Goal: Task Accomplishment & Management: Manage account settings

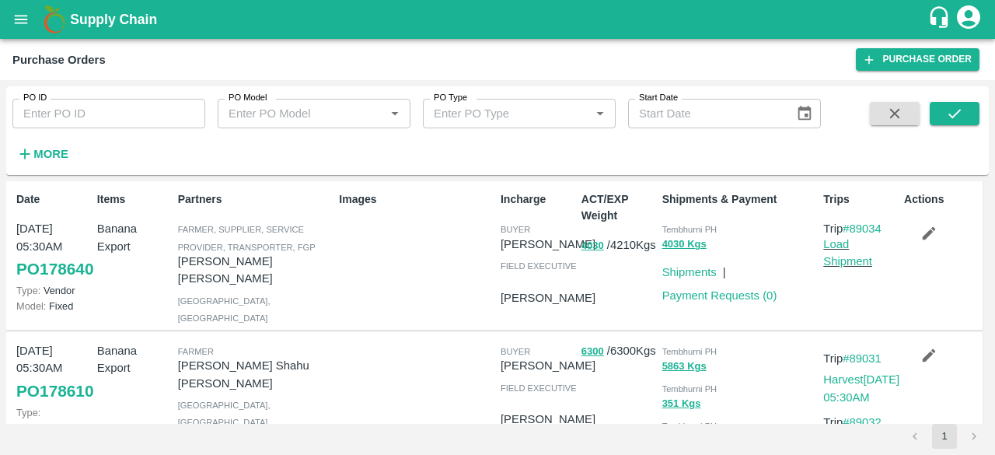
click at [20, 16] on icon "open drawer" at bounding box center [20, 19] width 17 height 17
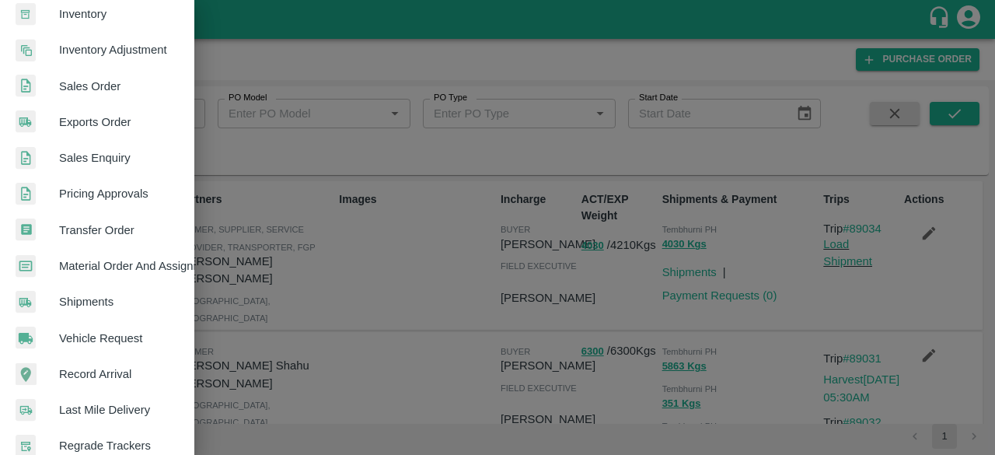
scroll to position [431, 0]
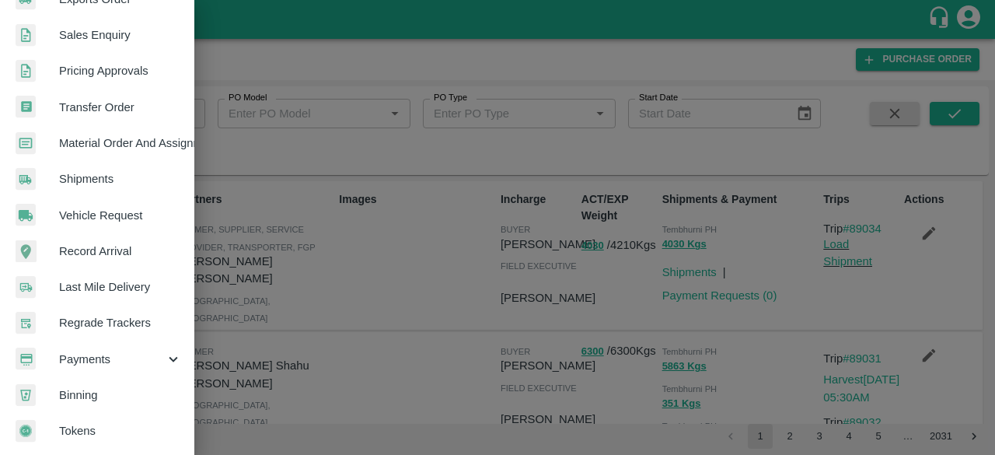
click at [155, 353] on span "Payments" at bounding box center [112, 359] width 106 height 17
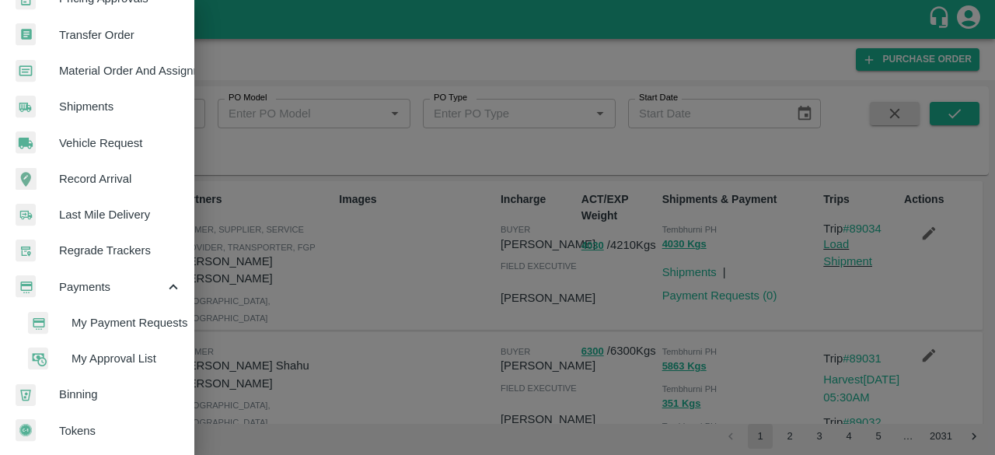
click at [133, 351] on span "My Approval List" at bounding box center [127, 358] width 110 height 17
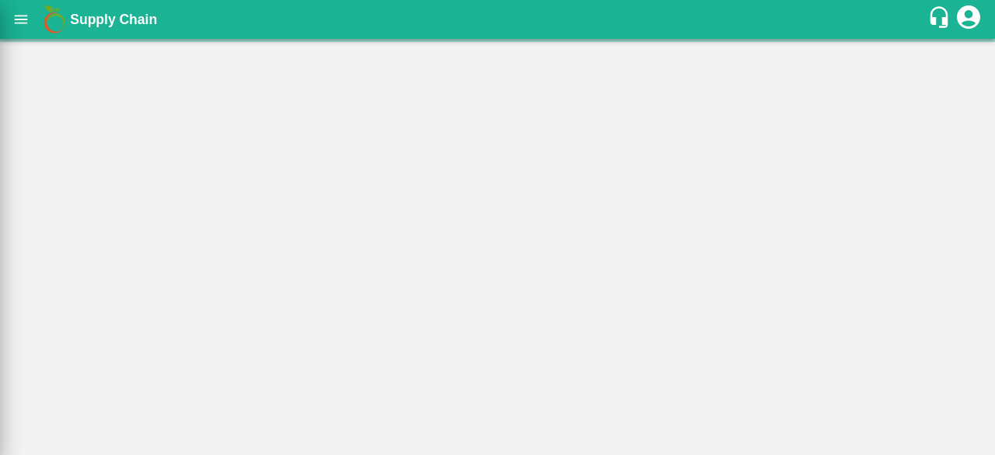
scroll to position [496, 0]
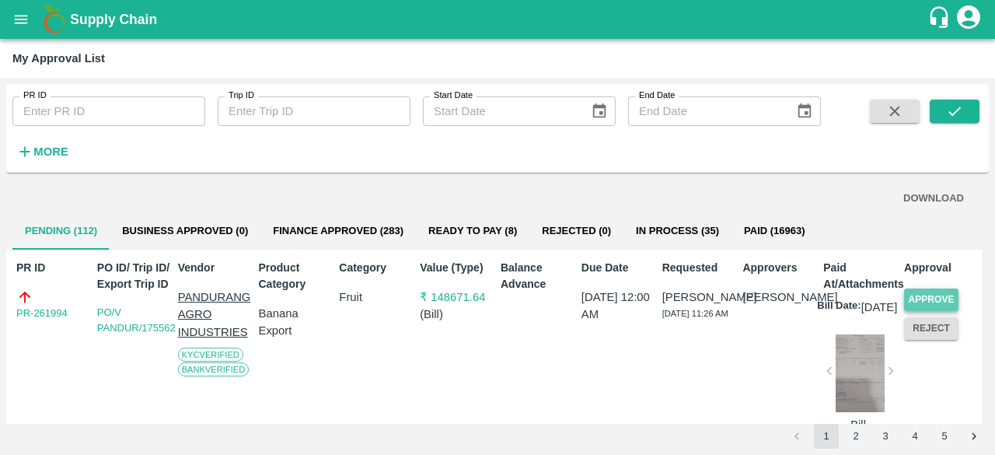
click at [950, 295] on button "Approve" at bounding box center [931, 299] width 54 height 23
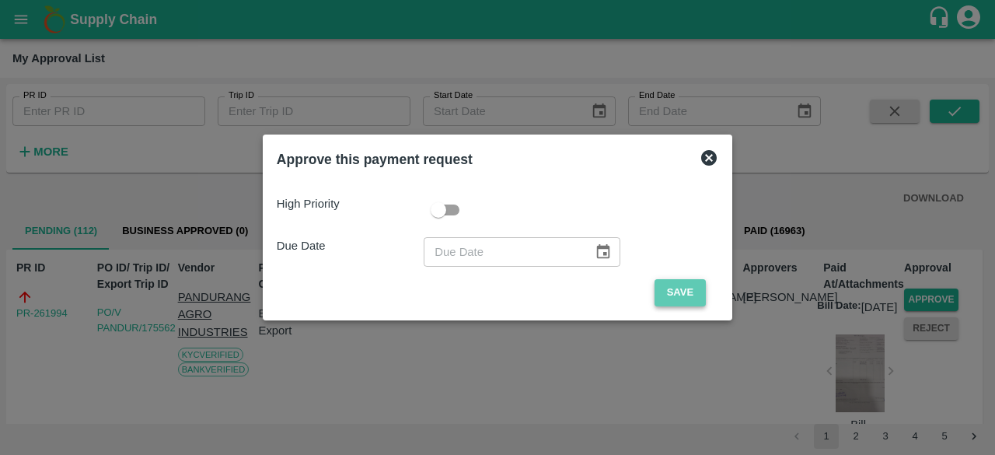
click at [681, 296] on button "Save" at bounding box center [680, 292] width 51 height 27
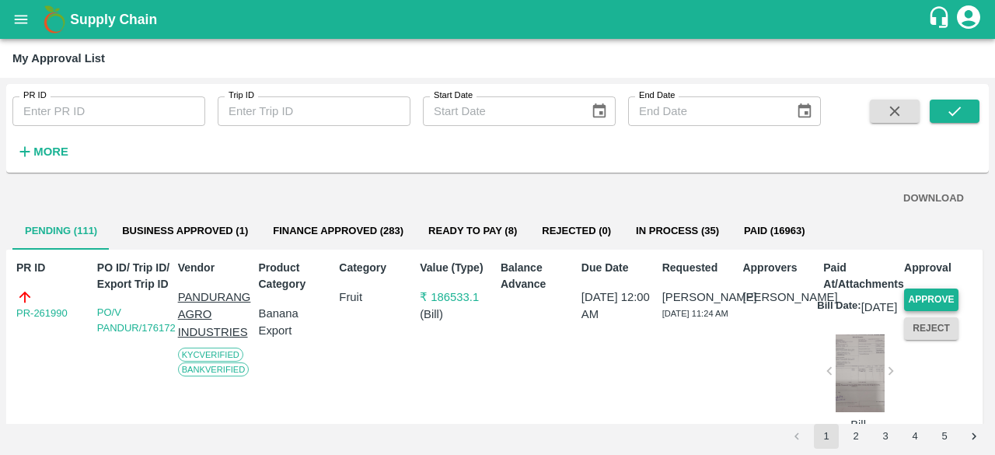
click at [927, 296] on button "Approve" at bounding box center [931, 299] width 54 height 23
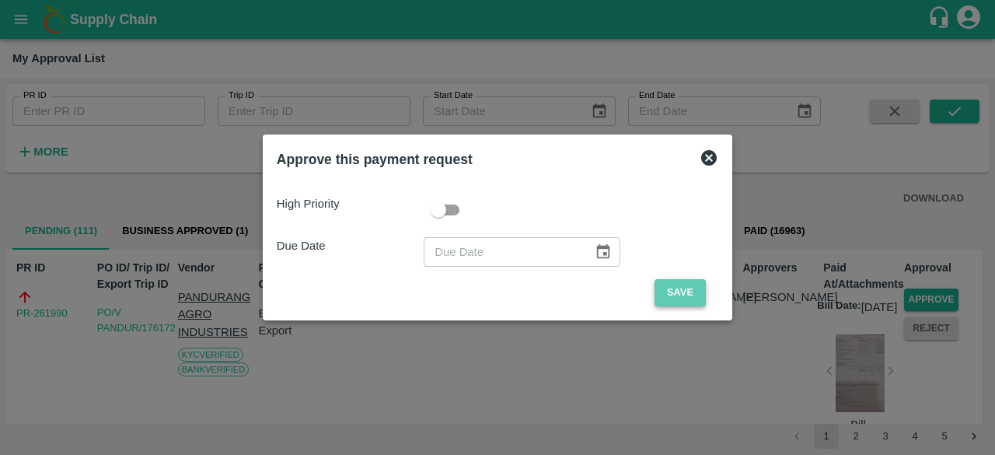
click at [677, 295] on button "Save" at bounding box center [680, 292] width 51 height 27
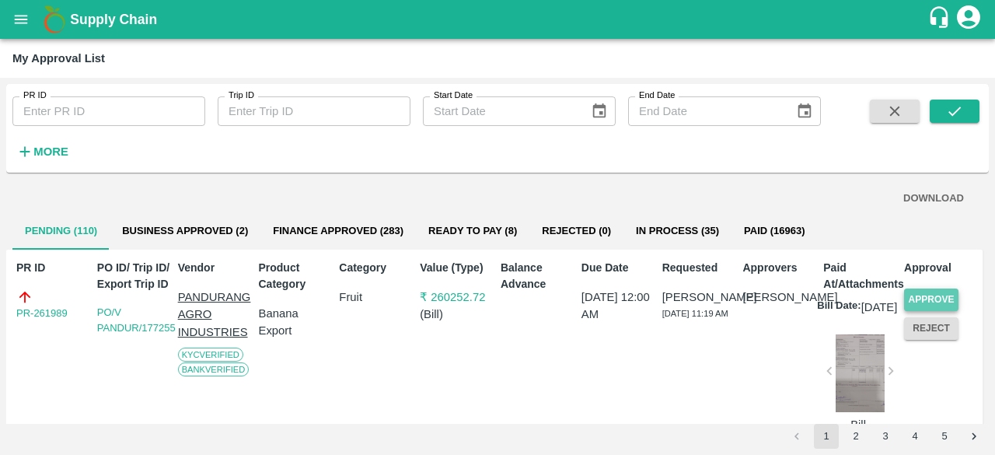
click at [928, 295] on button "Approve" at bounding box center [931, 299] width 54 height 23
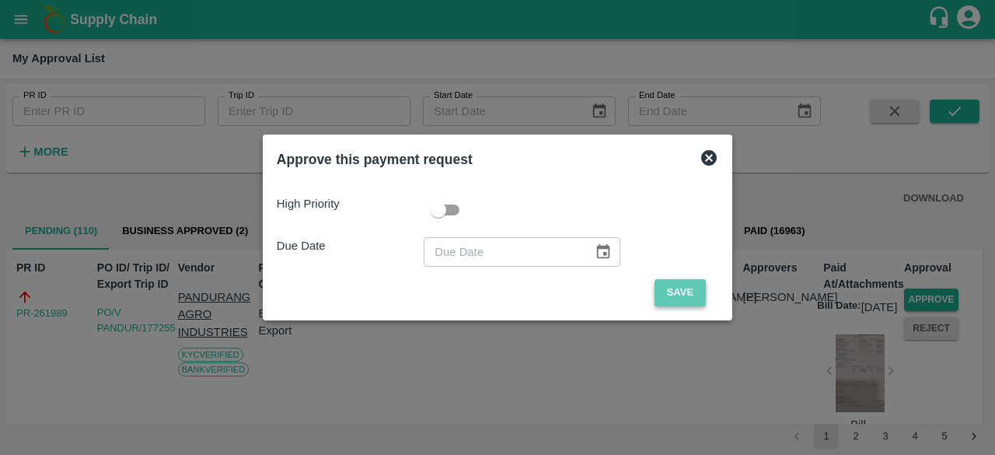
click at [673, 296] on button "Save" at bounding box center [680, 292] width 51 height 27
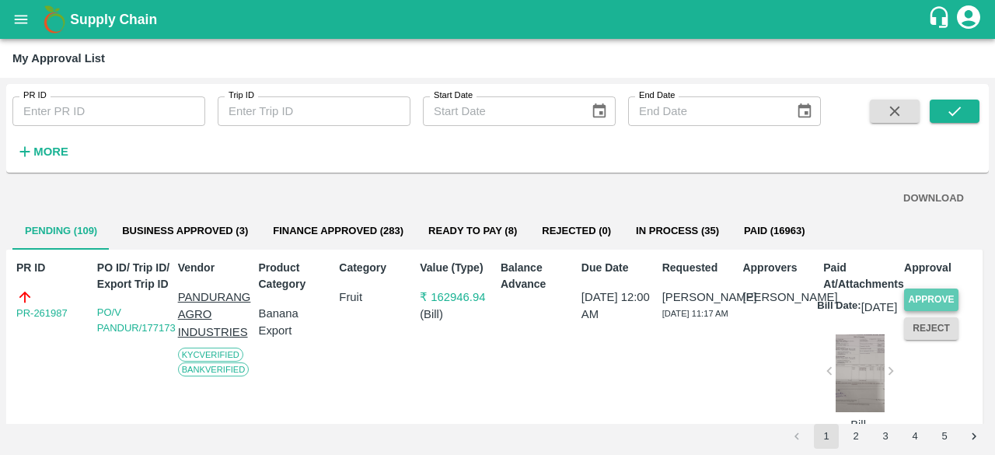
click at [927, 296] on button "Approve" at bounding box center [931, 299] width 54 height 23
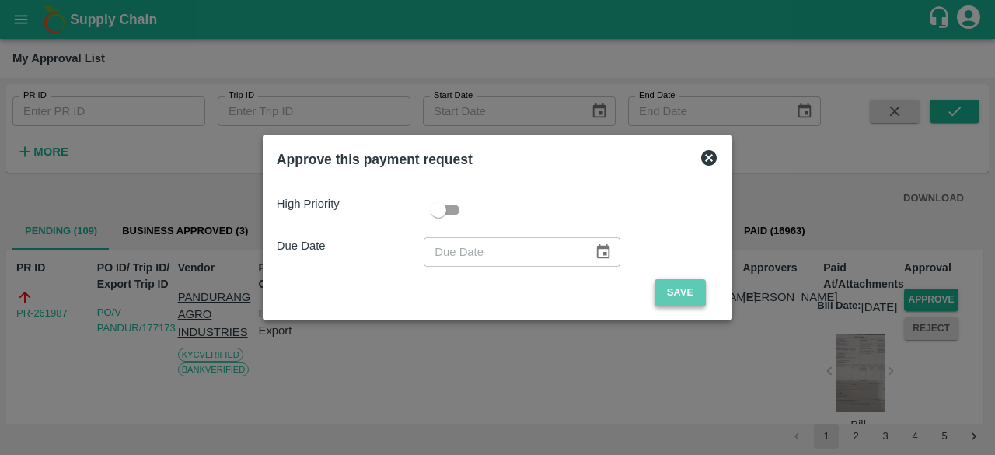
click at [676, 290] on button "Save" at bounding box center [680, 292] width 51 height 27
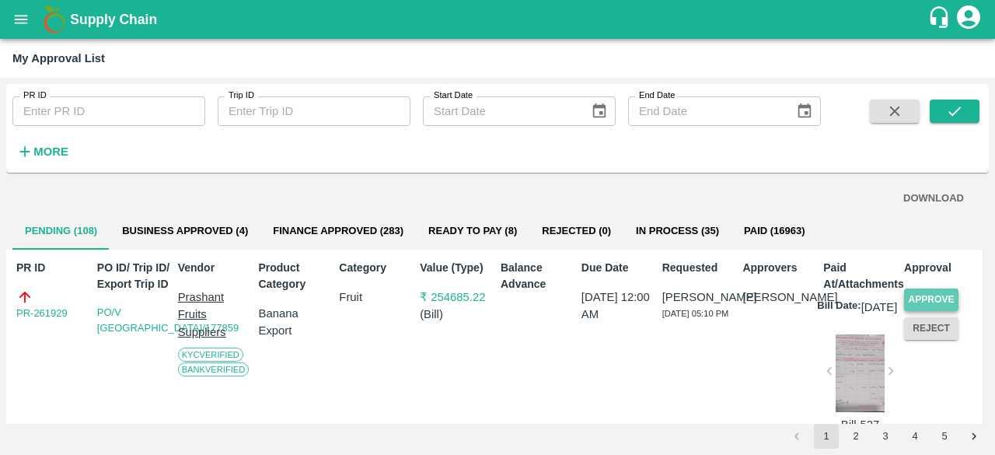
click at [923, 297] on button "Approve" at bounding box center [931, 299] width 54 height 23
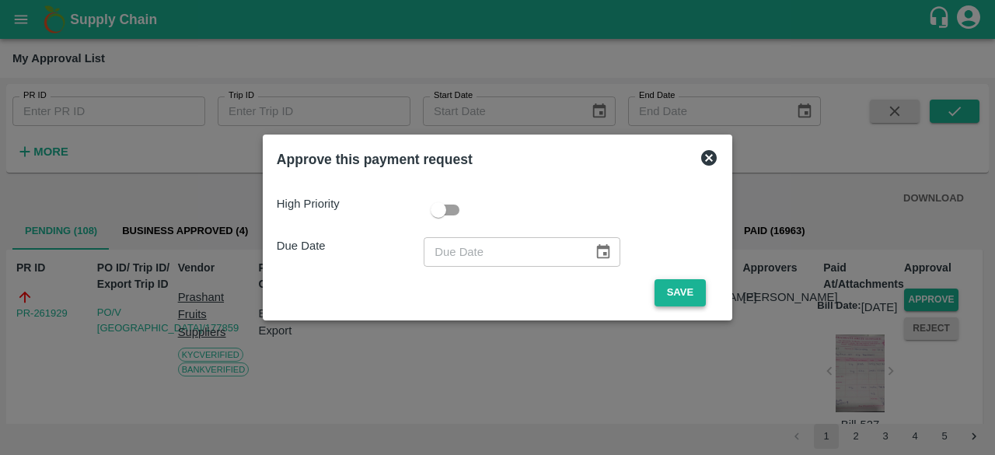
click at [684, 293] on button "Save" at bounding box center [680, 292] width 51 height 27
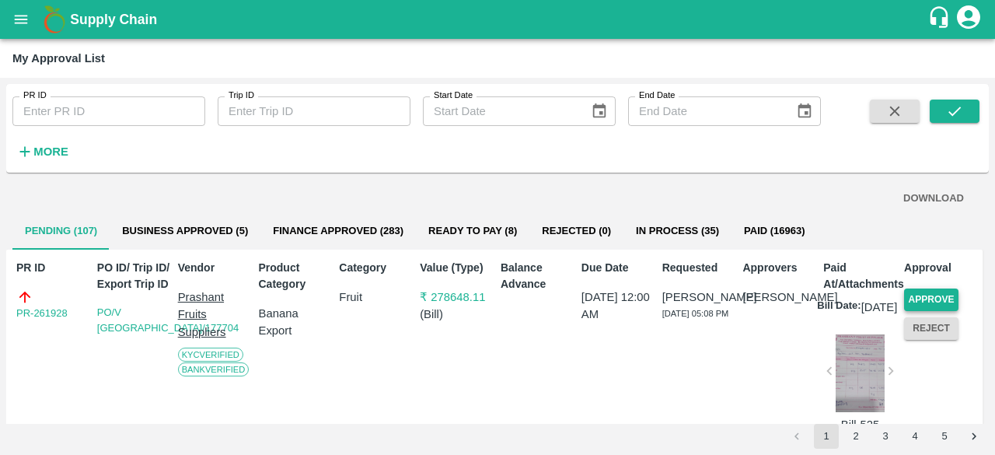
click at [934, 292] on button "Approve" at bounding box center [931, 299] width 54 height 23
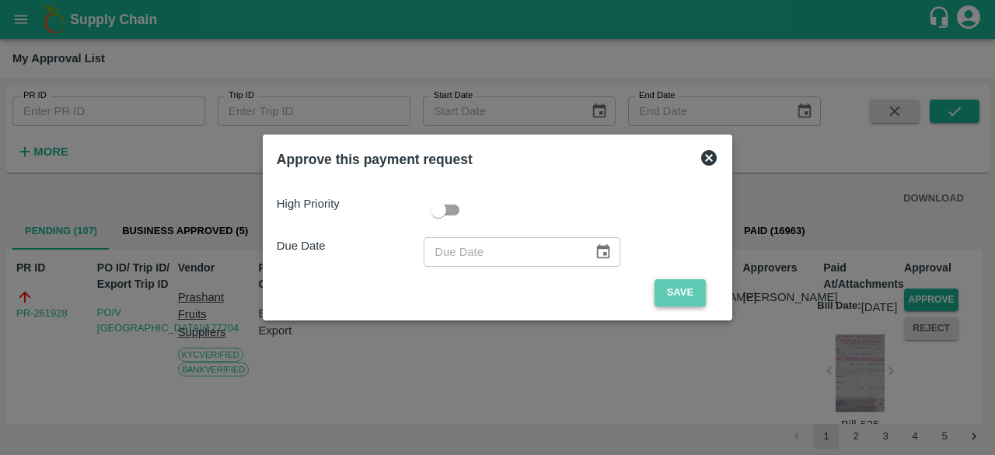
click at [685, 292] on button "Save" at bounding box center [680, 292] width 51 height 27
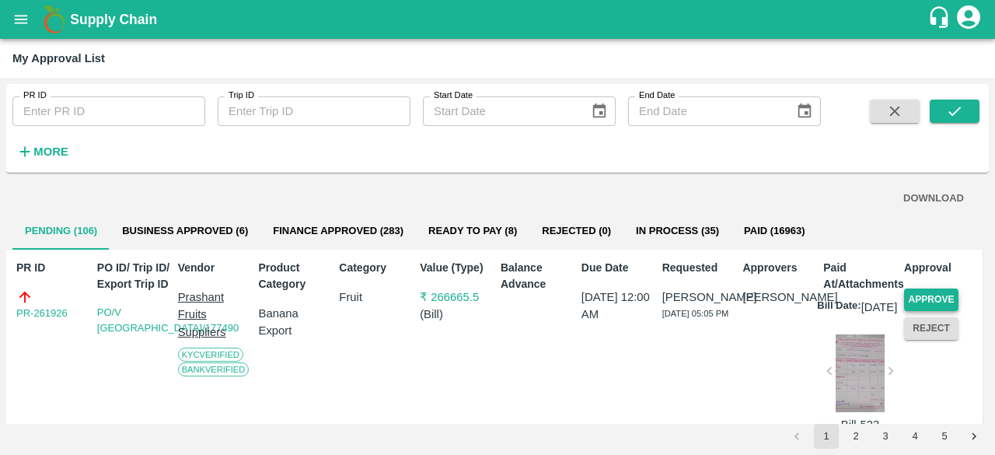
click at [928, 298] on button "Approve" at bounding box center [931, 299] width 54 height 23
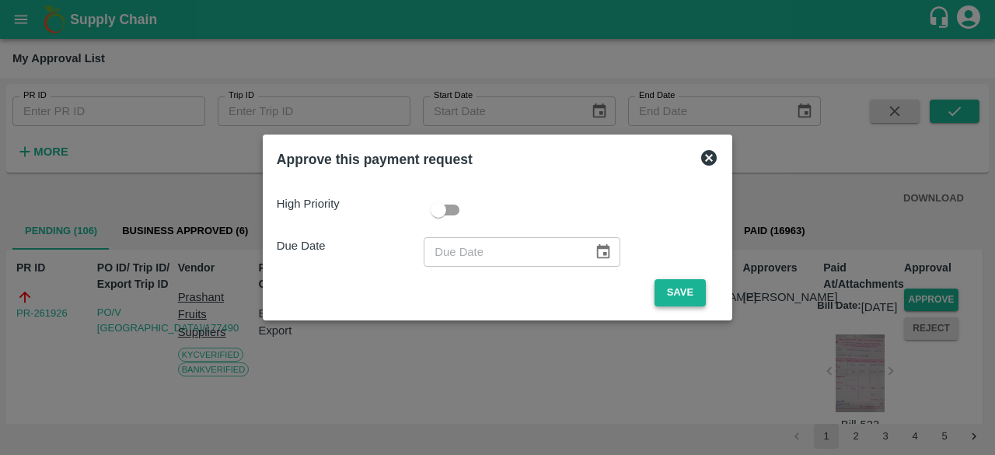
click at [683, 290] on button "Save" at bounding box center [680, 292] width 51 height 27
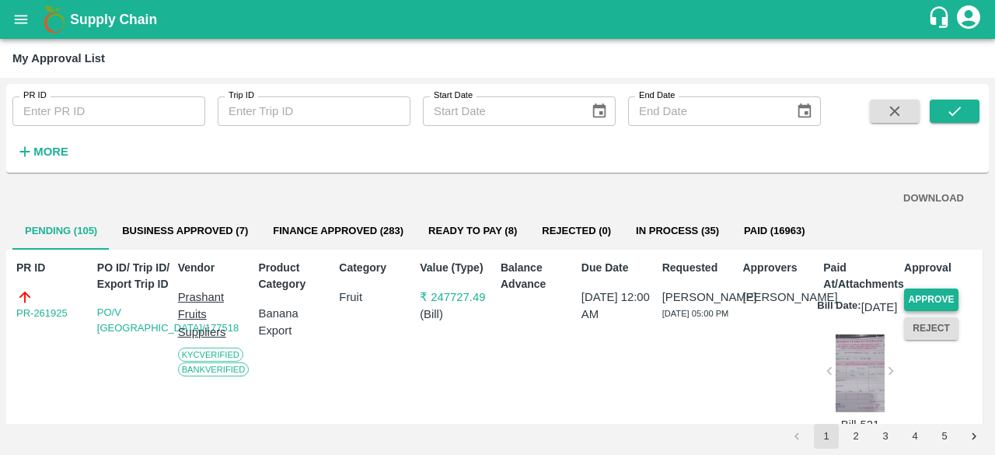
click at [933, 297] on button "Approve" at bounding box center [931, 299] width 54 height 23
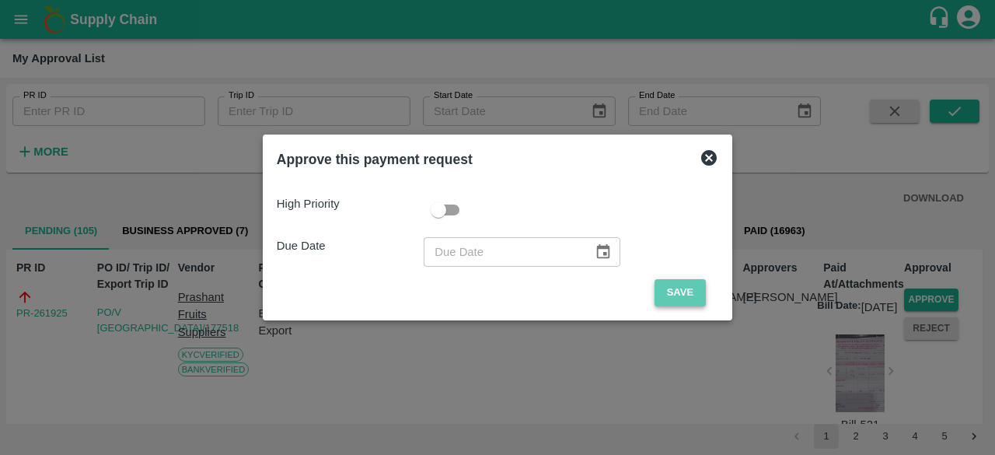
click at [682, 294] on button "Save" at bounding box center [680, 292] width 51 height 27
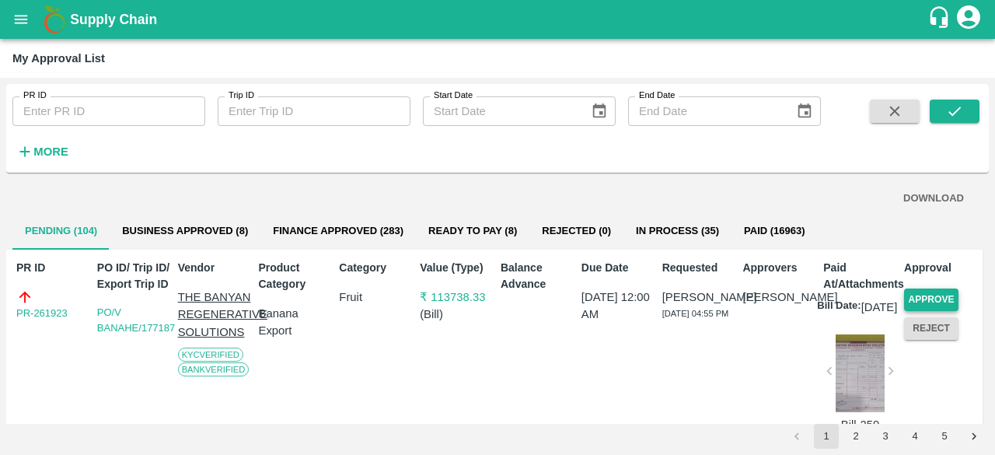
click at [927, 295] on button "Approve" at bounding box center [931, 299] width 54 height 23
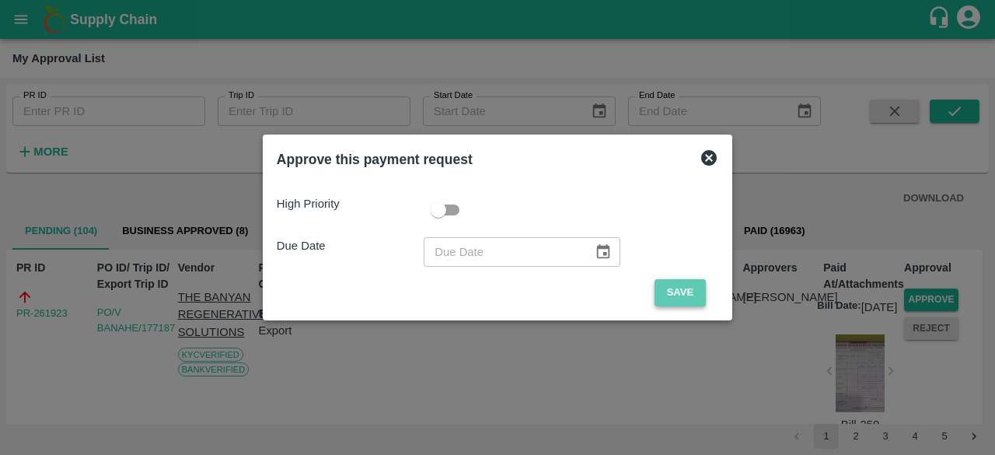
click at [693, 293] on button "Save" at bounding box center [680, 292] width 51 height 27
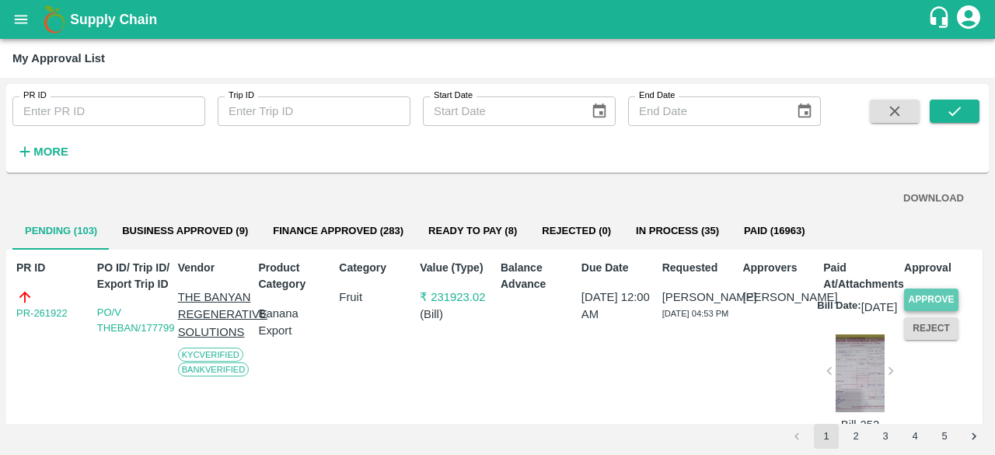
click at [921, 295] on button "Approve" at bounding box center [931, 299] width 54 height 23
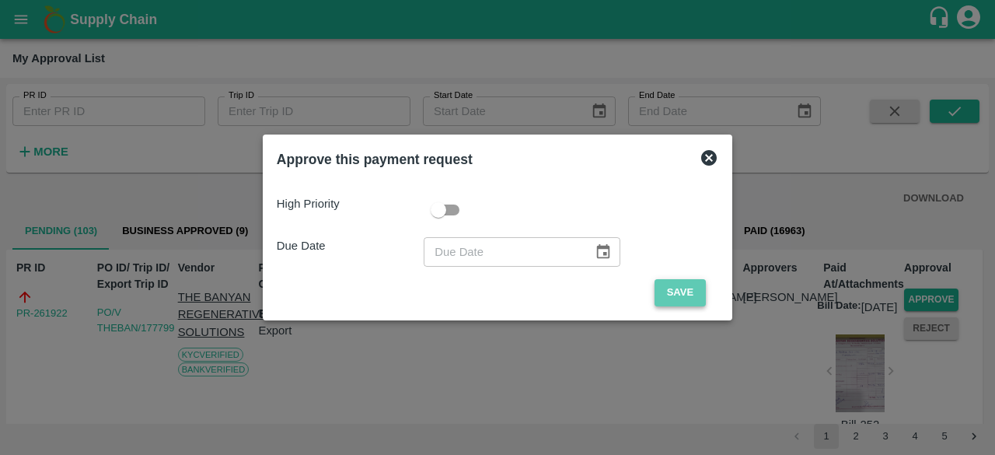
click at [676, 292] on button "Save" at bounding box center [680, 292] width 51 height 27
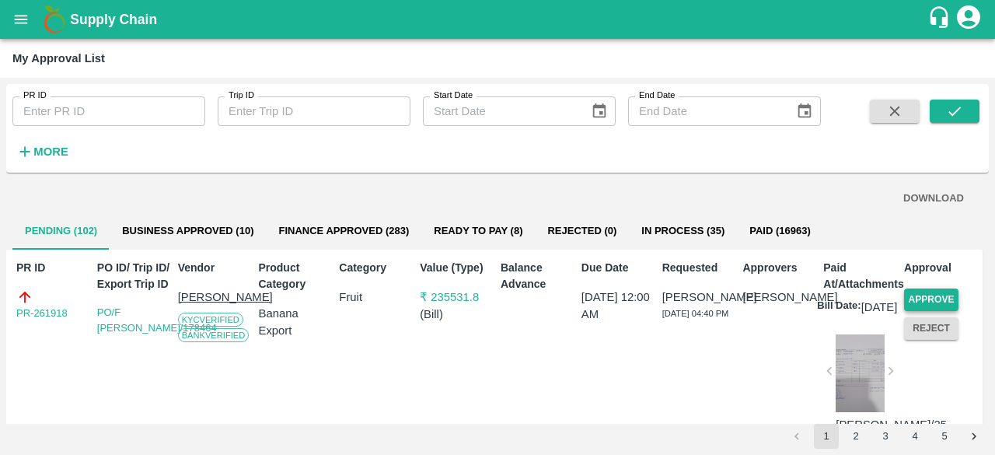
click at [927, 295] on button "Approve" at bounding box center [931, 299] width 54 height 23
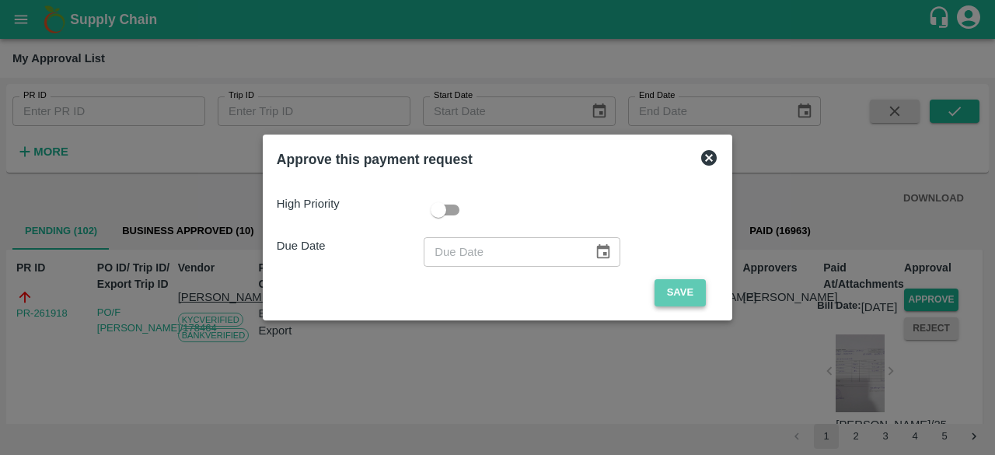
click at [670, 288] on button "Save" at bounding box center [680, 292] width 51 height 27
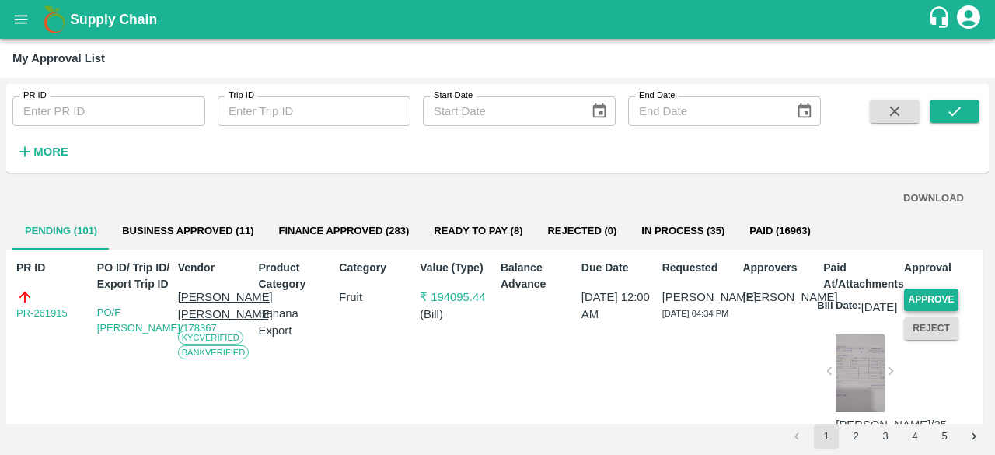
click at [927, 296] on button "Approve" at bounding box center [931, 299] width 54 height 23
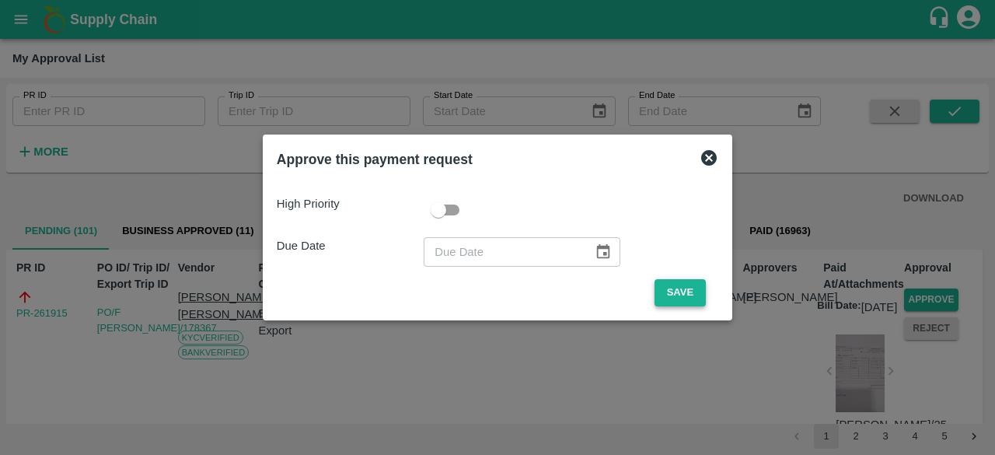
click at [663, 288] on button "Save" at bounding box center [680, 292] width 51 height 27
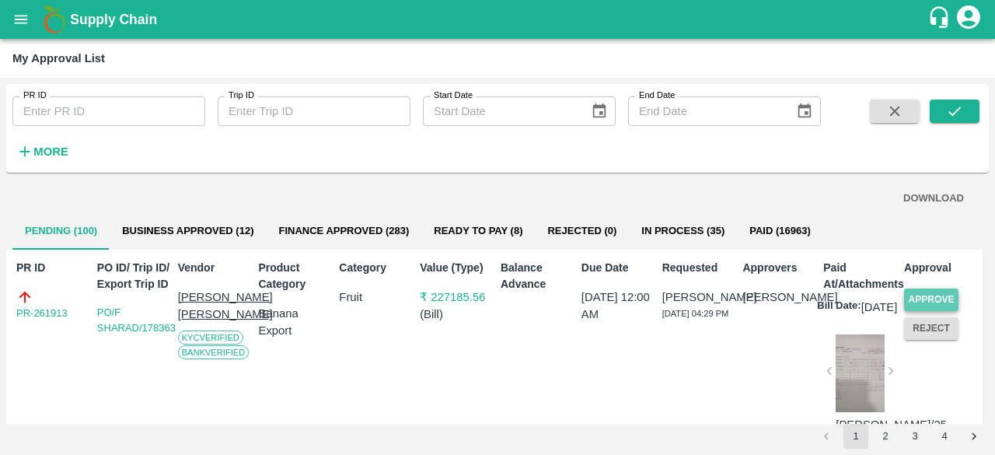
click at [927, 296] on button "Approve" at bounding box center [931, 299] width 54 height 23
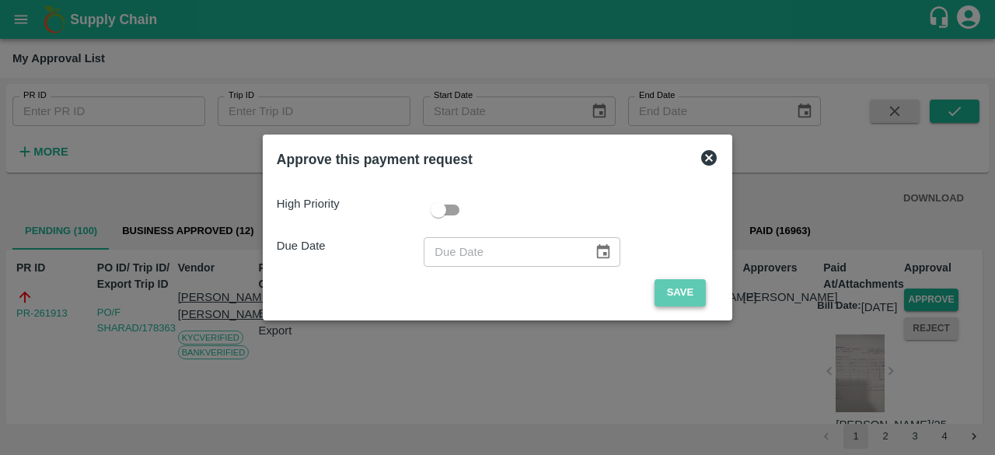
click at [663, 296] on button "Save" at bounding box center [680, 292] width 51 height 27
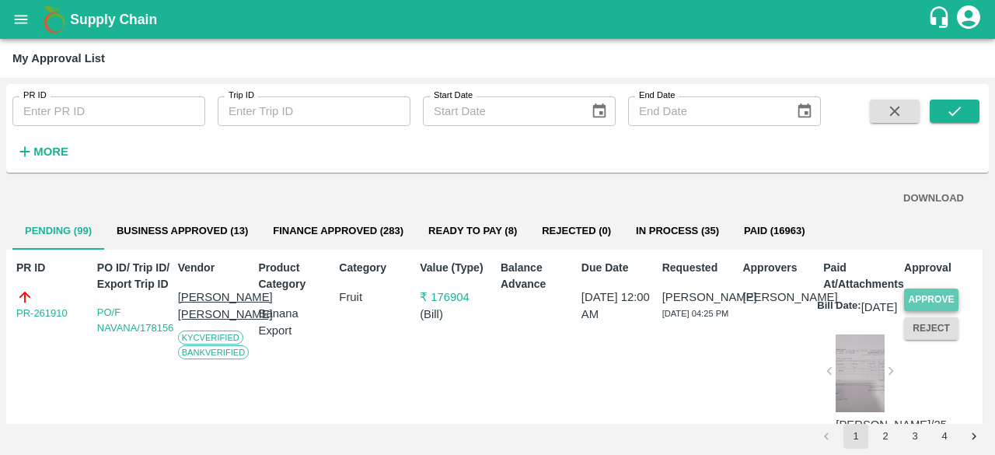
click at [936, 295] on button "Approve" at bounding box center [931, 299] width 54 height 23
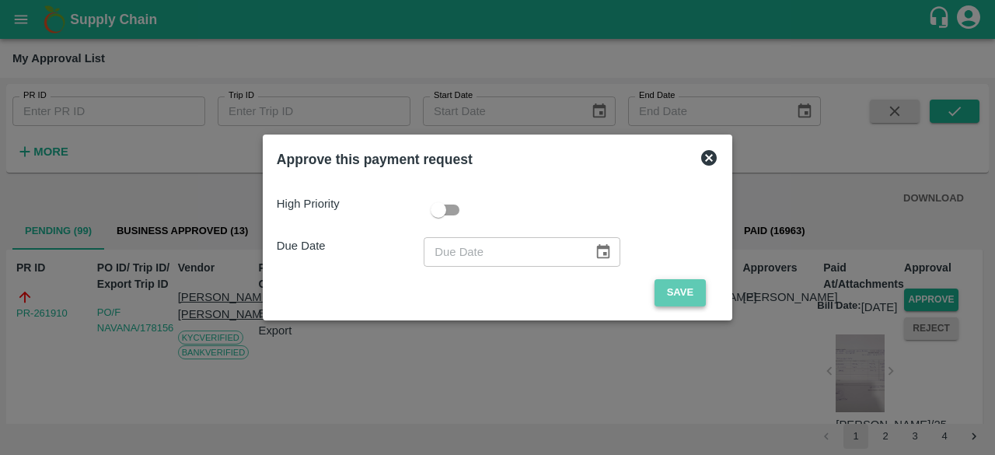
click at [664, 286] on button "Save" at bounding box center [680, 292] width 51 height 27
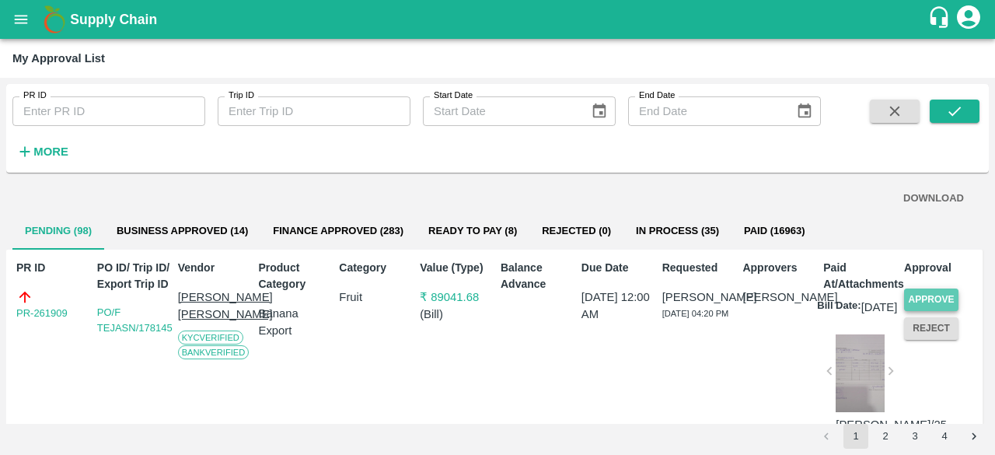
click at [925, 296] on button "Approve" at bounding box center [931, 299] width 54 height 23
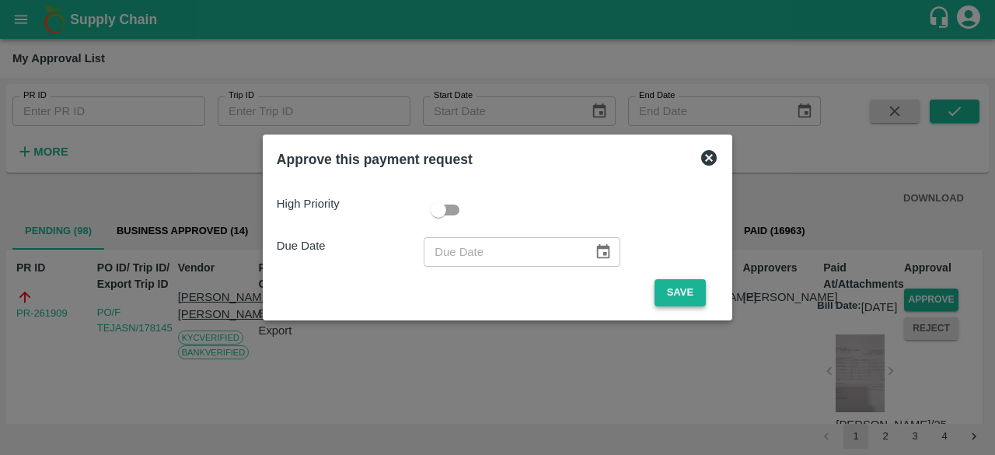
click at [690, 292] on button "Save" at bounding box center [680, 292] width 51 height 27
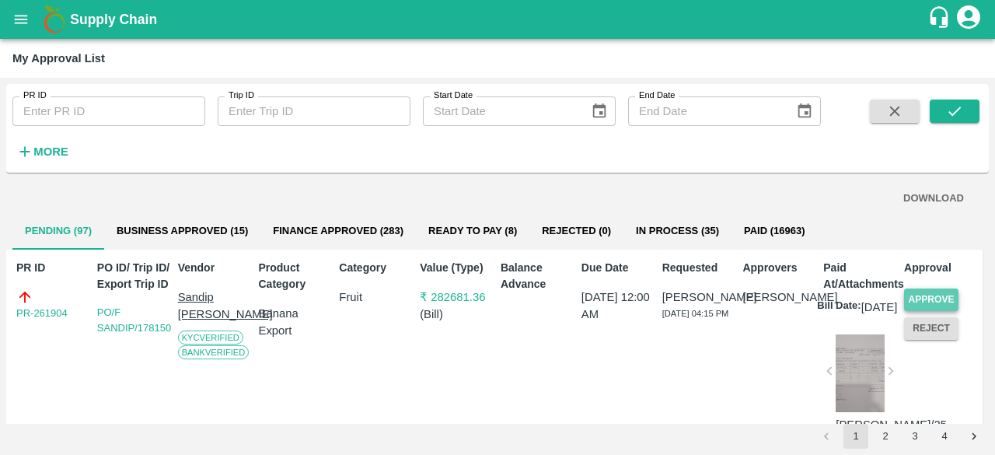
click at [942, 301] on button "Approve" at bounding box center [931, 299] width 54 height 23
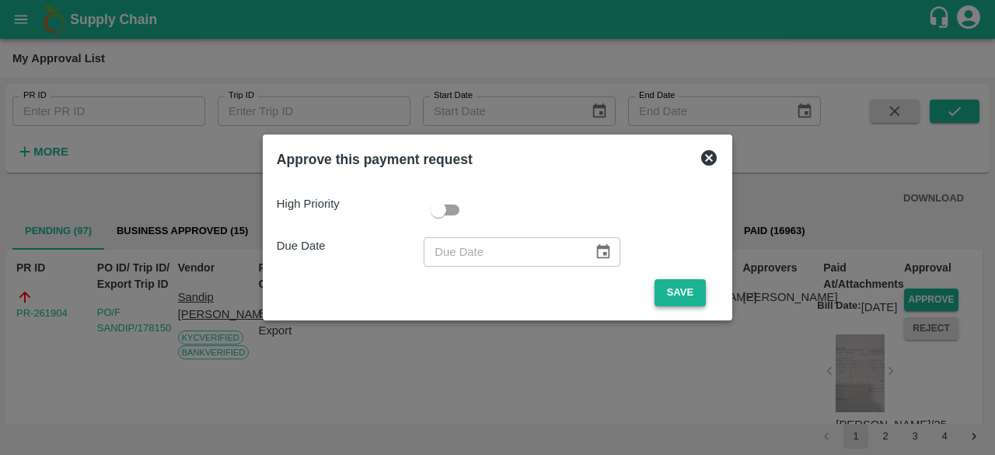
click at [672, 292] on button "Save" at bounding box center [680, 292] width 51 height 27
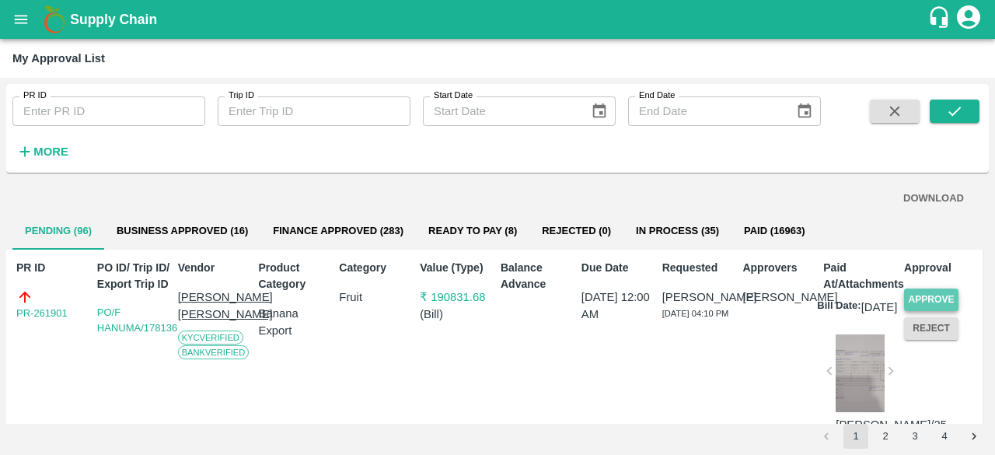
click at [925, 294] on button "Approve" at bounding box center [931, 299] width 54 height 23
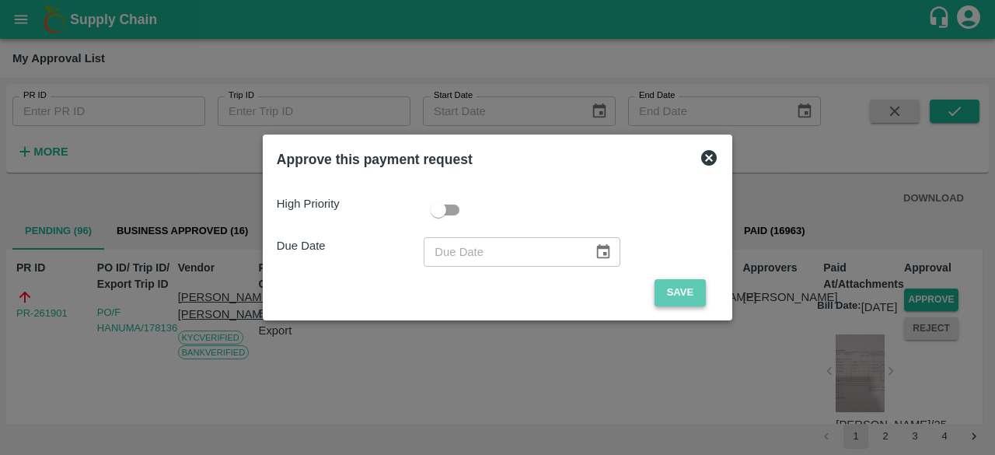
click at [666, 279] on button "Save" at bounding box center [680, 292] width 51 height 27
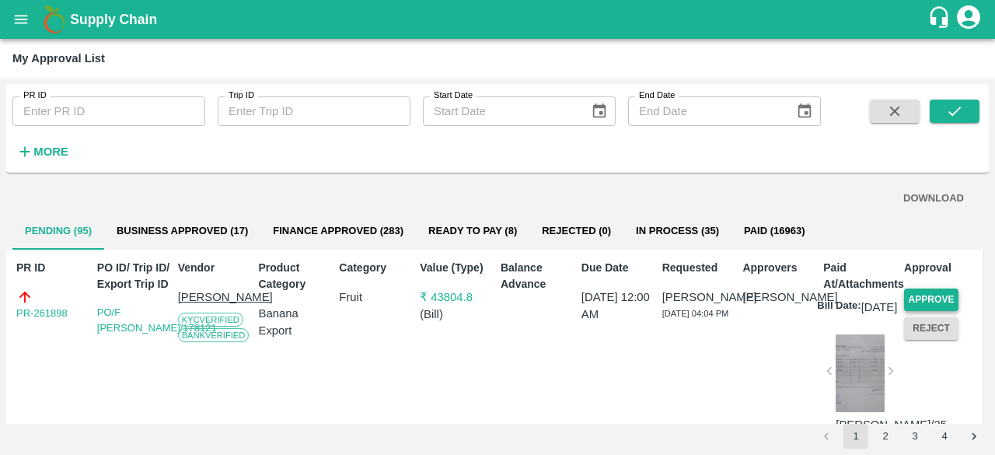
click at [927, 292] on button "Approve" at bounding box center [931, 299] width 54 height 23
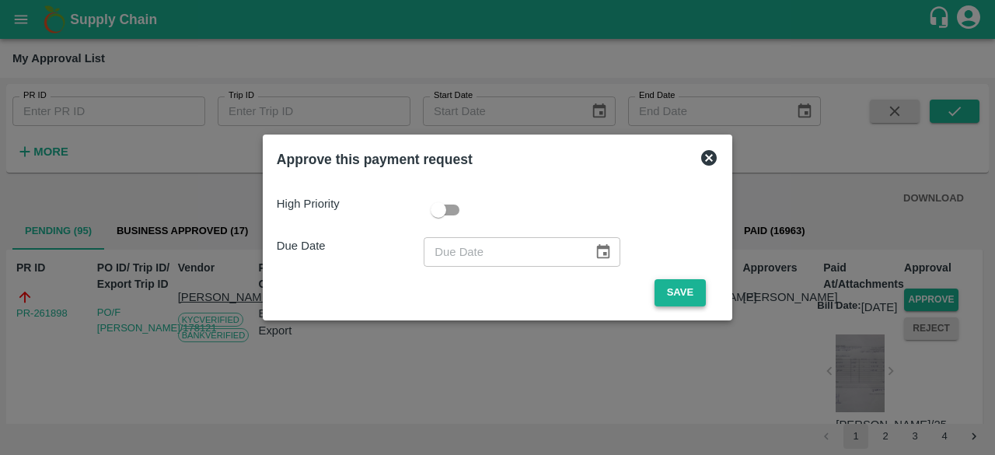
click at [676, 288] on button "Save" at bounding box center [680, 292] width 51 height 27
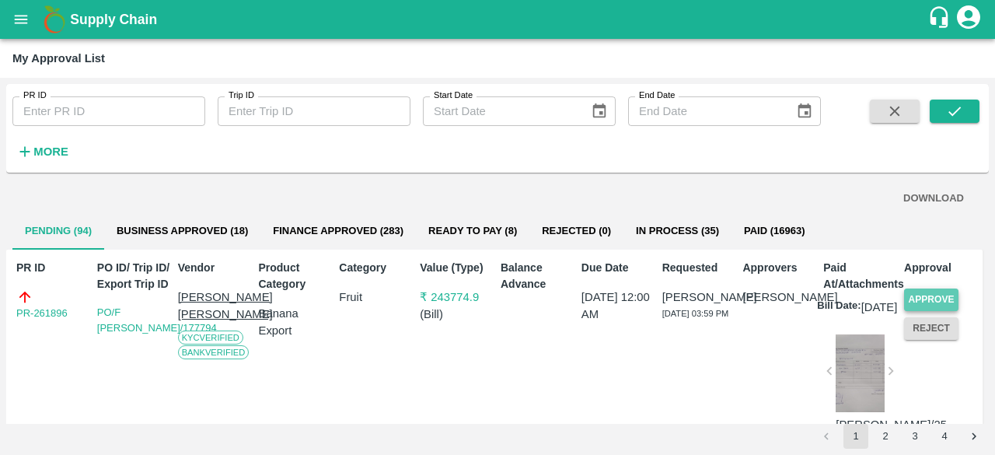
click at [924, 291] on button "Approve" at bounding box center [931, 299] width 54 height 23
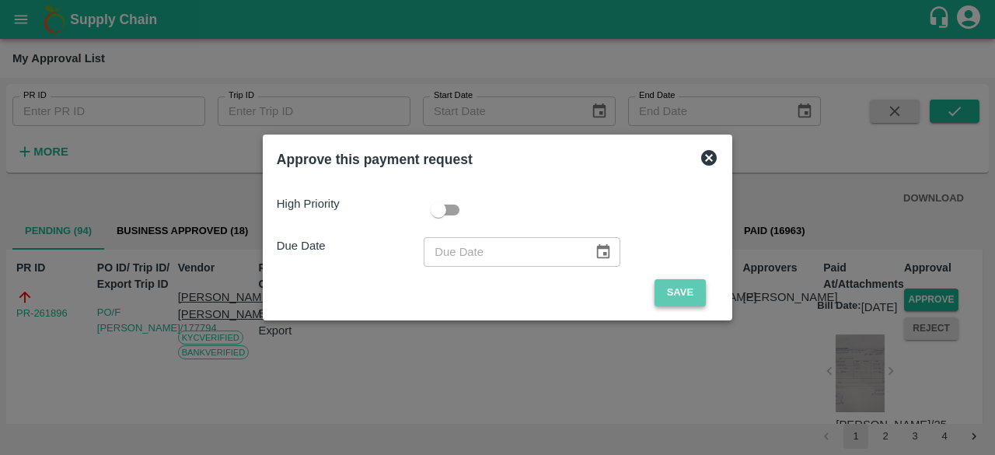
click at [678, 293] on button "Save" at bounding box center [680, 292] width 51 height 27
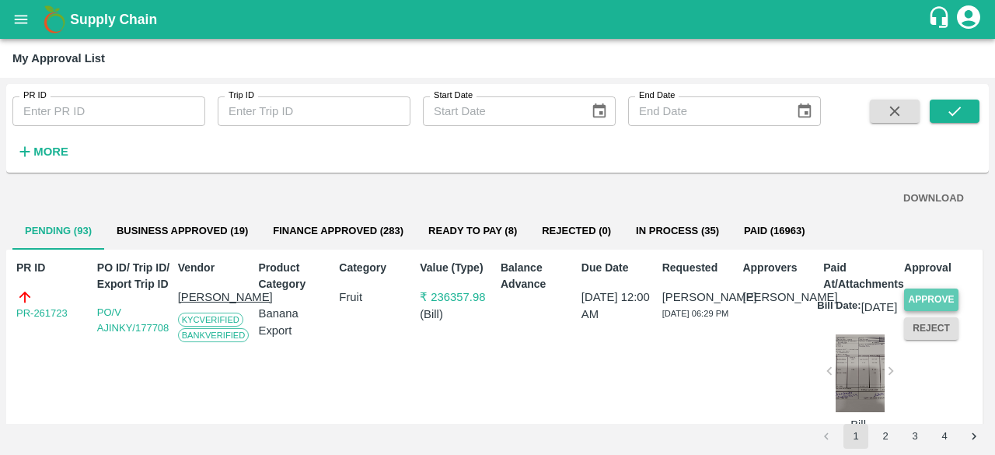
click at [923, 295] on button "Approve" at bounding box center [931, 299] width 54 height 23
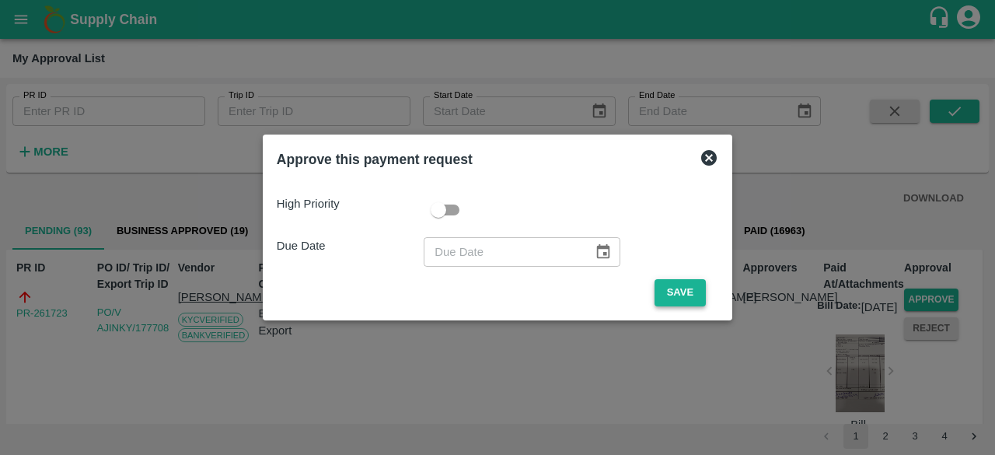
click at [676, 295] on button "Save" at bounding box center [680, 292] width 51 height 27
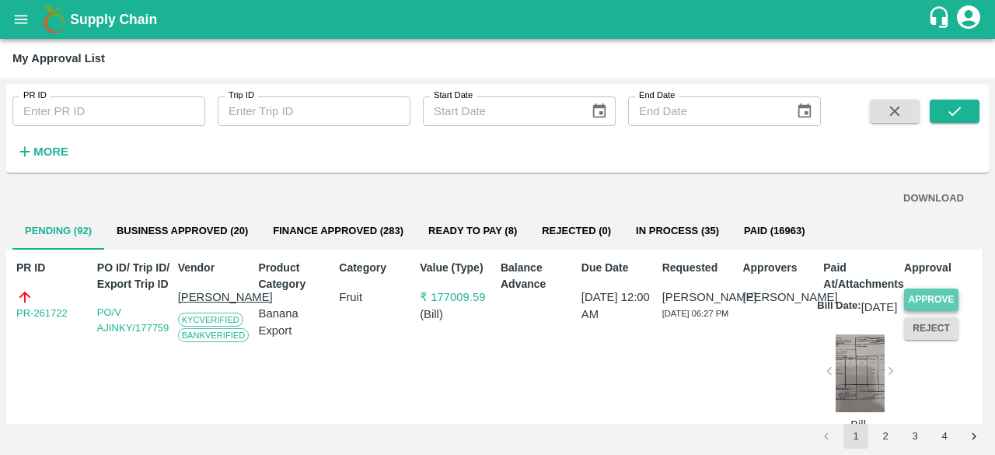
click at [939, 294] on button "Approve" at bounding box center [931, 299] width 54 height 23
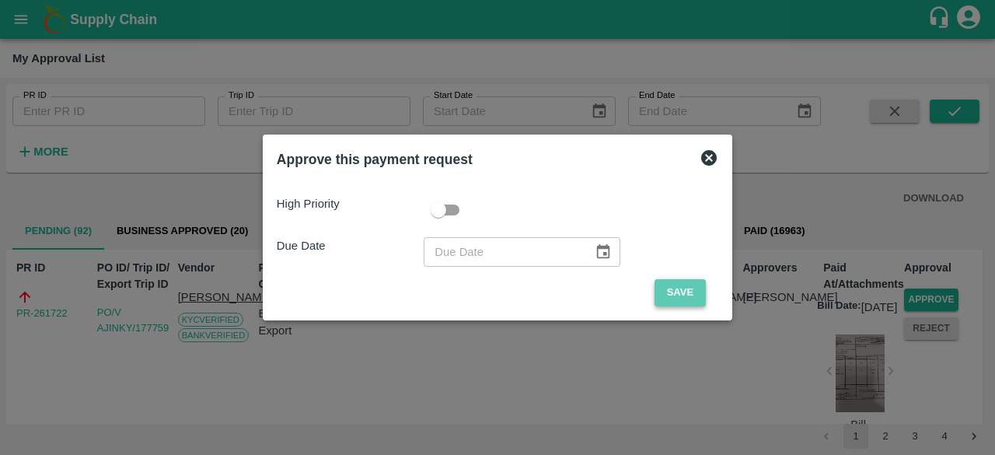
click at [683, 296] on button "Save" at bounding box center [680, 292] width 51 height 27
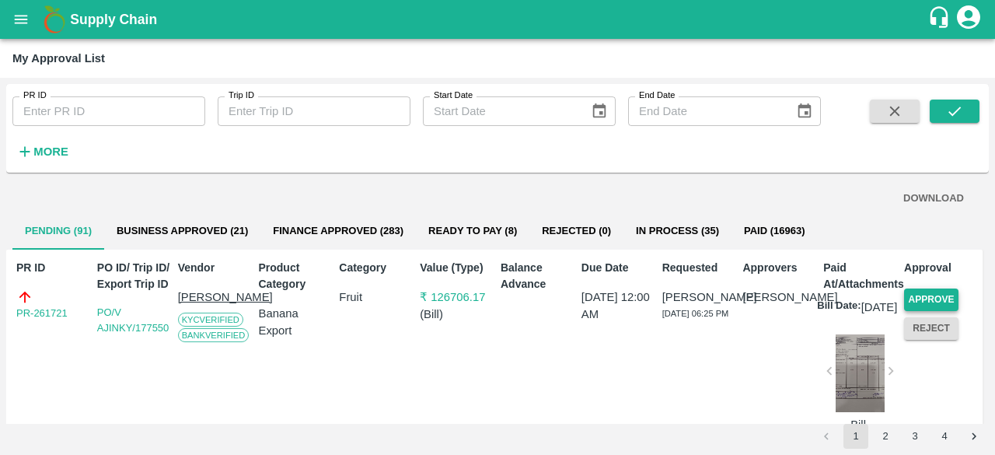
click at [935, 295] on button "Approve" at bounding box center [931, 299] width 54 height 23
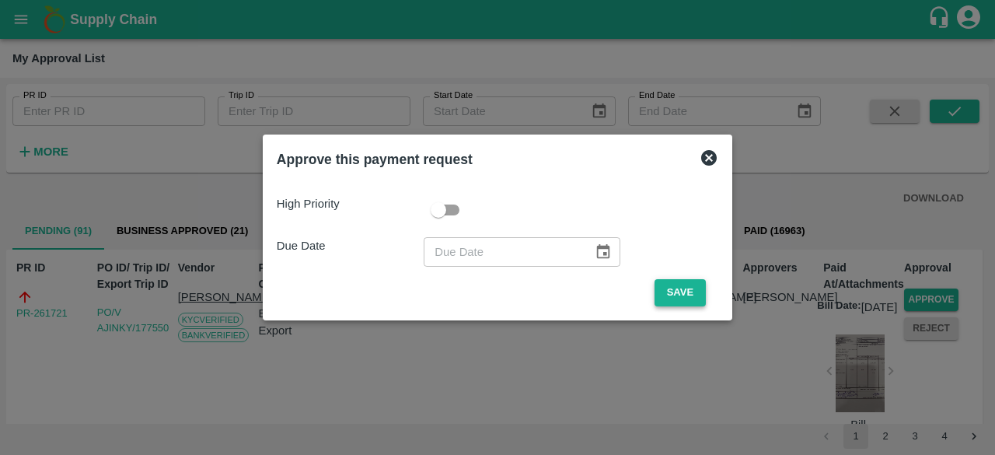
click at [672, 293] on button "Save" at bounding box center [680, 292] width 51 height 27
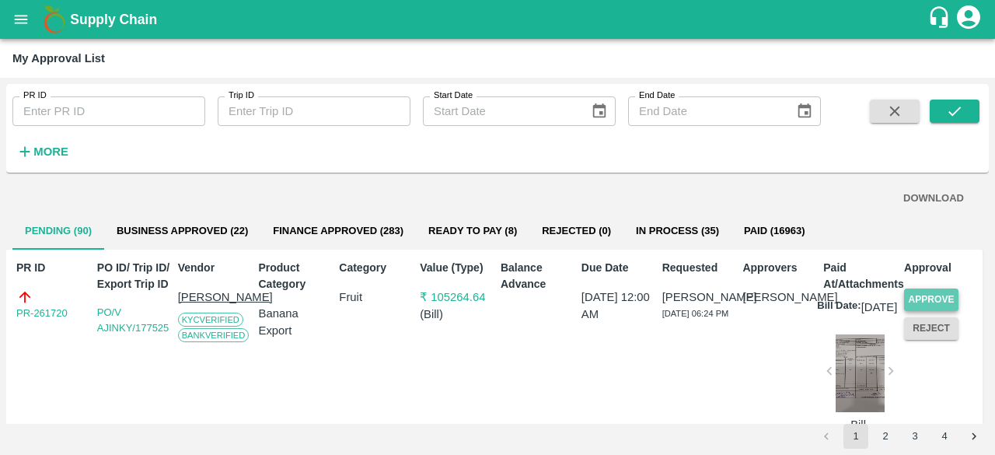
click at [937, 298] on button "Approve" at bounding box center [931, 299] width 54 height 23
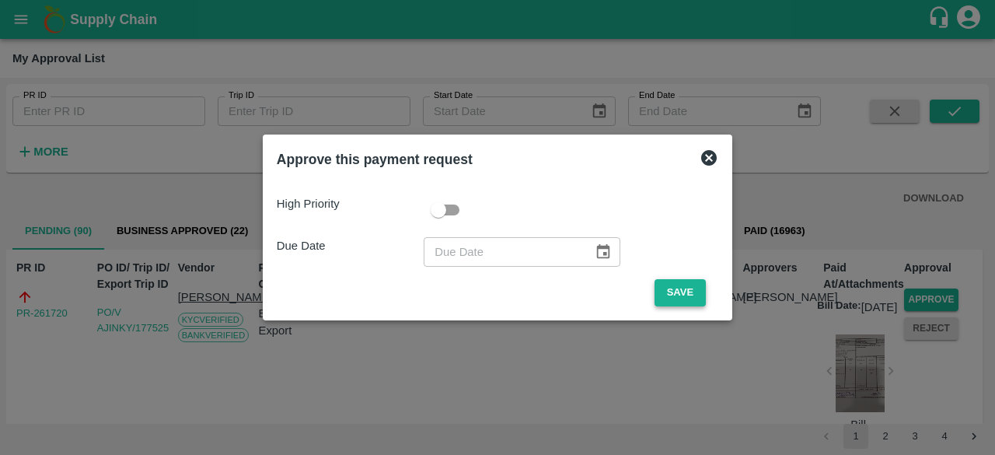
click at [679, 293] on button "Save" at bounding box center [680, 292] width 51 height 27
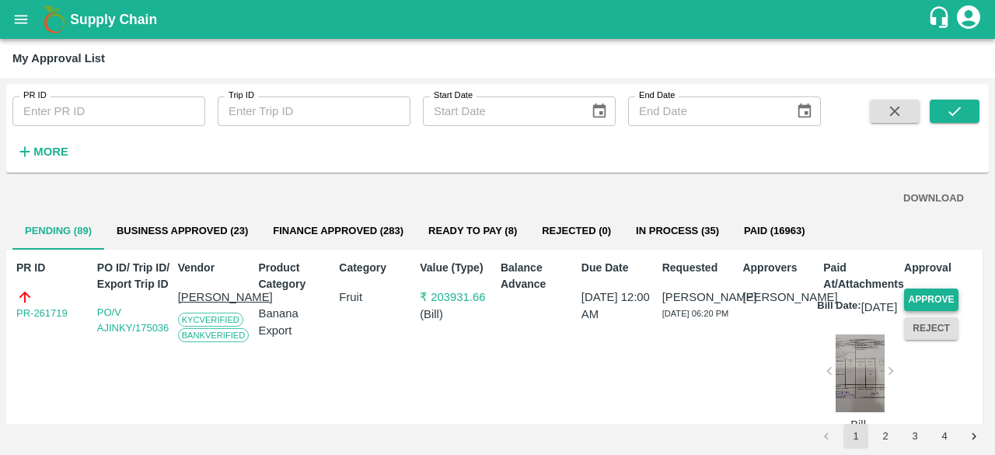
click at [946, 298] on button "Approve" at bounding box center [931, 299] width 54 height 23
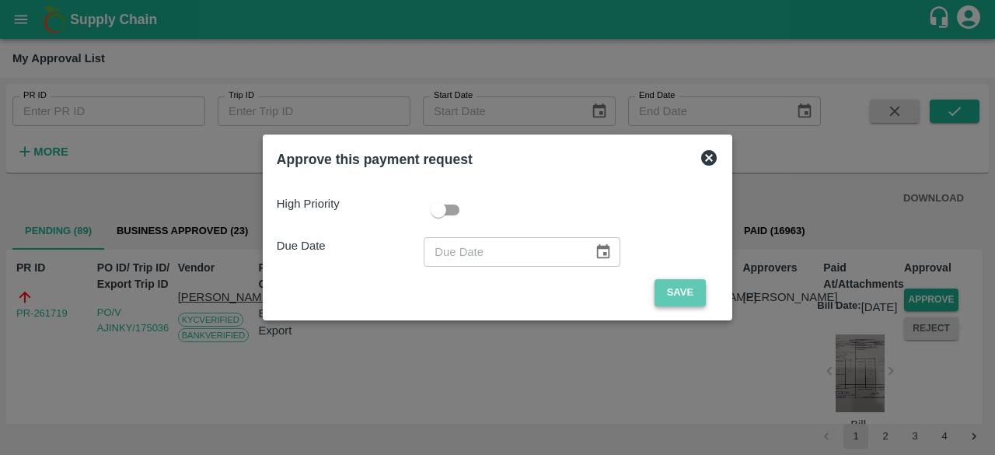
click at [676, 295] on button "Save" at bounding box center [680, 292] width 51 height 27
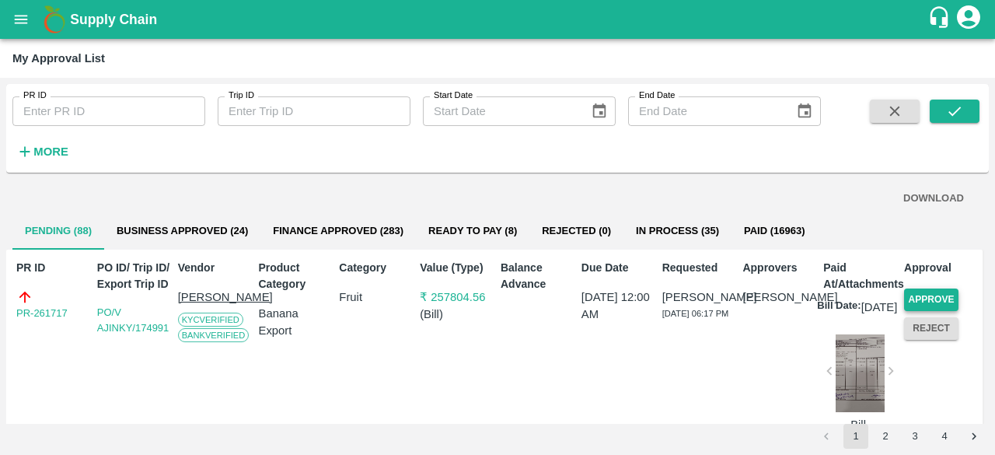
click at [923, 299] on button "Approve" at bounding box center [931, 299] width 54 height 23
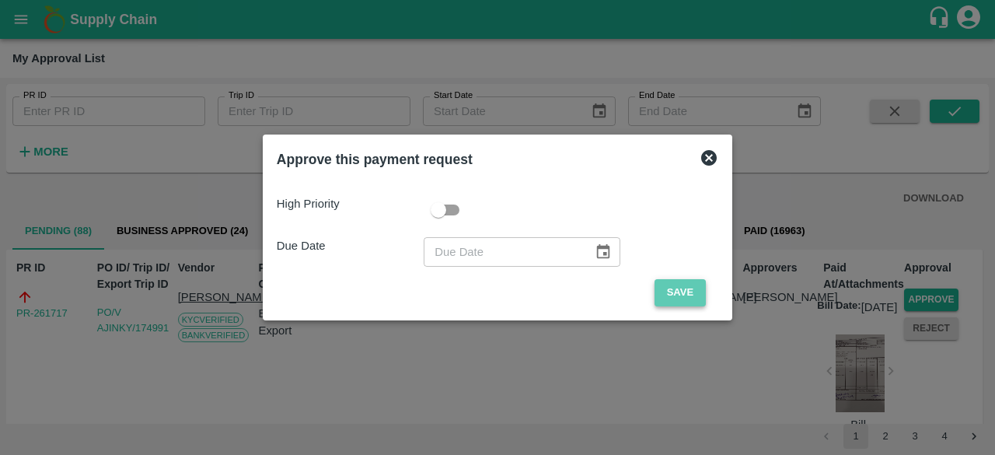
click at [670, 294] on button "Save" at bounding box center [680, 292] width 51 height 27
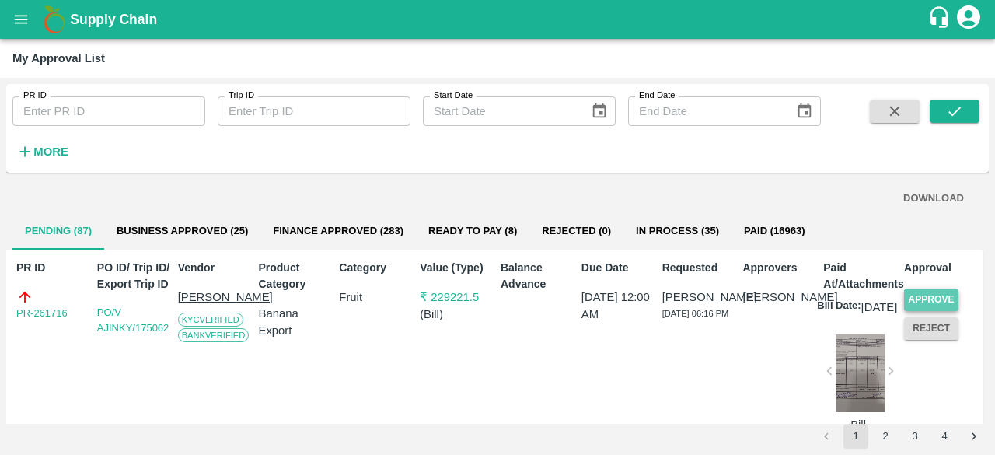
click at [921, 296] on button "Approve" at bounding box center [931, 299] width 54 height 23
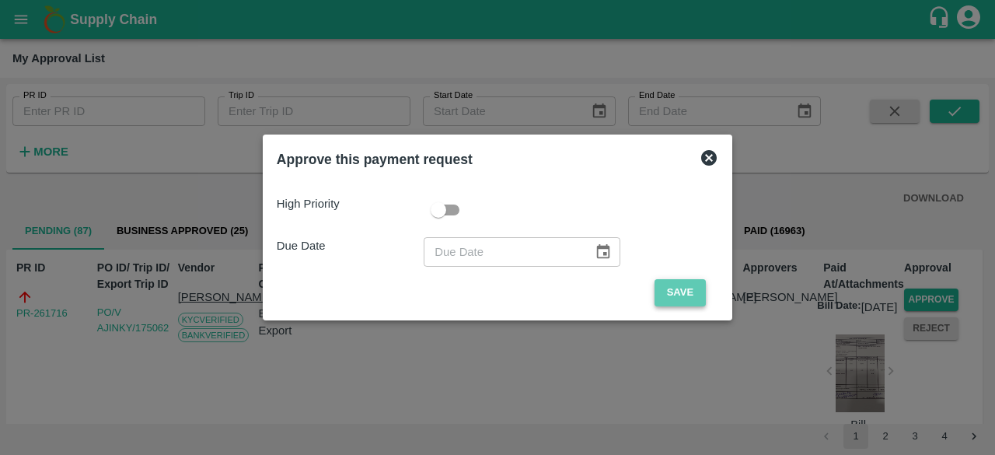
click at [679, 295] on button "Save" at bounding box center [680, 292] width 51 height 27
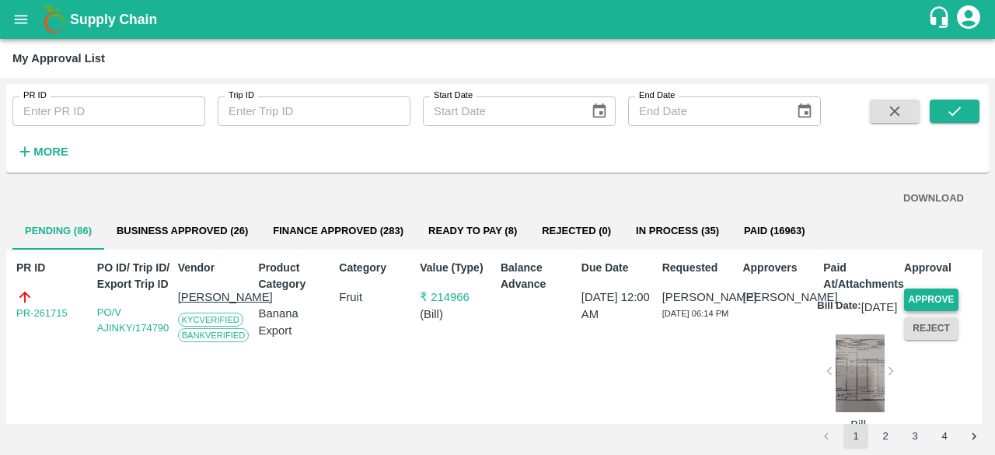
click at [927, 298] on button "Approve" at bounding box center [931, 299] width 54 height 23
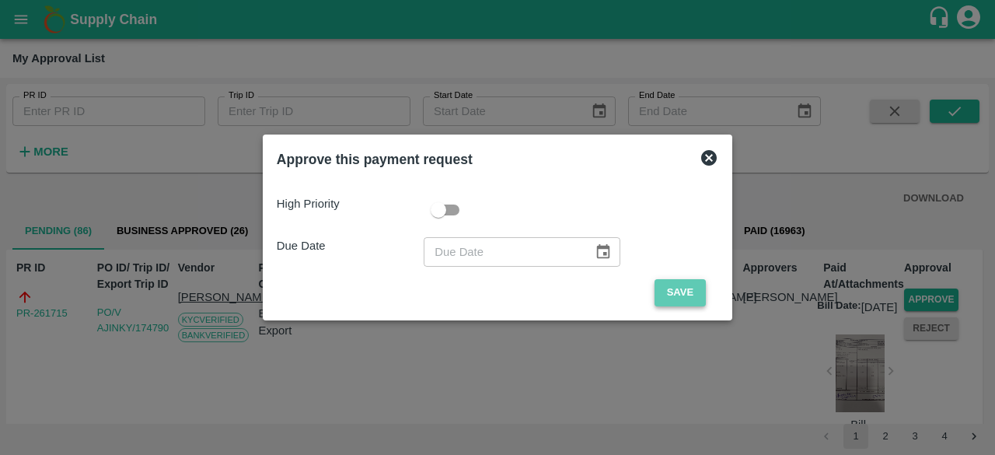
click at [677, 297] on button "Save" at bounding box center [680, 292] width 51 height 27
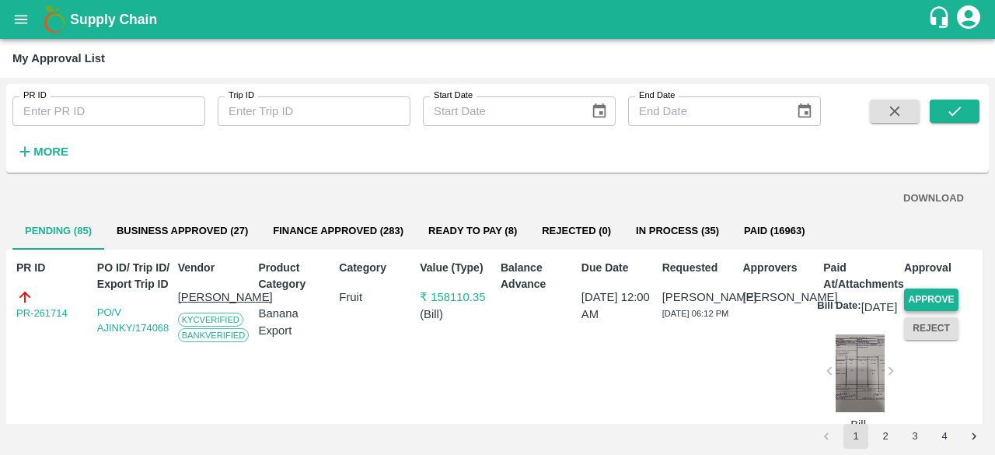
click at [916, 296] on button "Approve" at bounding box center [931, 299] width 54 height 23
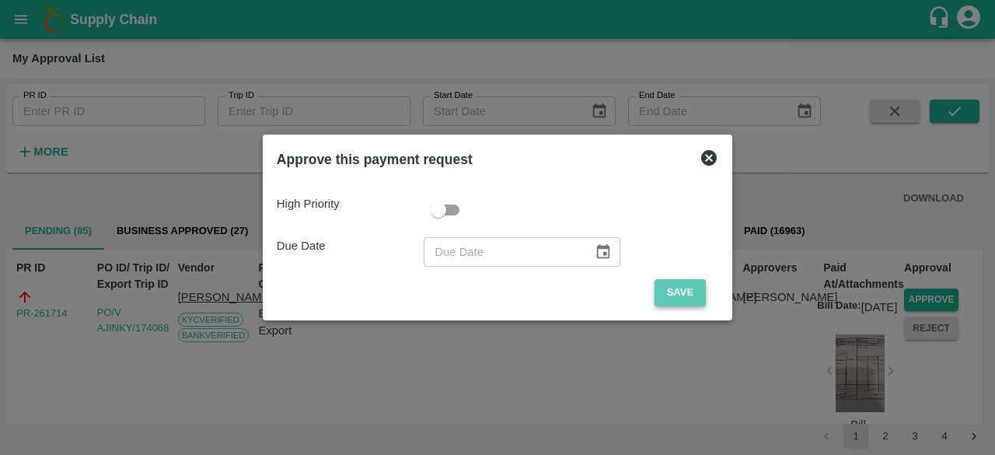
click at [690, 293] on button "Save" at bounding box center [680, 292] width 51 height 27
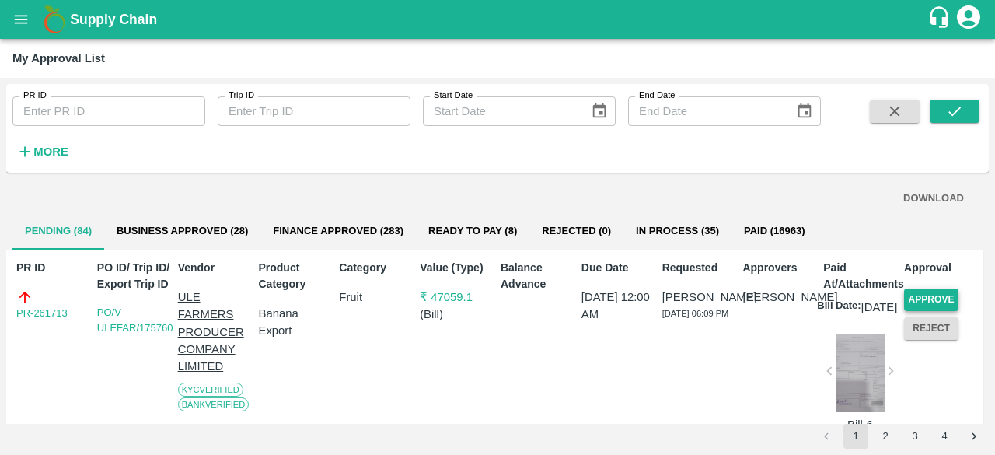
click at [926, 295] on button "Approve" at bounding box center [931, 299] width 54 height 23
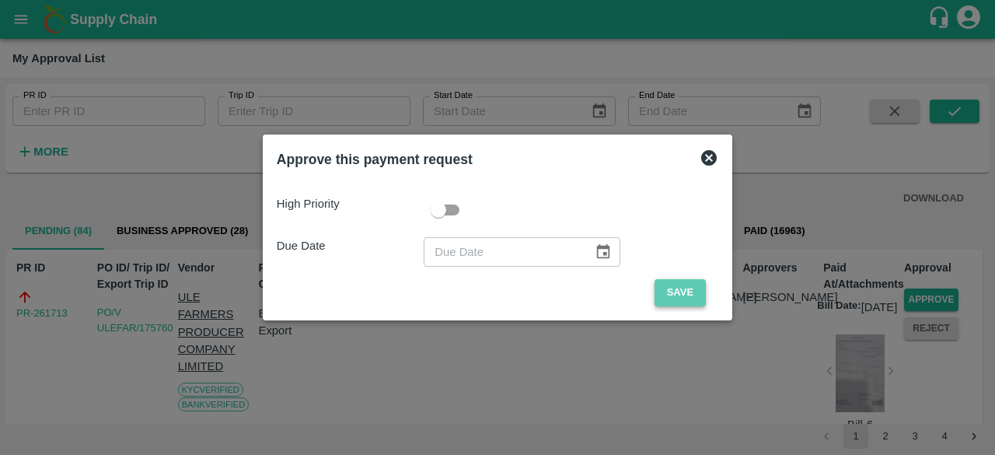
click at [674, 293] on button "Save" at bounding box center [680, 292] width 51 height 27
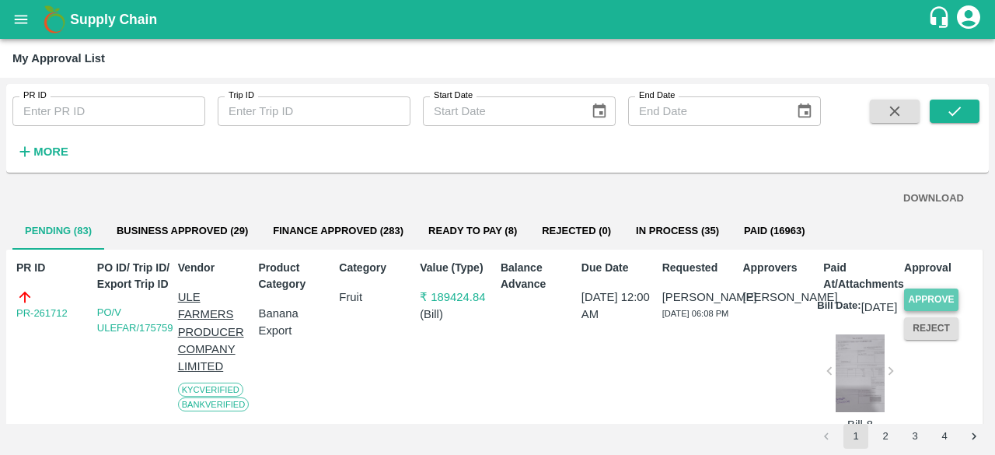
click at [923, 294] on button "Approve" at bounding box center [931, 299] width 54 height 23
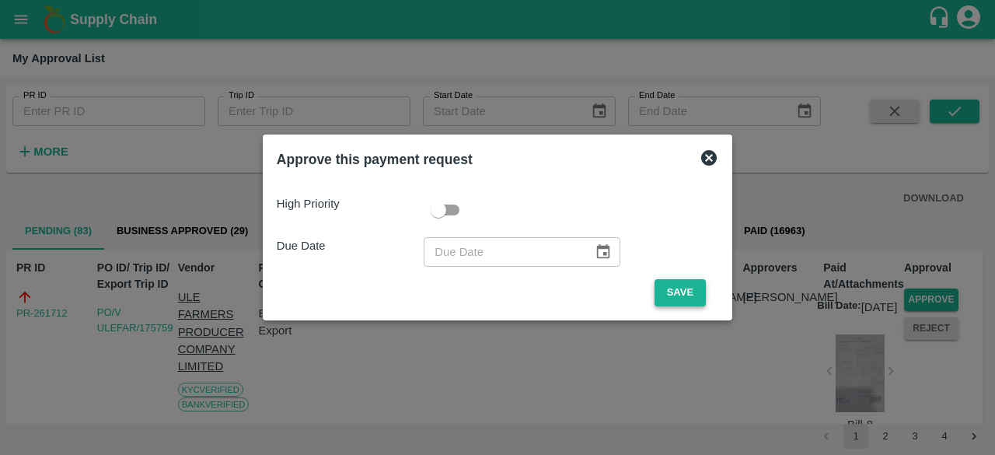
click at [679, 296] on button "Save" at bounding box center [680, 292] width 51 height 27
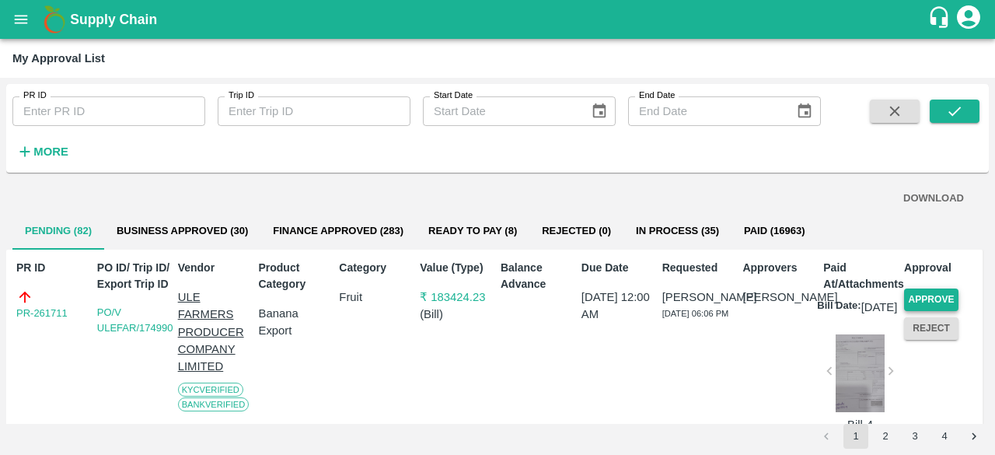
click at [927, 290] on button "Approve" at bounding box center [931, 299] width 54 height 23
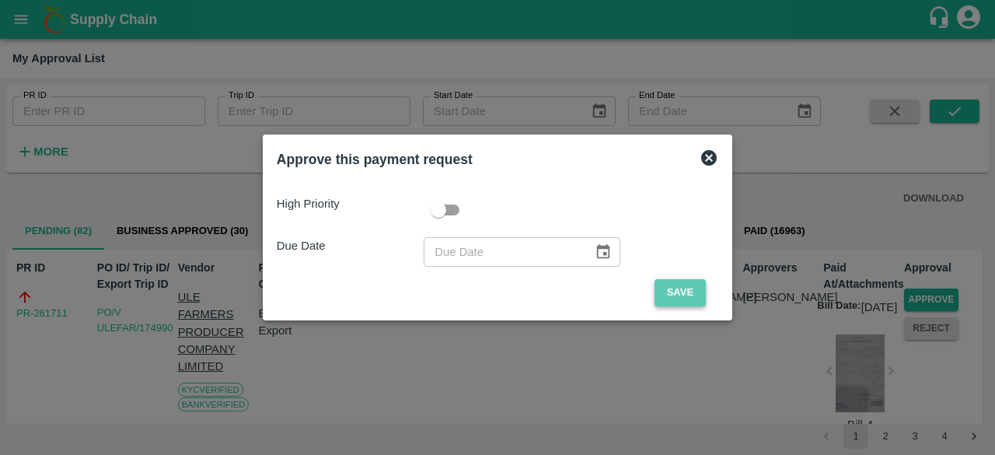
click at [670, 295] on button "Save" at bounding box center [680, 292] width 51 height 27
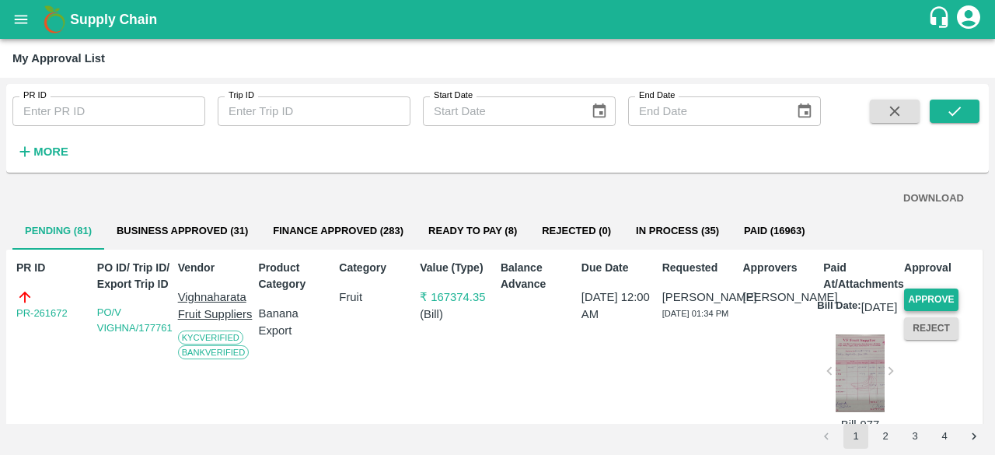
click at [934, 293] on button "Approve" at bounding box center [931, 299] width 54 height 23
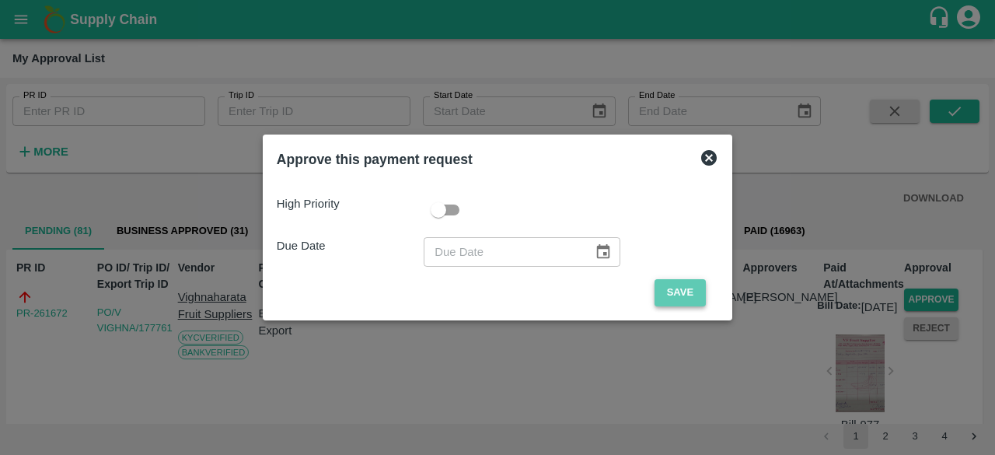
click at [687, 292] on button "Save" at bounding box center [680, 292] width 51 height 27
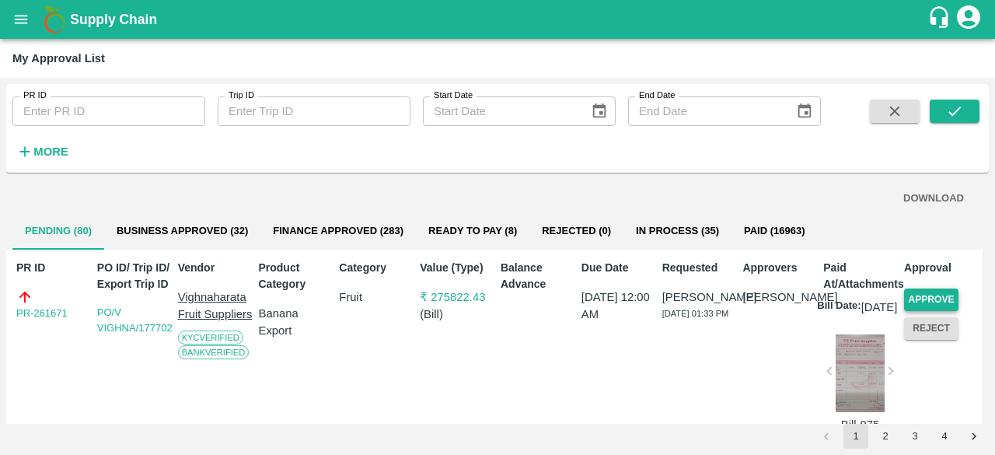
click at [927, 299] on button "Approve" at bounding box center [931, 299] width 54 height 23
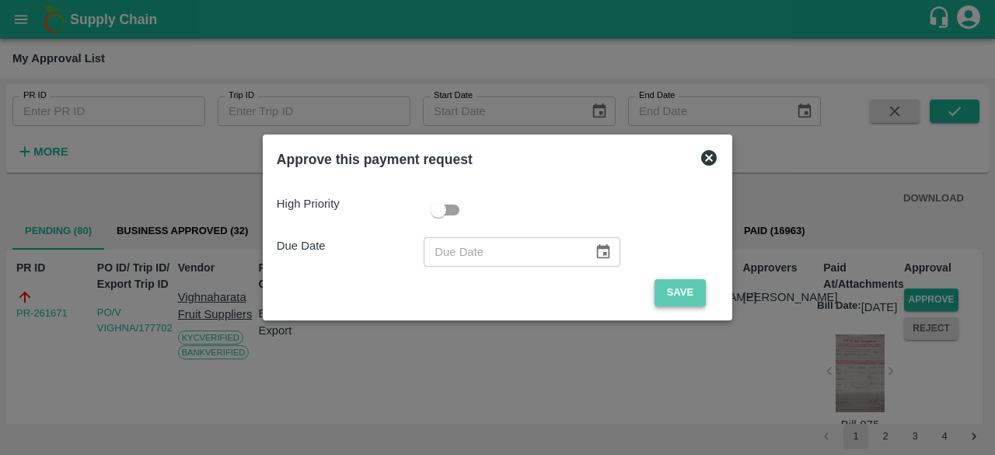
click at [674, 296] on button "Save" at bounding box center [680, 292] width 51 height 27
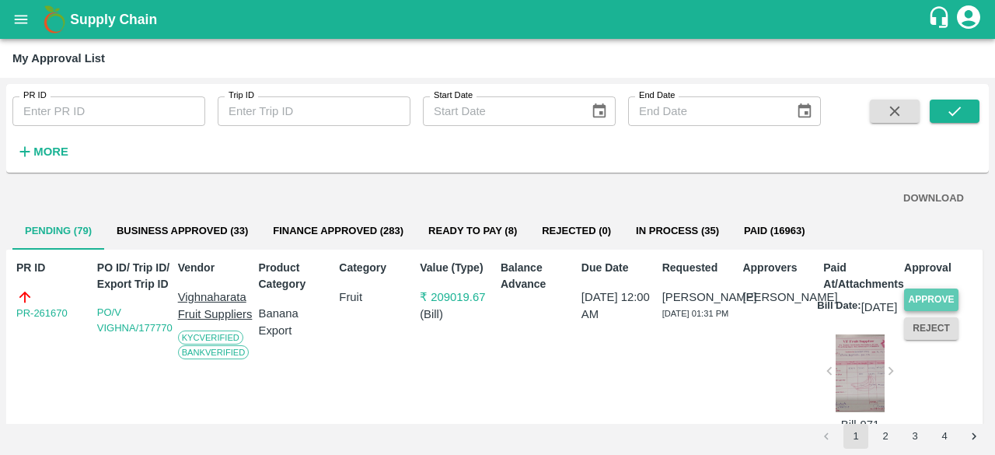
click at [941, 296] on button "Approve" at bounding box center [931, 299] width 54 height 23
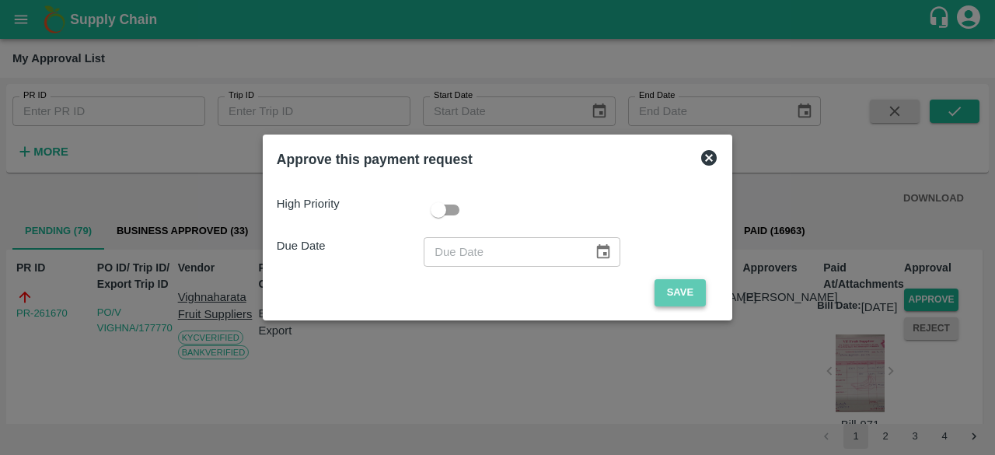
click at [689, 285] on button "Save" at bounding box center [680, 292] width 51 height 27
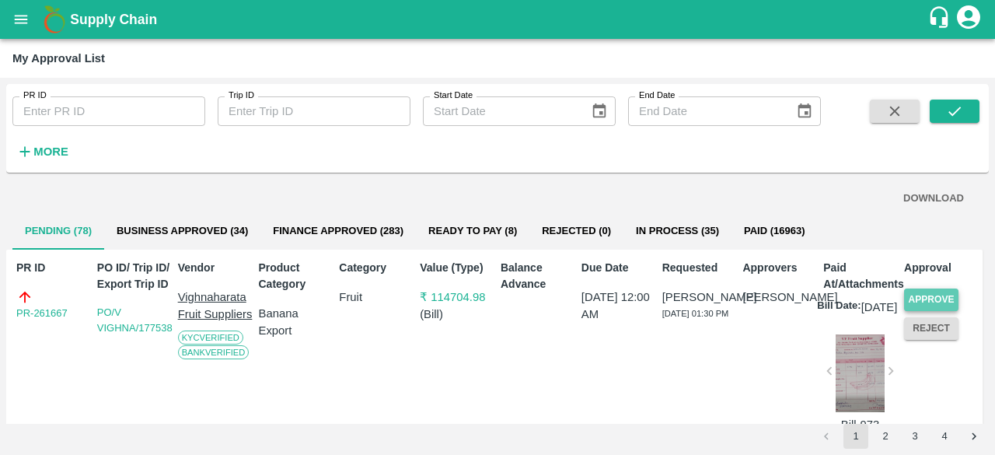
click at [933, 292] on button "Approve" at bounding box center [931, 299] width 54 height 23
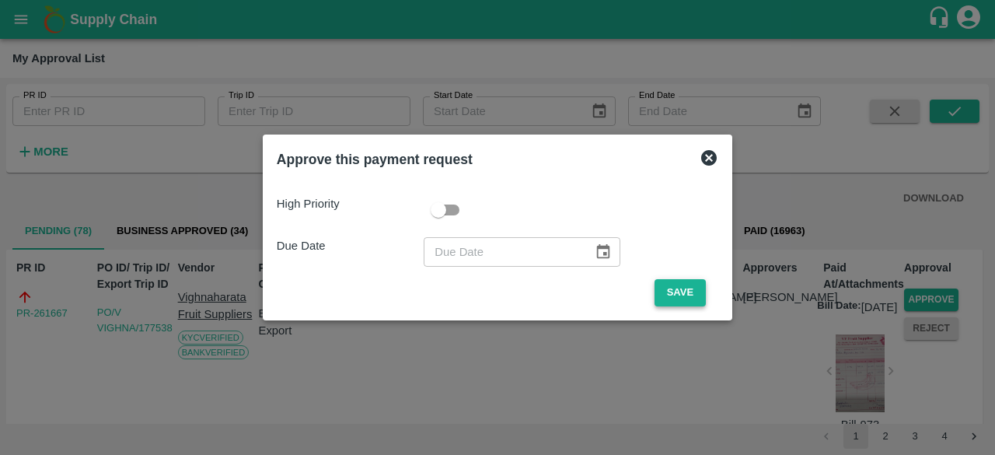
click at [685, 288] on button "Save" at bounding box center [680, 292] width 51 height 27
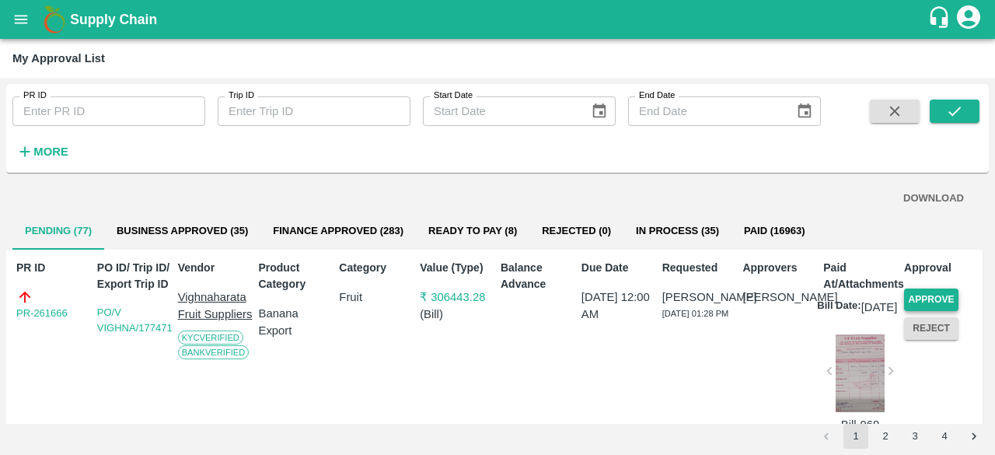
click at [917, 298] on button "Approve" at bounding box center [931, 299] width 54 height 23
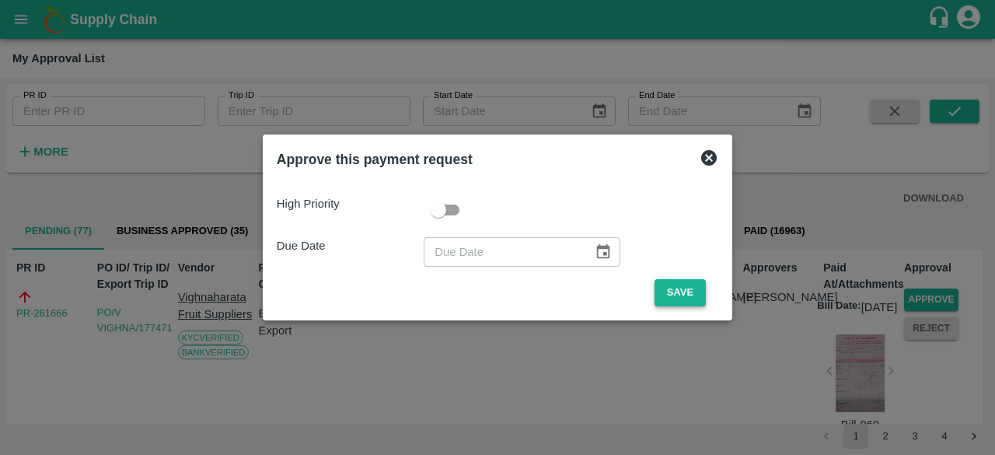
click at [676, 293] on button "Save" at bounding box center [680, 292] width 51 height 27
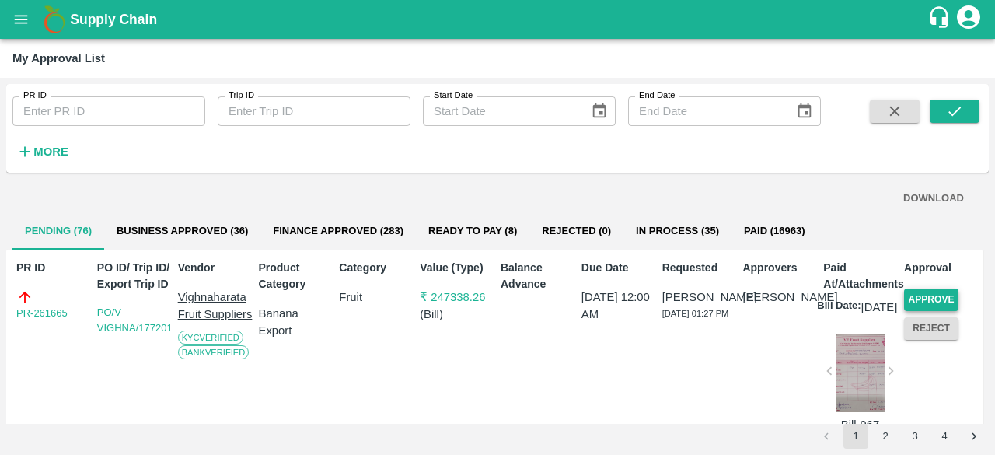
click at [936, 299] on button "Approve" at bounding box center [931, 299] width 54 height 23
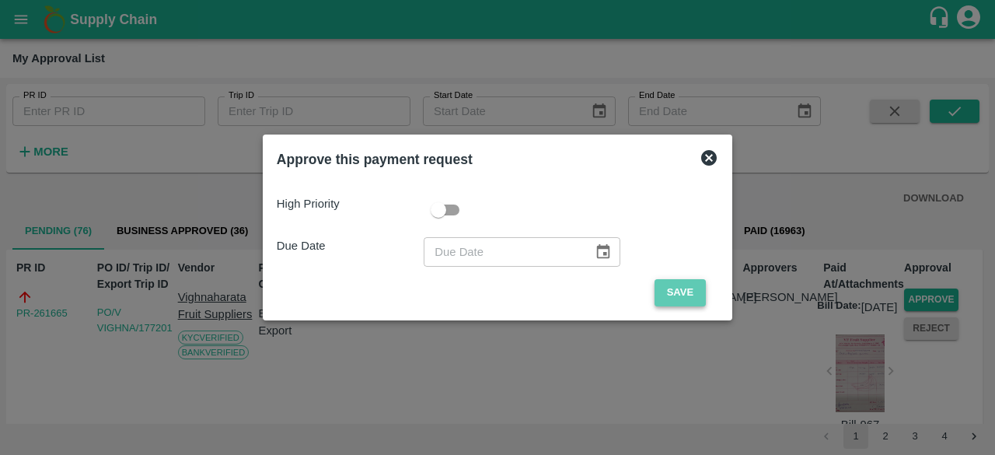
click at [686, 292] on button "Save" at bounding box center [680, 292] width 51 height 27
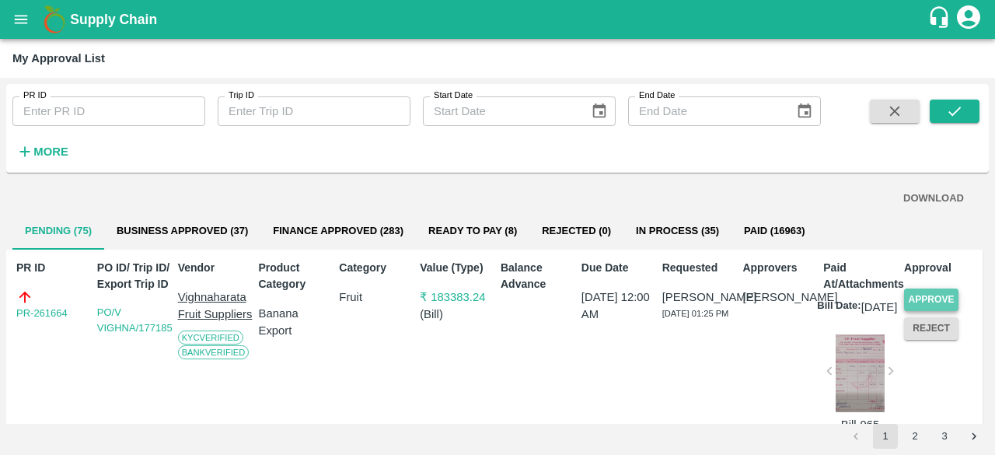
click at [925, 296] on button "Approve" at bounding box center [931, 299] width 54 height 23
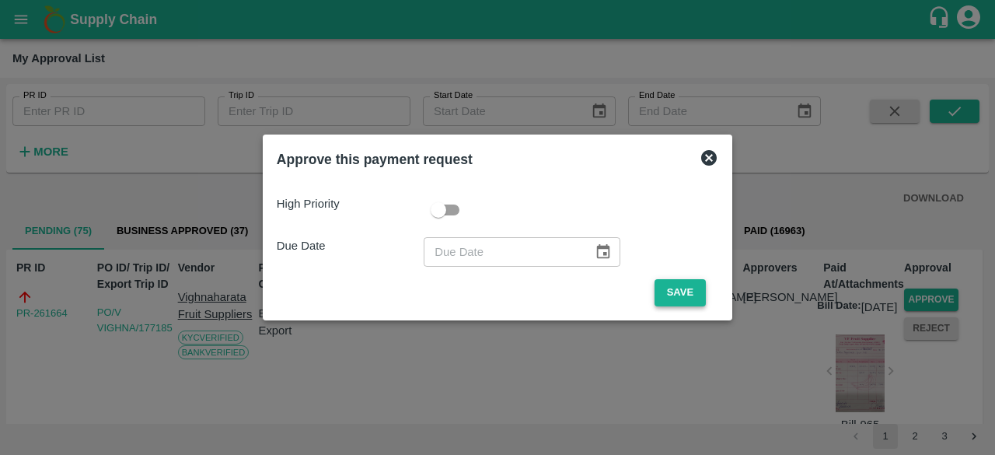
click at [684, 288] on button "Save" at bounding box center [680, 292] width 51 height 27
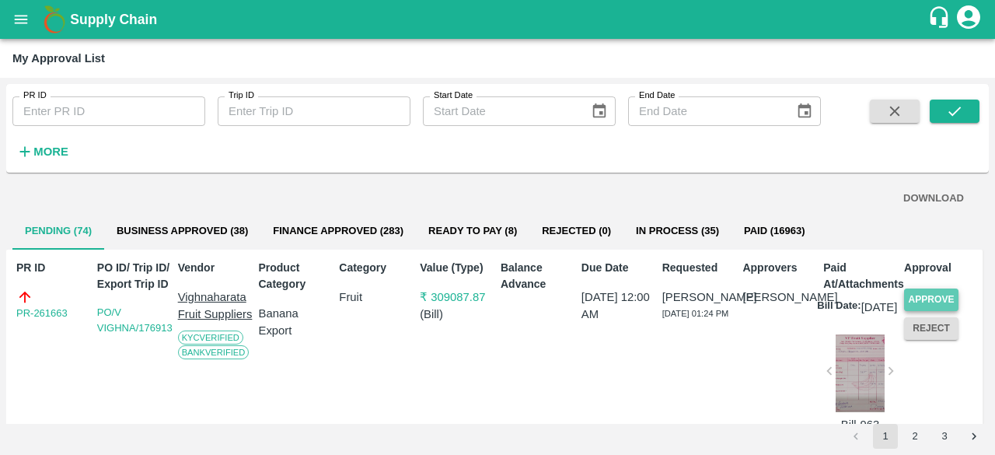
click at [920, 296] on button "Approve" at bounding box center [931, 299] width 54 height 23
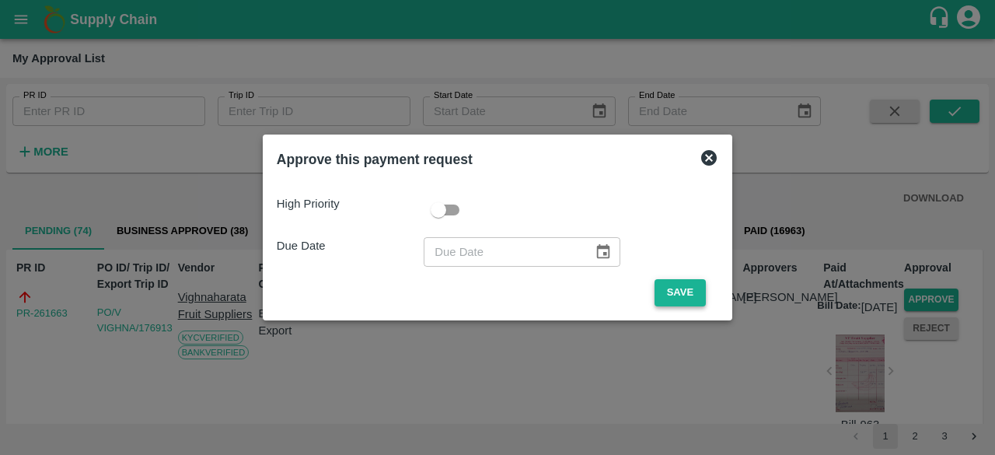
click at [673, 292] on button "Save" at bounding box center [680, 292] width 51 height 27
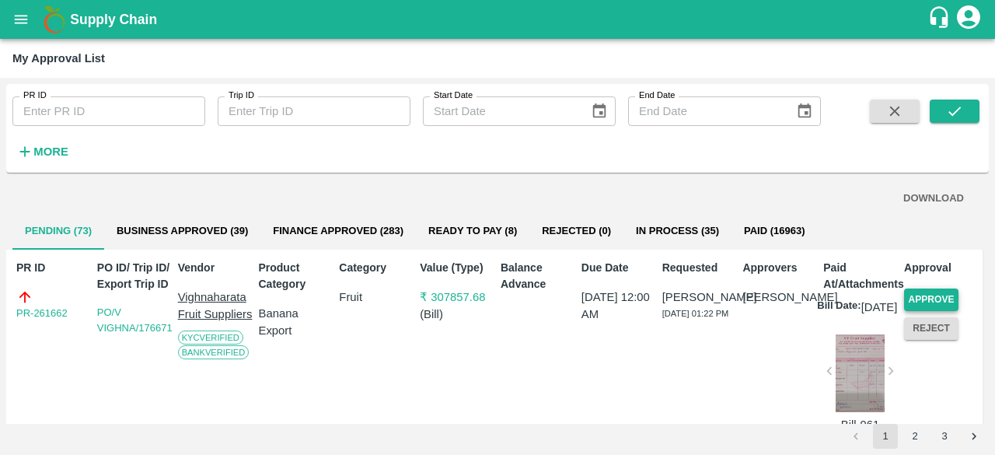
click at [942, 295] on button "Approve" at bounding box center [931, 299] width 54 height 23
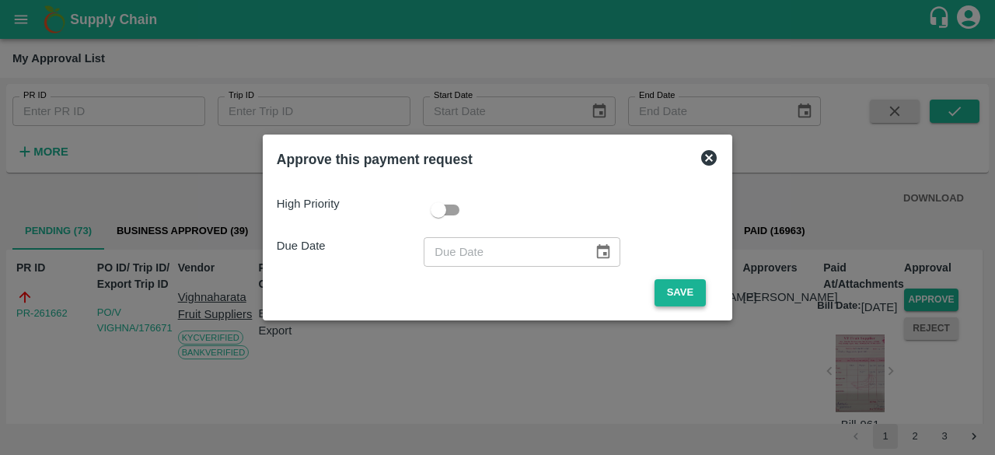
click at [681, 288] on button "Save" at bounding box center [680, 292] width 51 height 27
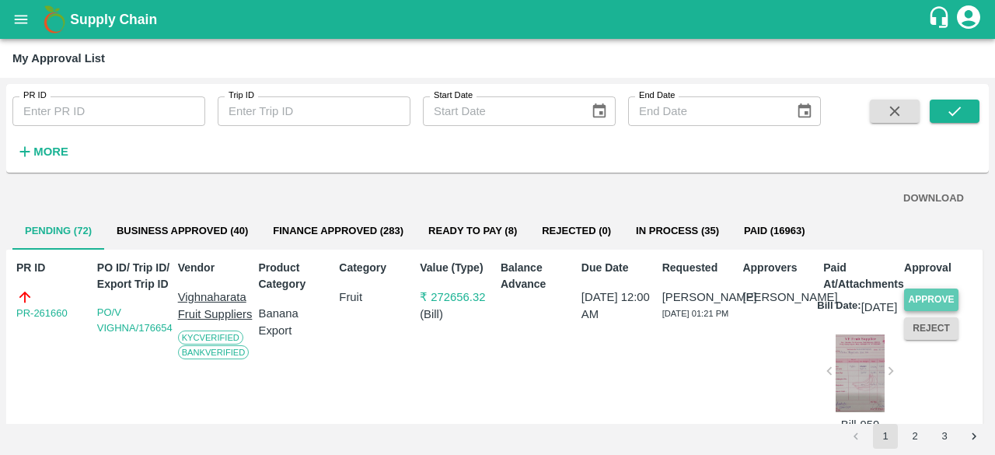
click at [938, 296] on button "Approve" at bounding box center [931, 299] width 54 height 23
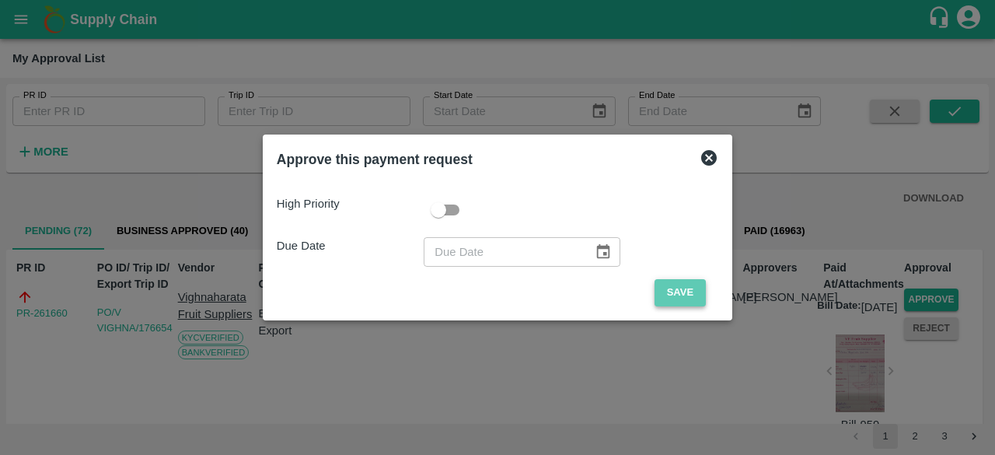
click at [690, 285] on button "Save" at bounding box center [680, 292] width 51 height 27
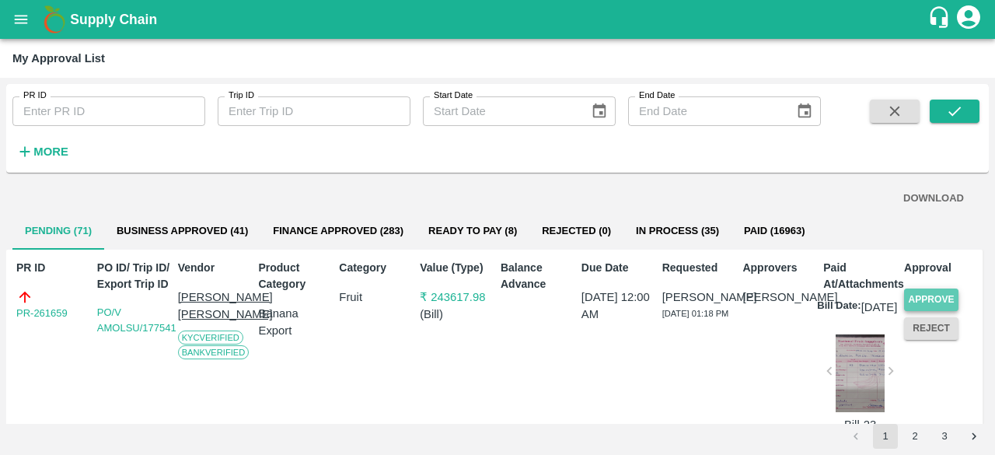
click at [923, 297] on button "Approve" at bounding box center [931, 299] width 54 height 23
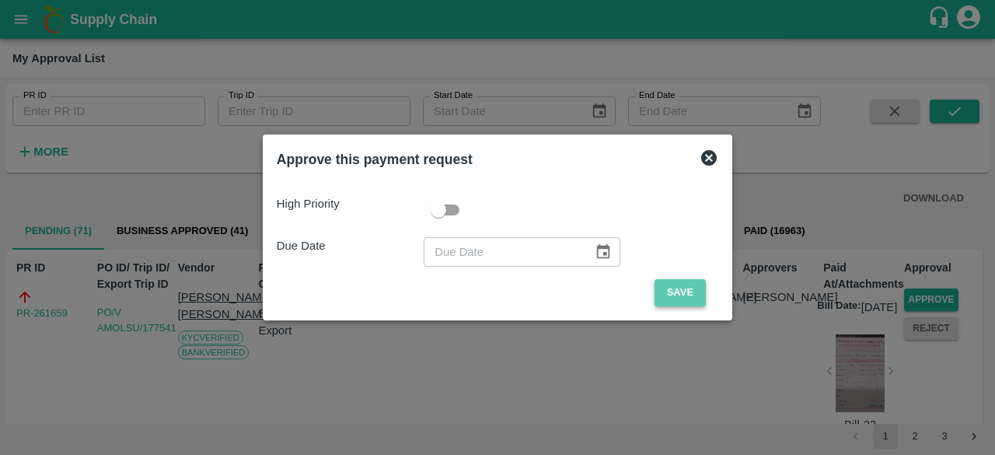
click at [694, 289] on button "Save" at bounding box center [680, 292] width 51 height 27
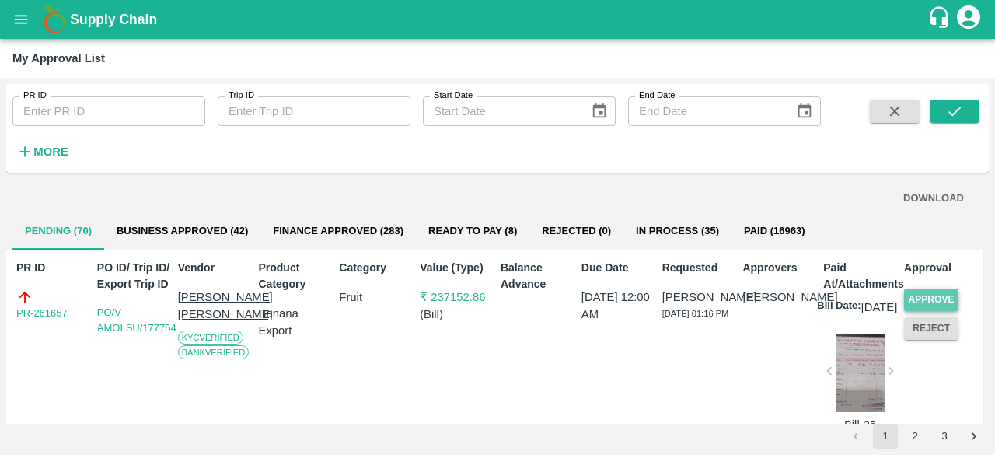
click at [930, 297] on button "Approve" at bounding box center [931, 299] width 54 height 23
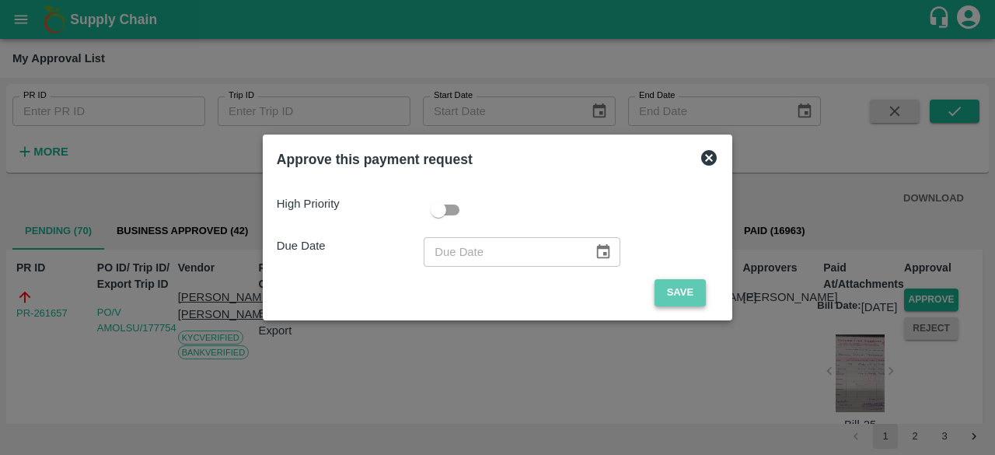
click at [675, 288] on button "Save" at bounding box center [680, 292] width 51 height 27
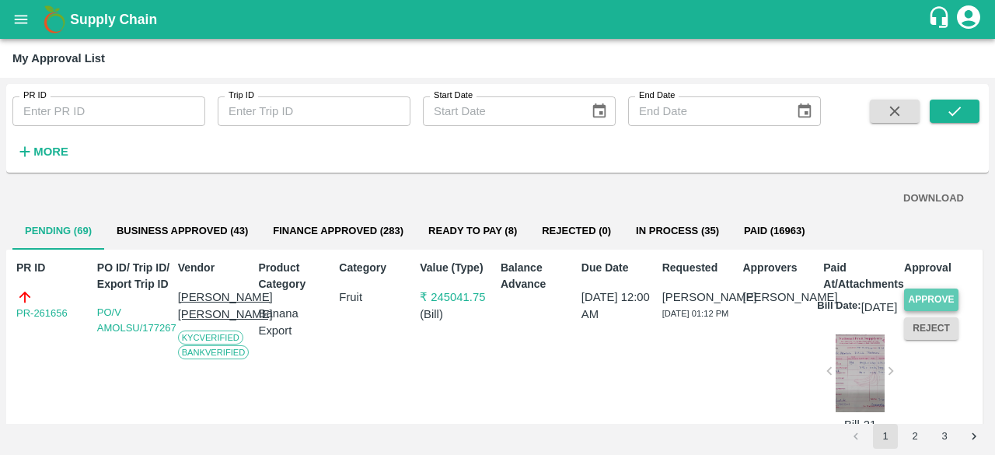
click at [927, 298] on button "Approve" at bounding box center [931, 299] width 54 height 23
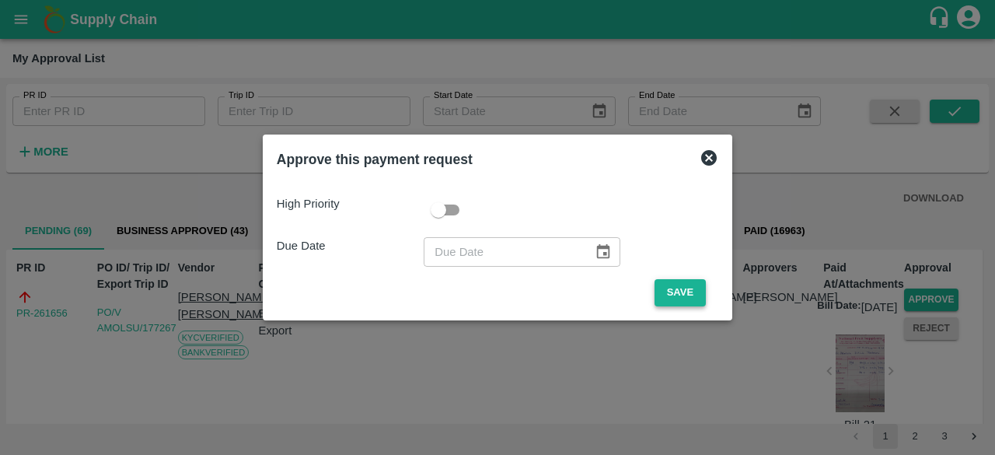
click at [681, 297] on button "Save" at bounding box center [680, 292] width 51 height 27
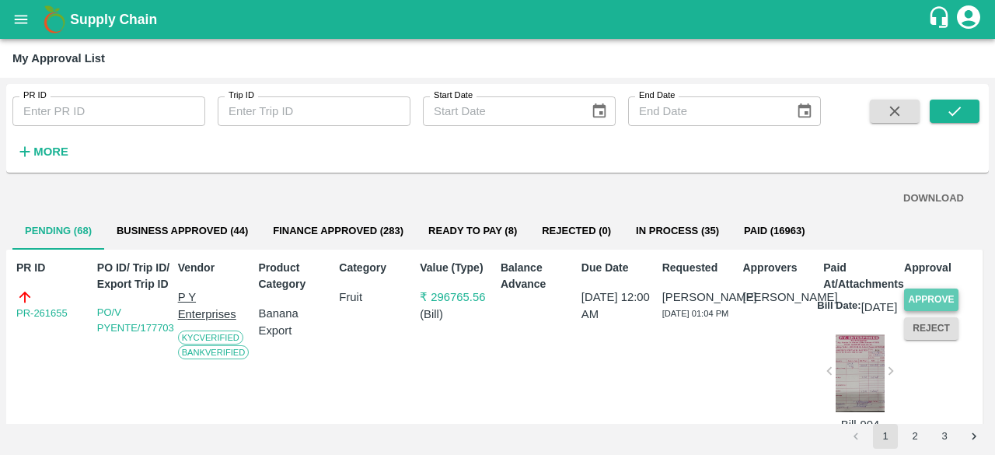
click at [937, 301] on button "Approve" at bounding box center [931, 299] width 54 height 23
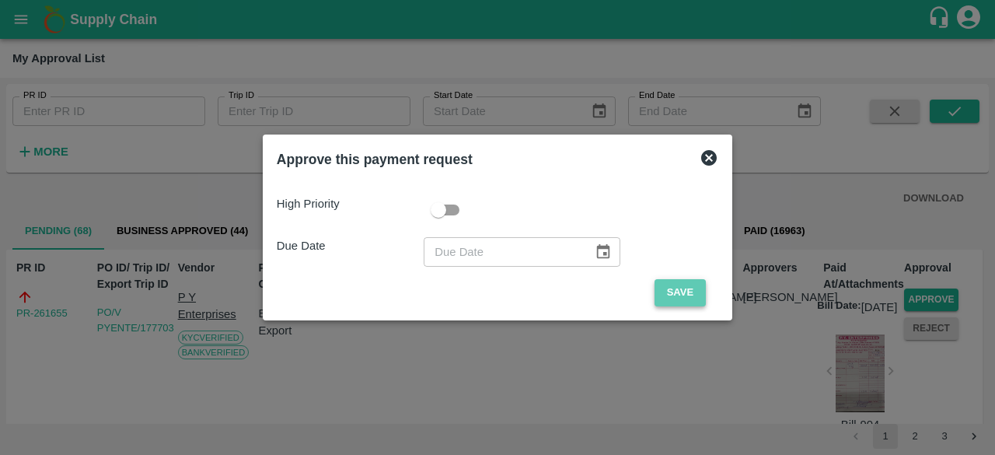
click at [675, 295] on button "Save" at bounding box center [680, 292] width 51 height 27
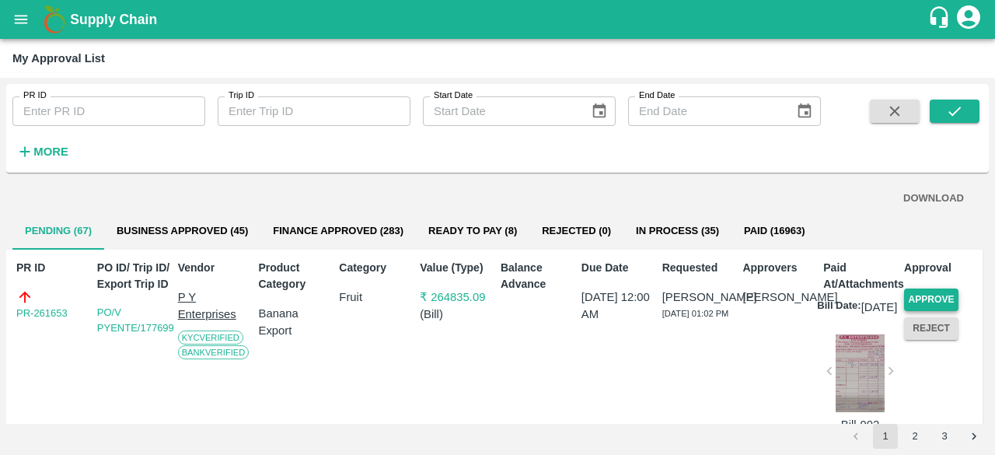
click at [920, 296] on button "Approve" at bounding box center [931, 299] width 54 height 23
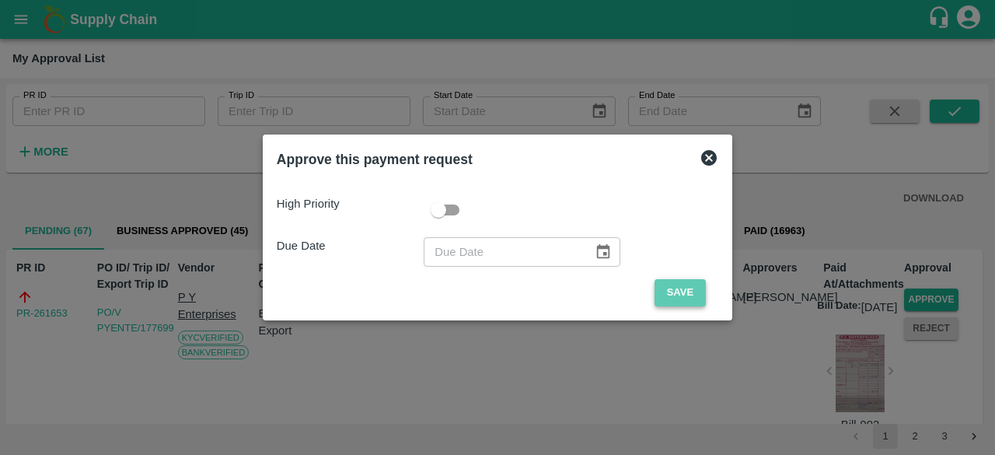
click at [669, 293] on button "Save" at bounding box center [680, 292] width 51 height 27
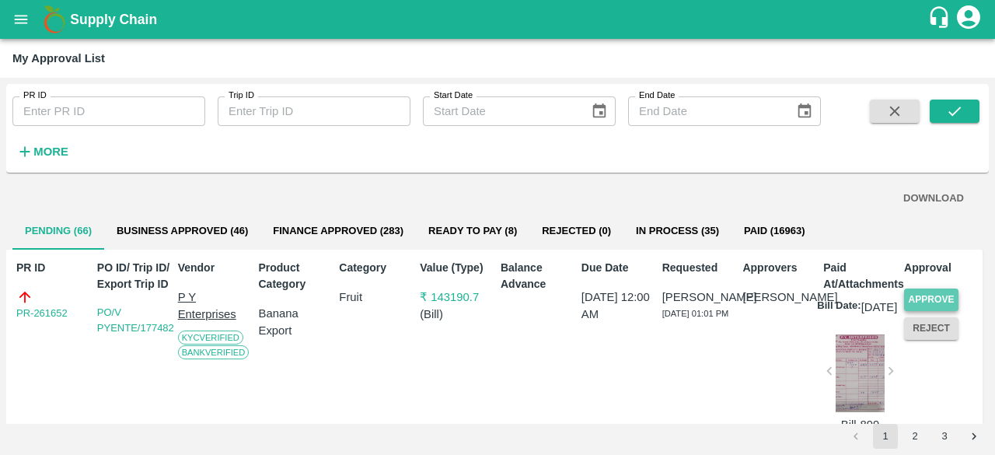
click at [937, 294] on button "Approve" at bounding box center [931, 299] width 54 height 23
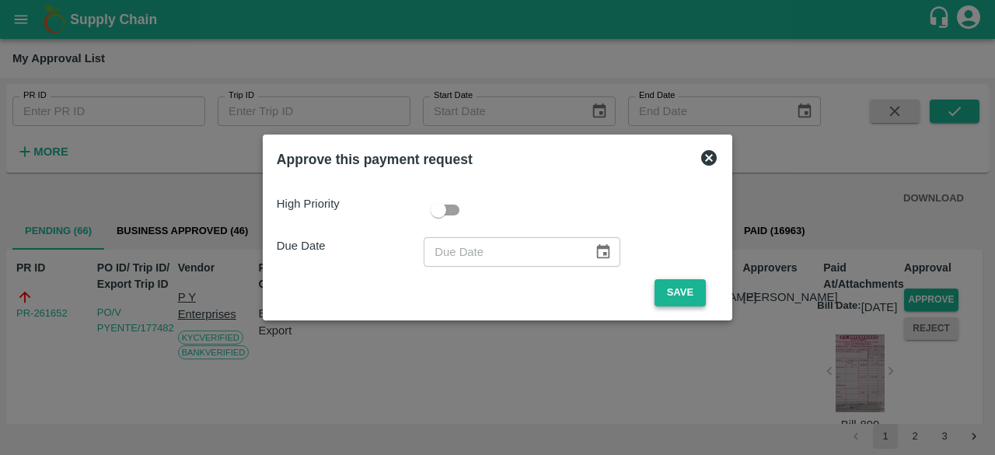
click at [678, 295] on button "Save" at bounding box center [680, 292] width 51 height 27
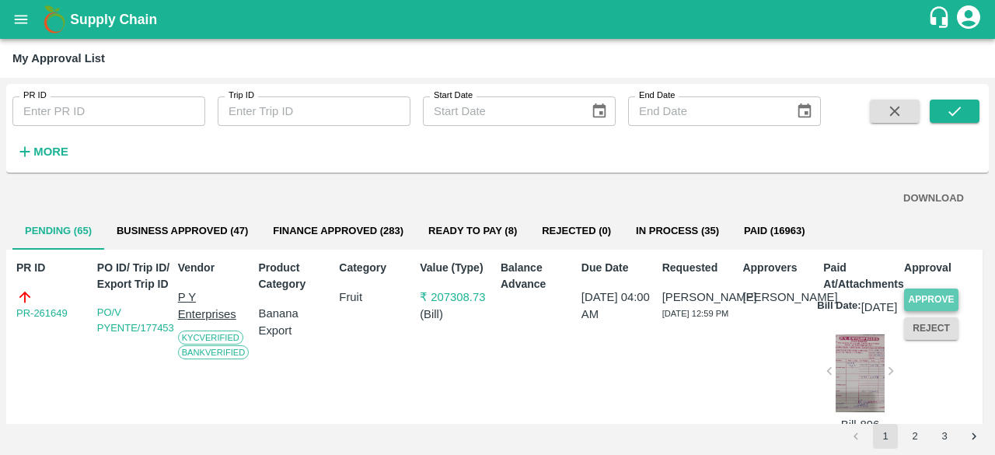
click at [916, 295] on button "Approve" at bounding box center [931, 299] width 54 height 23
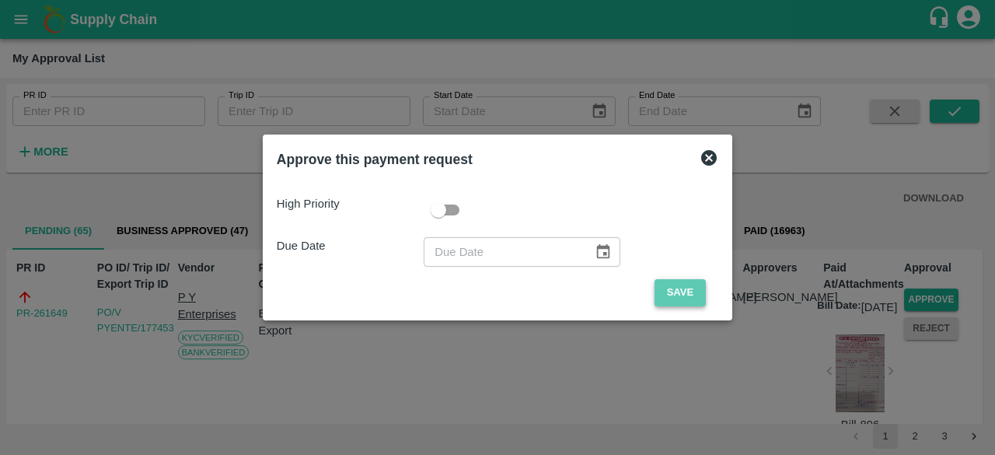
click at [678, 295] on button "Save" at bounding box center [680, 292] width 51 height 27
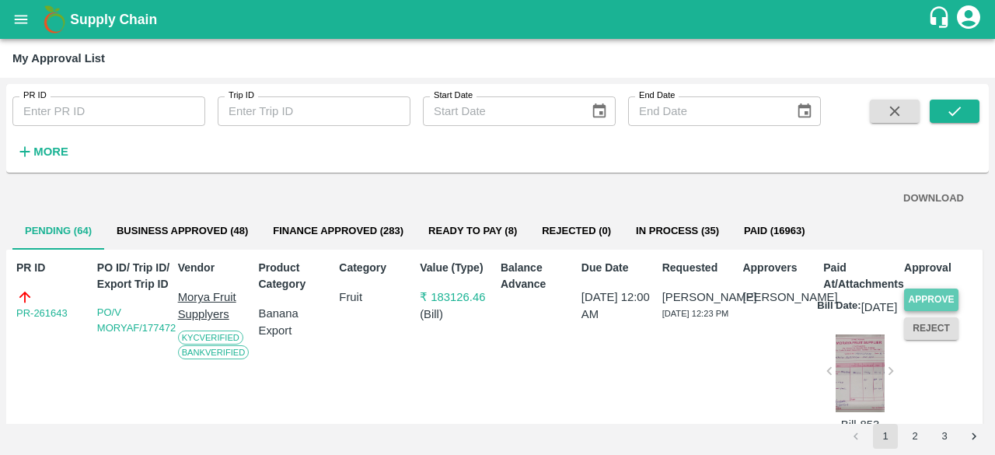
click at [925, 294] on button "Approve" at bounding box center [931, 299] width 54 height 23
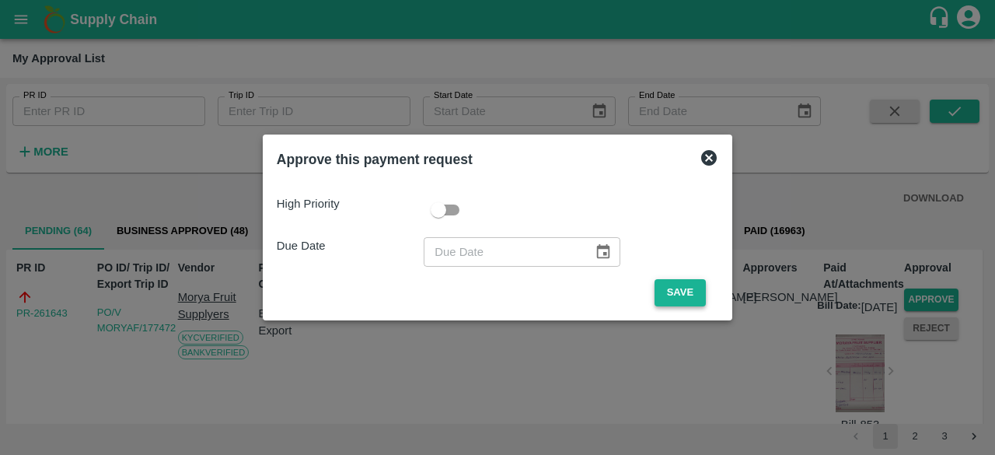
click at [663, 295] on button "Save" at bounding box center [680, 292] width 51 height 27
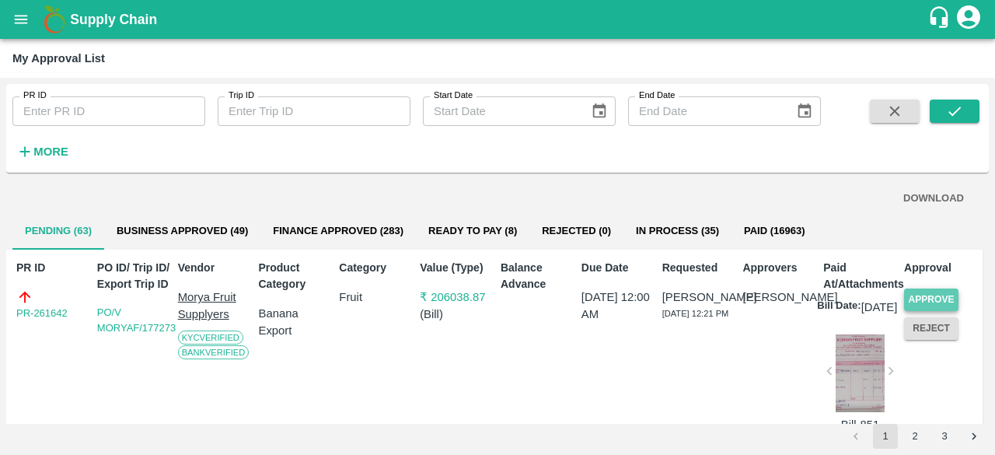
click at [924, 292] on button "Approve" at bounding box center [931, 299] width 54 height 23
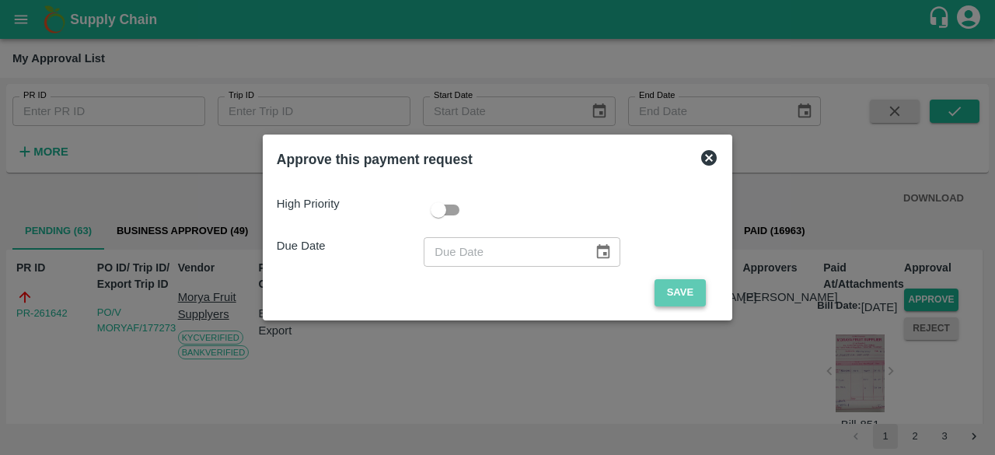
click at [673, 294] on button "Save" at bounding box center [680, 292] width 51 height 27
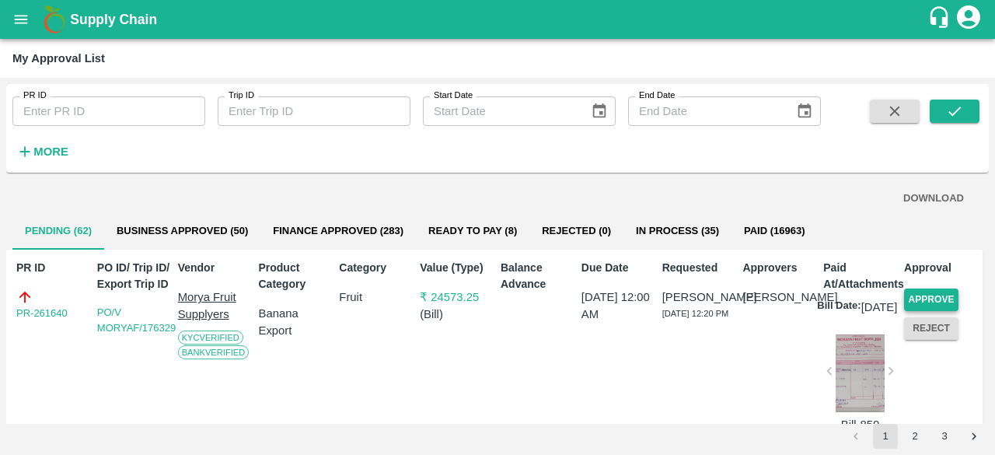
click at [939, 298] on button "Approve" at bounding box center [931, 299] width 54 height 23
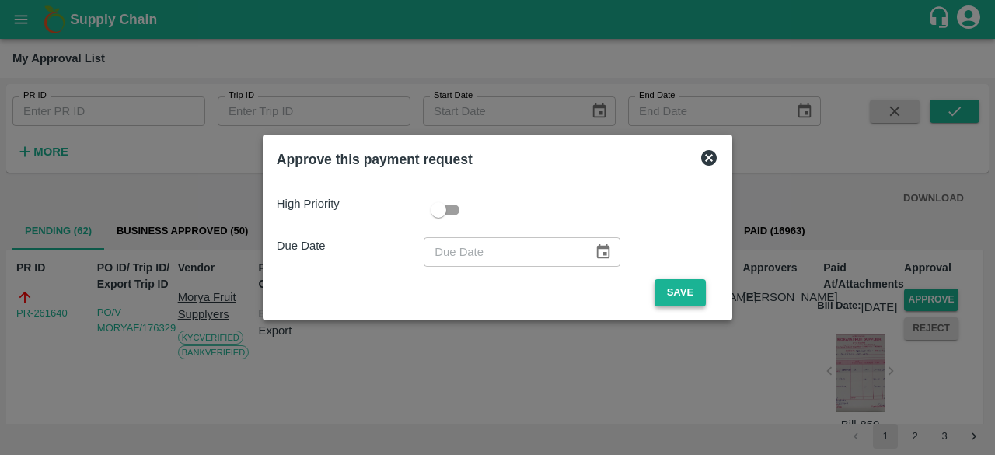
click at [676, 284] on button "Save" at bounding box center [680, 292] width 51 height 27
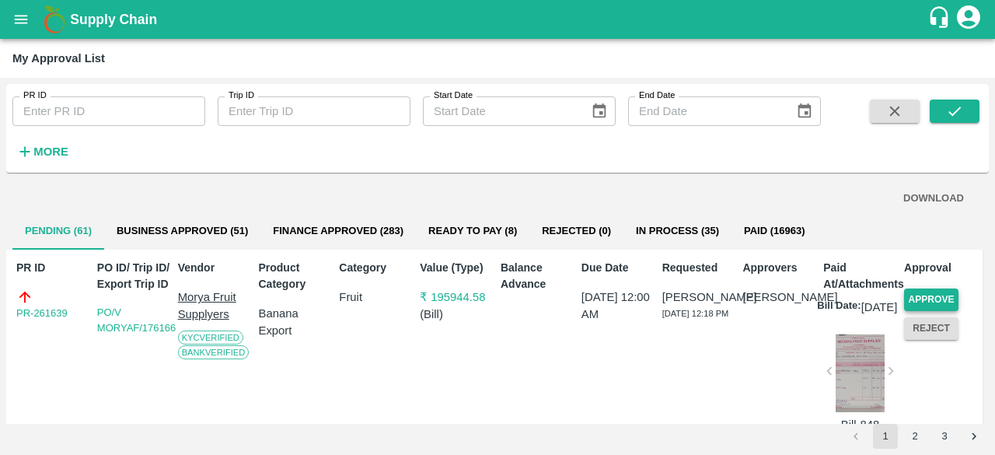
click at [923, 295] on button "Approve" at bounding box center [931, 299] width 54 height 23
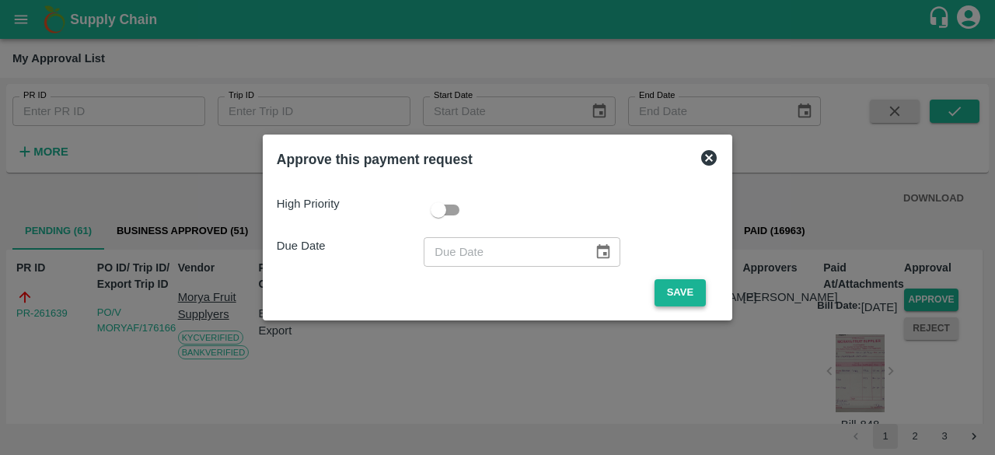
click at [676, 292] on button "Save" at bounding box center [680, 292] width 51 height 27
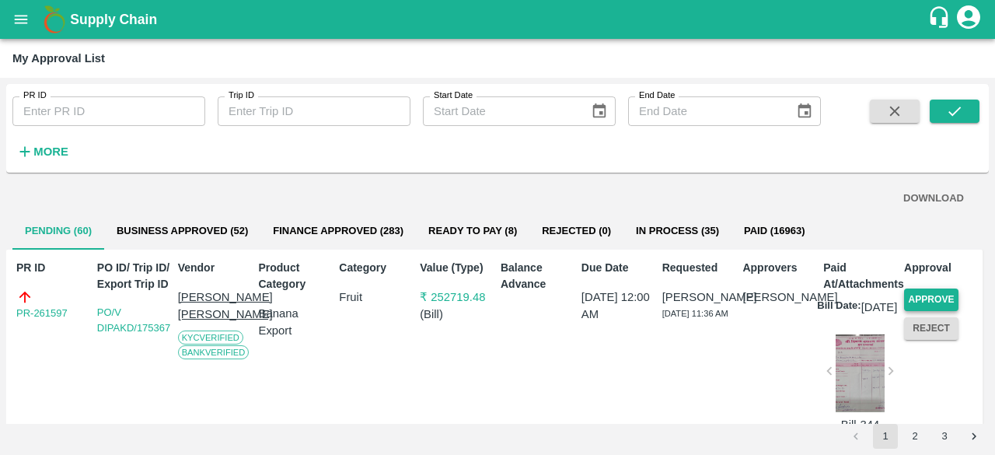
click at [919, 298] on button "Approve" at bounding box center [931, 299] width 54 height 23
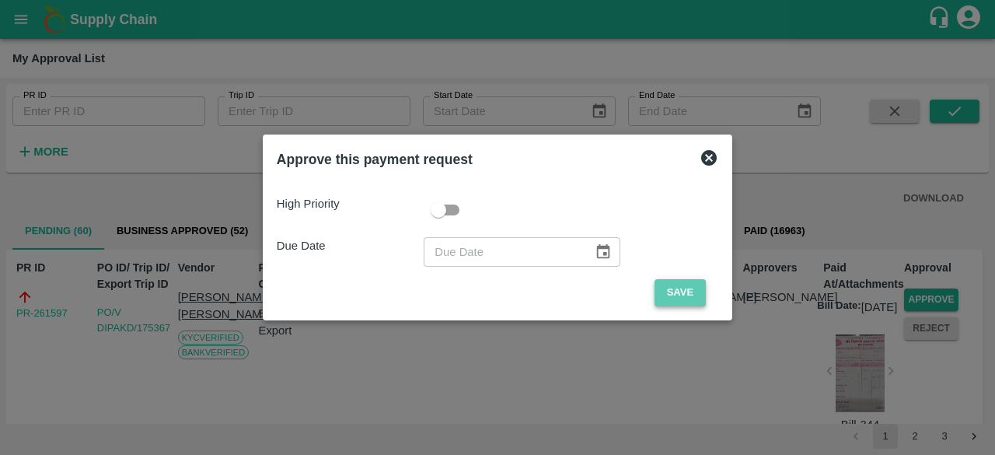
click at [672, 295] on button "Save" at bounding box center [680, 292] width 51 height 27
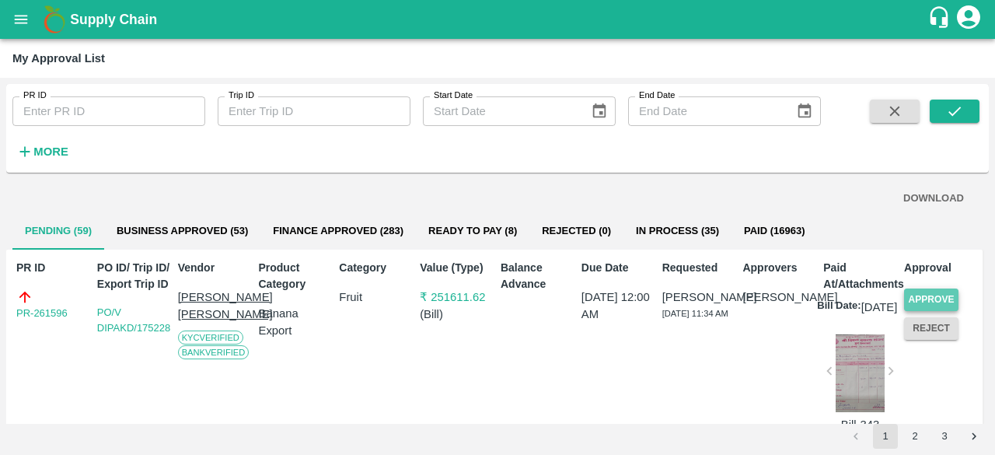
click at [919, 296] on button "Approve" at bounding box center [931, 299] width 54 height 23
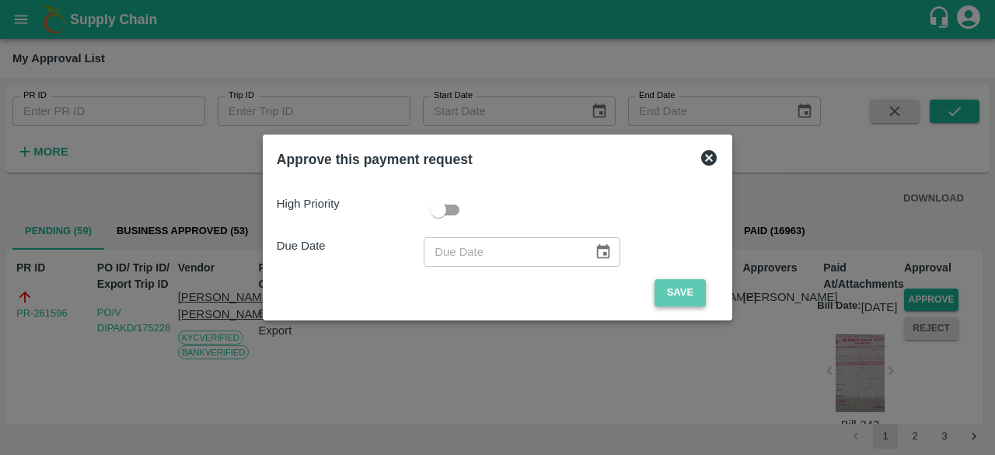
click at [690, 288] on button "Save" at bounding box center [680, 292] width 51 height 27
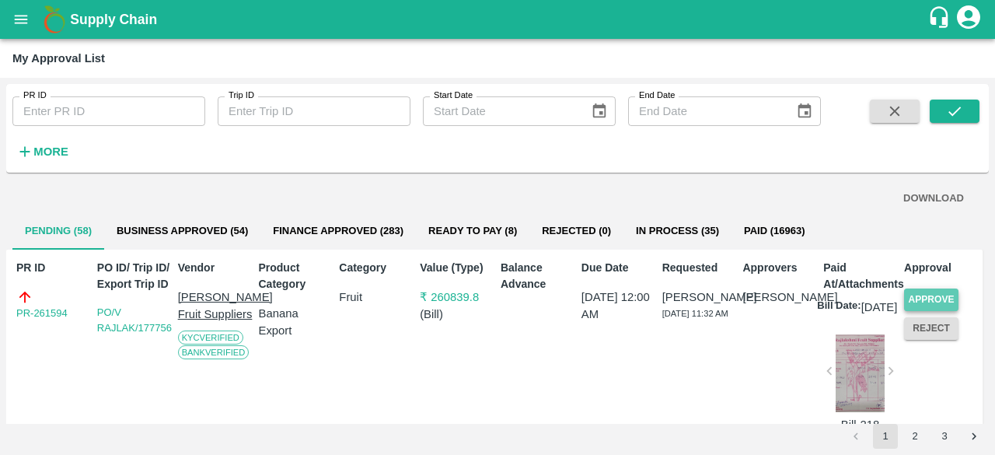
click at [932, 296] on button "Approve" at bounding box center [931, 299] width 54 height 23
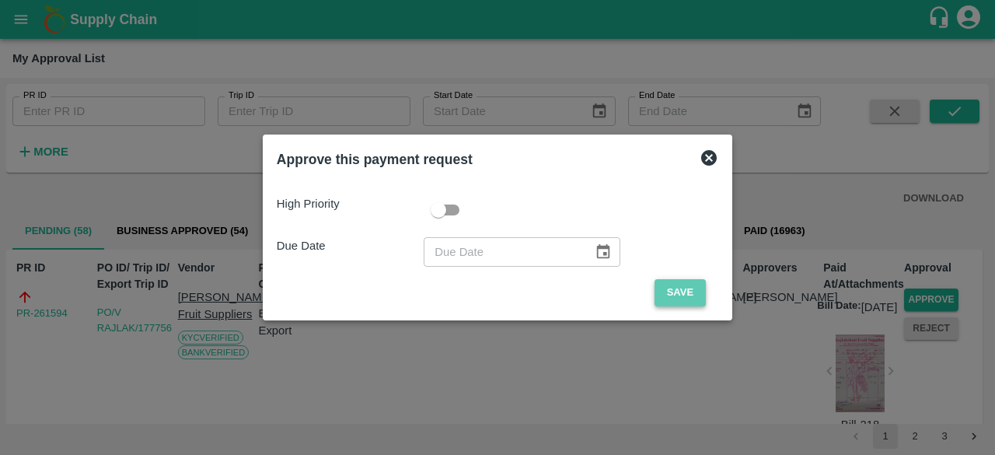
click at [678, 295] on button "Save" at bounding box center [680, 292] width 51 height 27
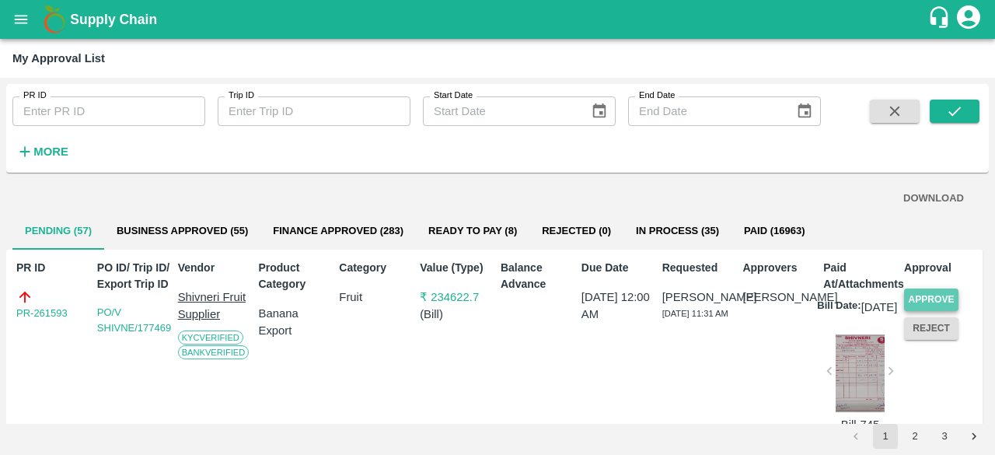
click at [931, 296] on button "Approve" at bounding box center [931, 299] width 54 height 23
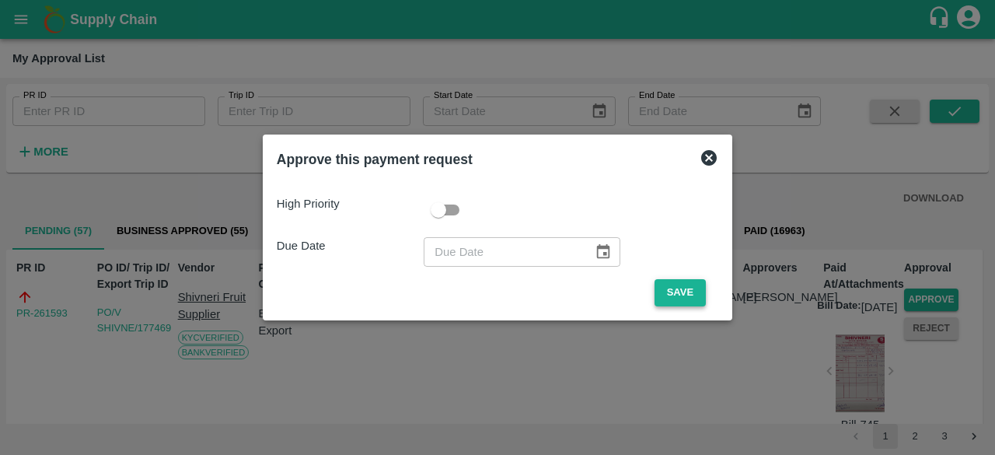
click at [684, 291] on button "Save" at bounding box center [680, 292] width 51 height 27
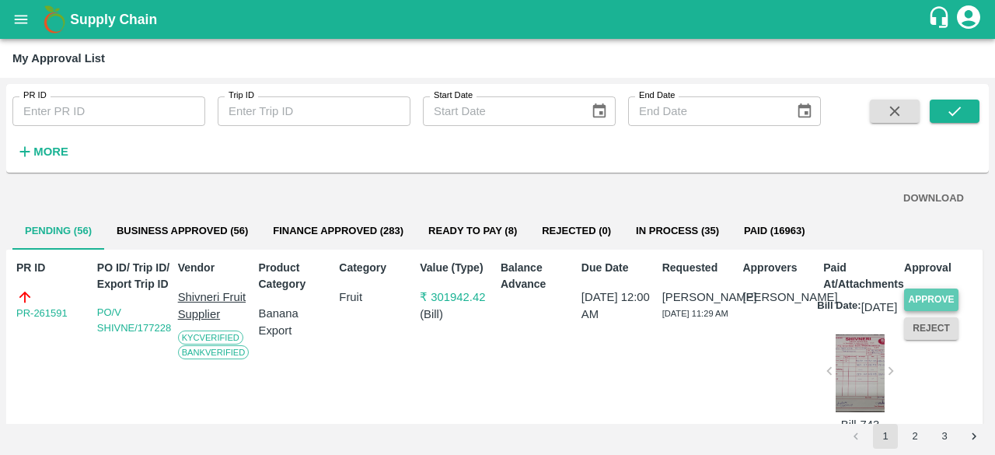
click at [944, 295] on button "Approve" at bounding box center [931, 299] width 54 height 23
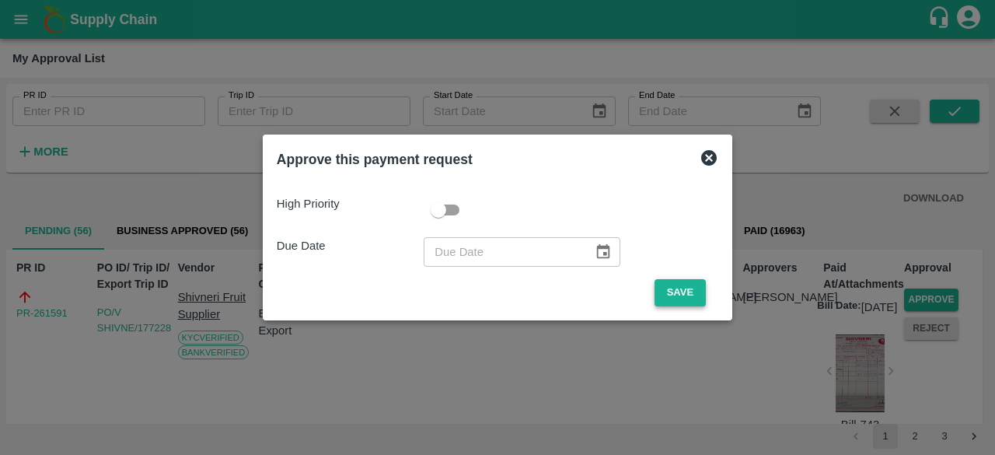
click at [689, 295] on button "Save" at bounding box center [680, 292] width 51 height 27
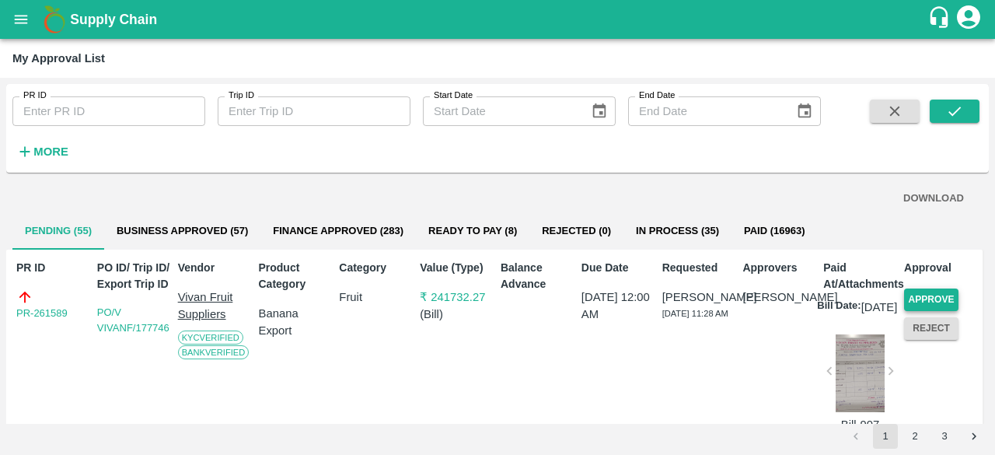
click at [936, 298] on button "Approve" at bounding box center [931, 299] width 54 height 23
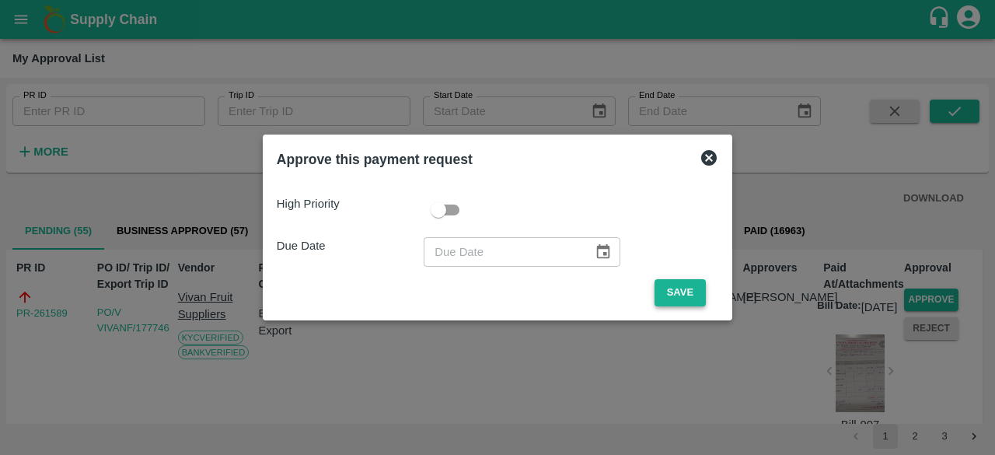
click at [683, 292] on button "Save" at bounding box center [680, 292] width 51 height 27
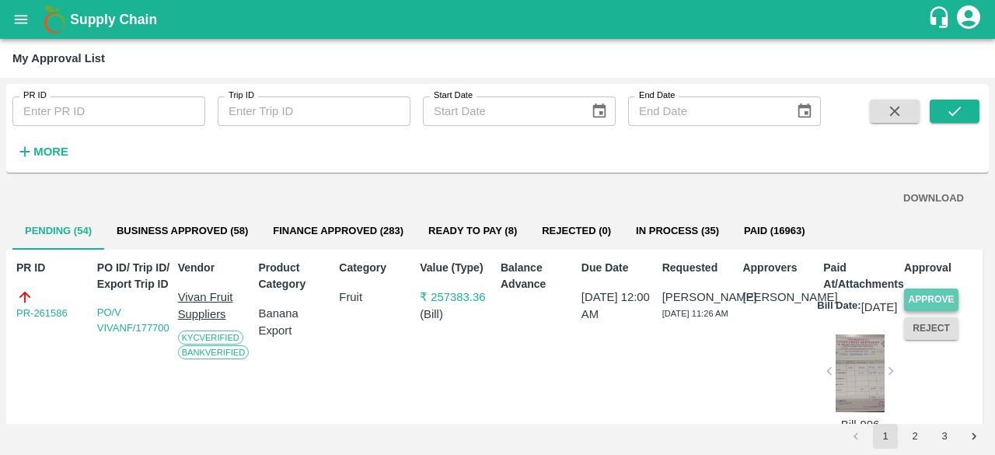
click at [930, 297] on button "Approve" at bounding box center [931, 299] width 54 height 23
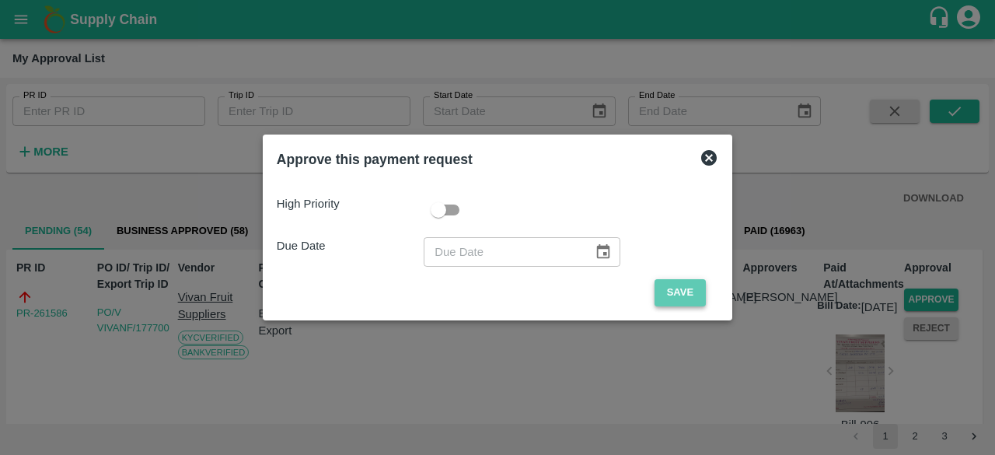
click at [681, 288] on button "Save" at bounding box center [680, 292] width 51 height 27
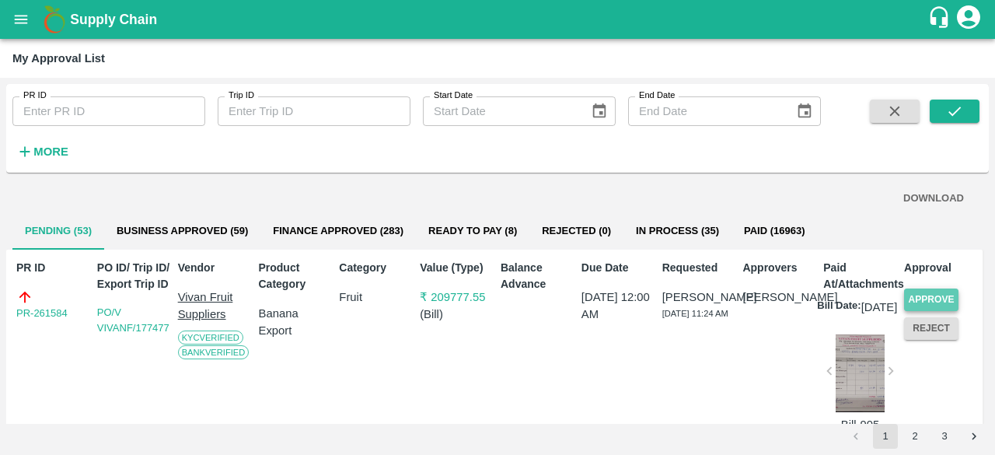
click at [939, 299] on button "Approve" at bounding box center [931, 299] width 54 height 23
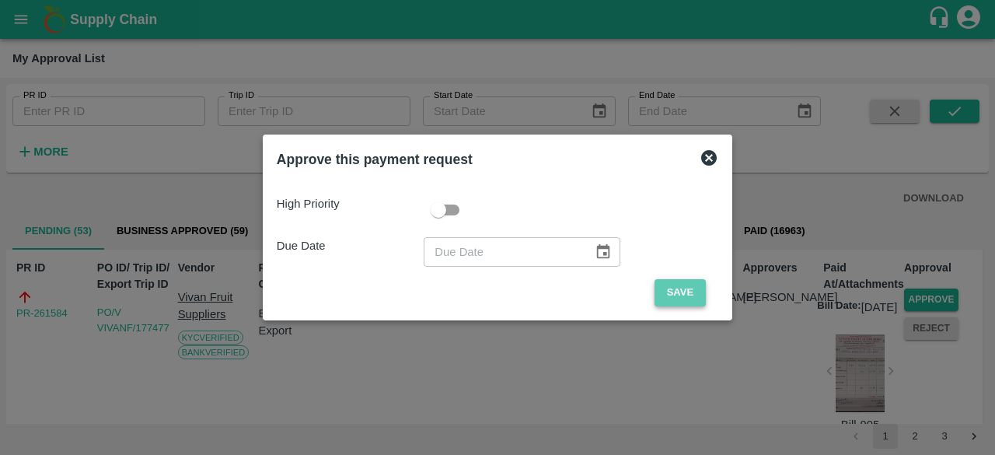
click at [681, 293] on button "Save" at bounding box center [680, 292] width 51 height 27
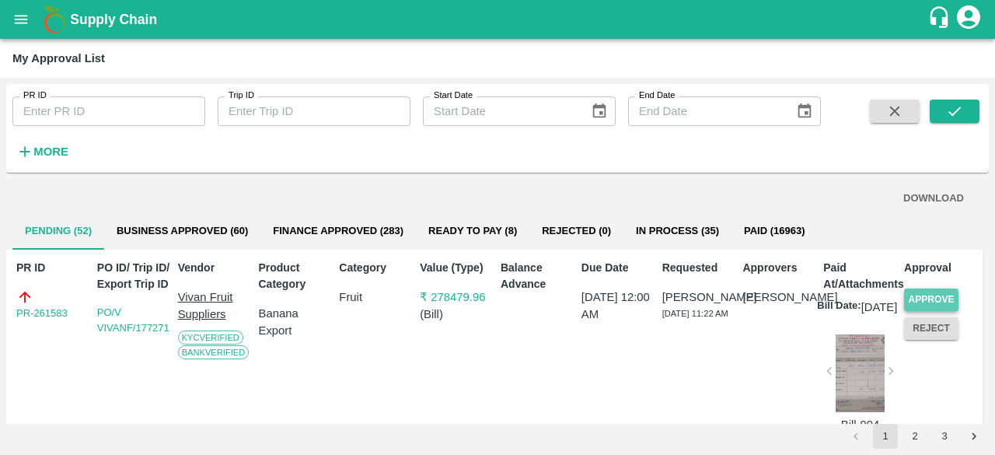
click at [927, 292] on button "Approve" at bounding box center [931, 299] width 54 height 23
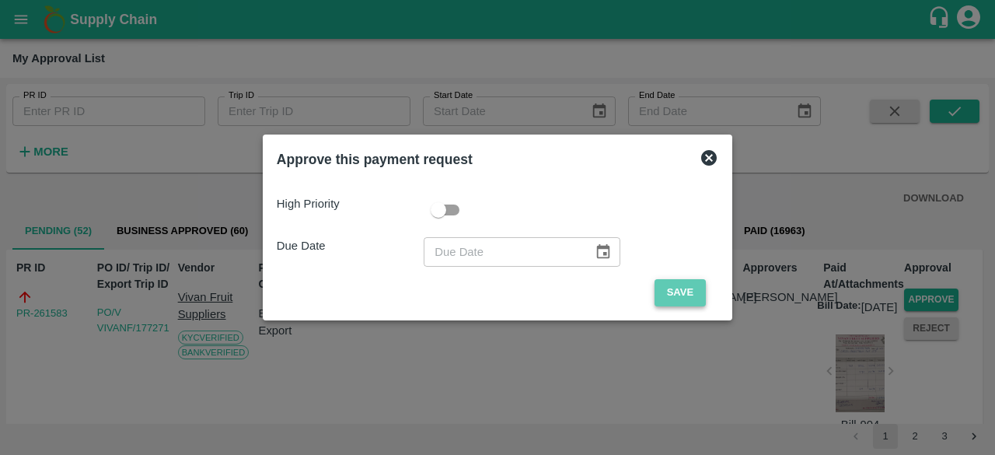
click at [694, 292] on button "Save" at bounding box center [680, 292] width 51 height 27
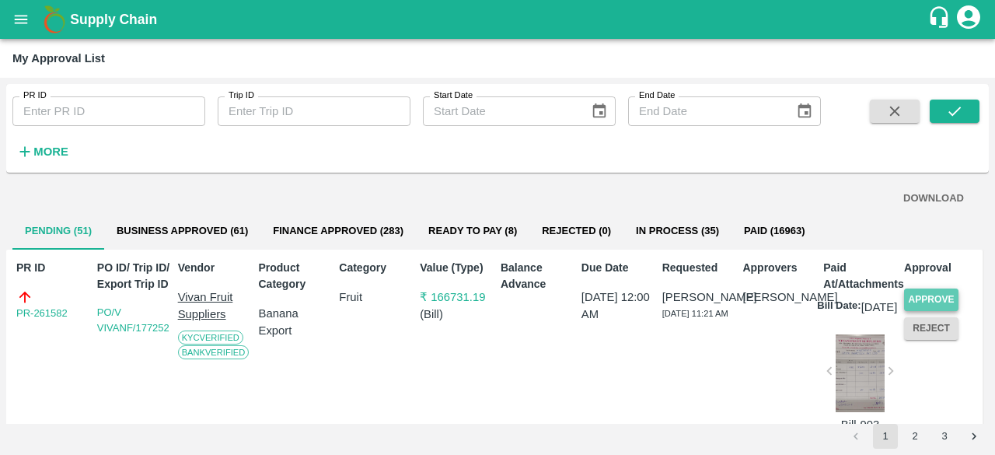
click at [913, 295] on button "Approve" at bounding box center [931, 299] width 54 height 23
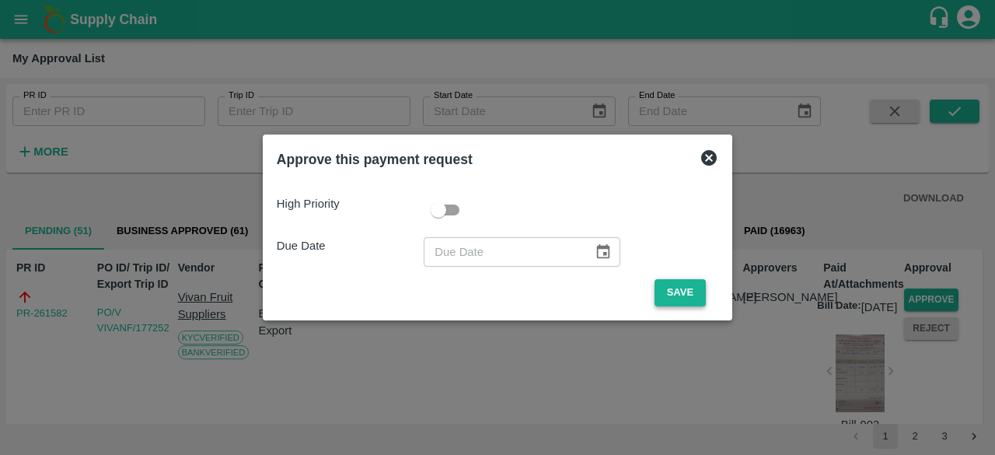
click at [673, 299] on button "Save" at bounding box center [680, 292] width 51 height 27
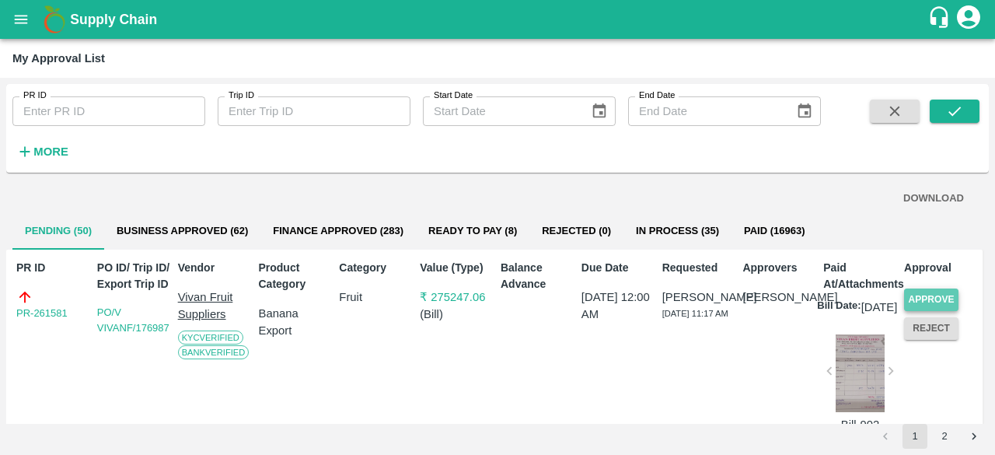
click at [928, 296] on button "Approve" at bounding box center [931, 299] width 54 height 23
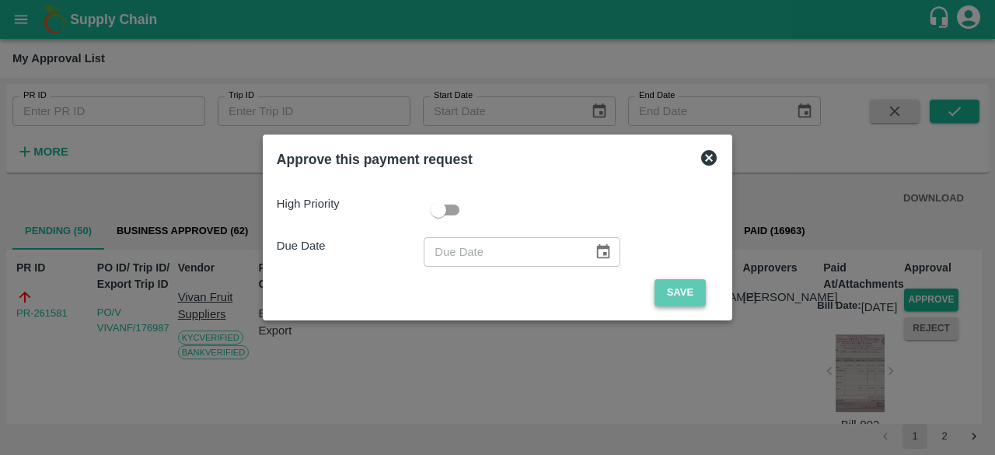
click at [679, 293] on button "Save" at bounding box center [680, 292] width 51 height 27
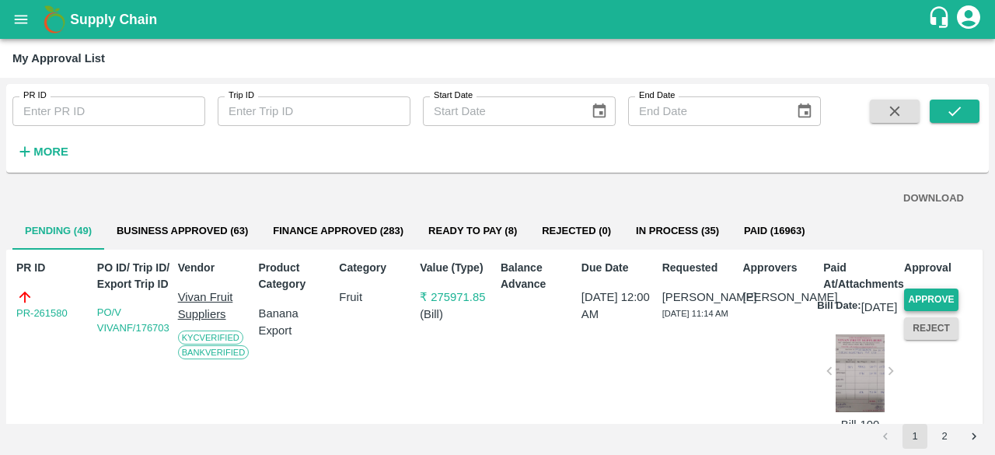
click at [927, 295] on button "Approve" at bounding box center [931, 299] width 54 height 23
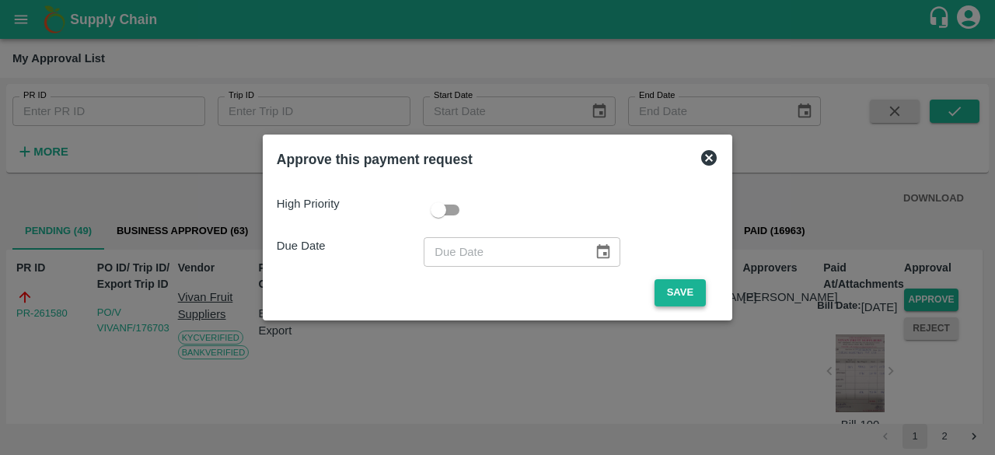
click at [670, 288] on button "Save" at bounding box center [680, 292] width 51 height 27
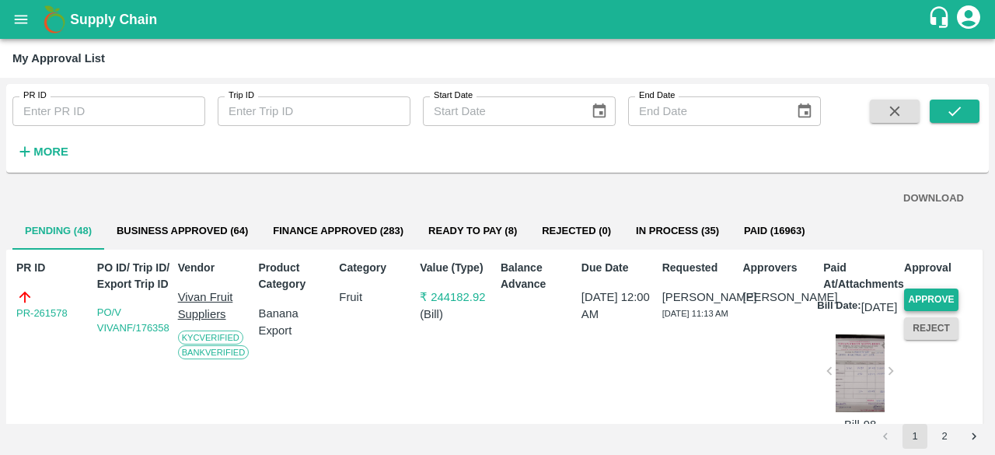
click at [924, 297] on button "Approve" at bounding box center [931, 299] width 54 height 23
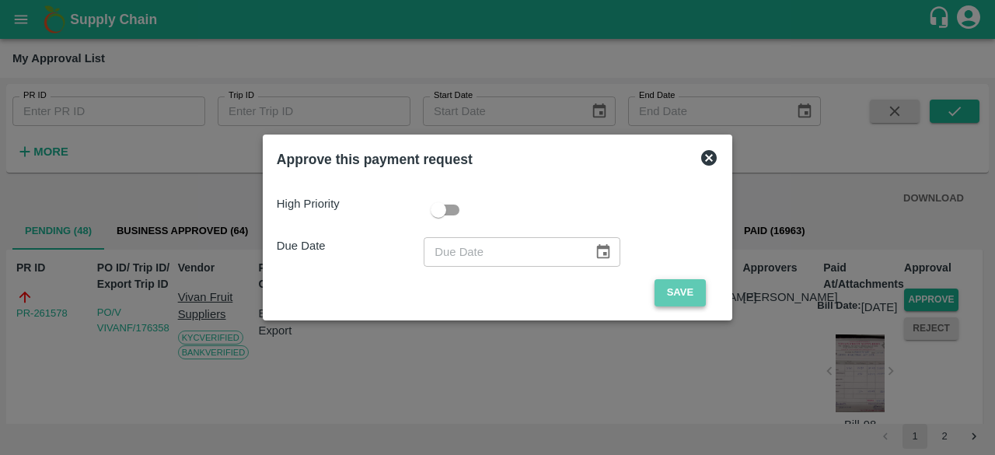
click at [690, 291] on button "Save" at bounding box center [680, 292] width 51 height 27
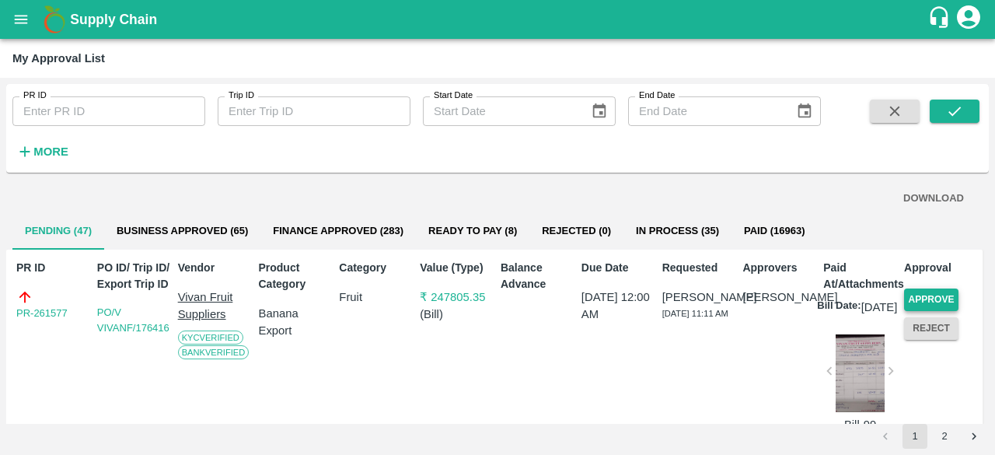
click at [941, 297] on button "Approve" at bounding box center [931, 299] width 54 height 23
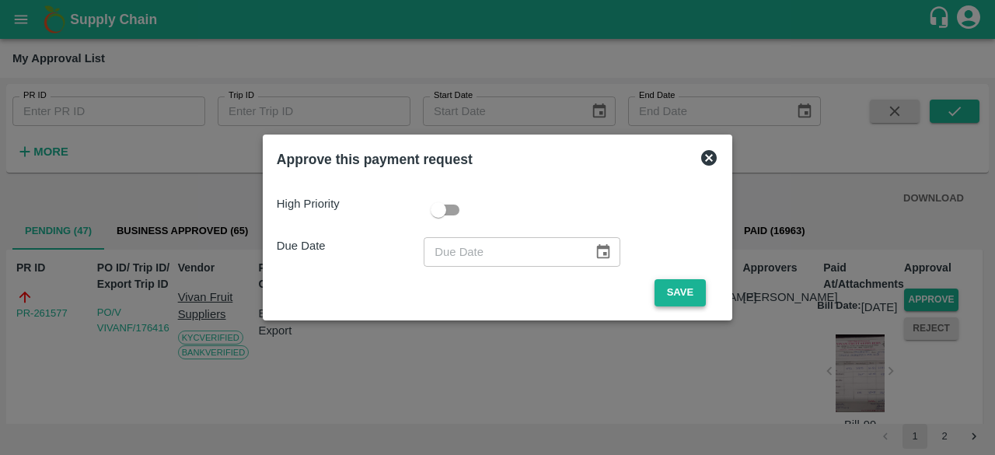
click at [678, 293] on button "Save" at bounding box center [680, 292] width 51 height 27
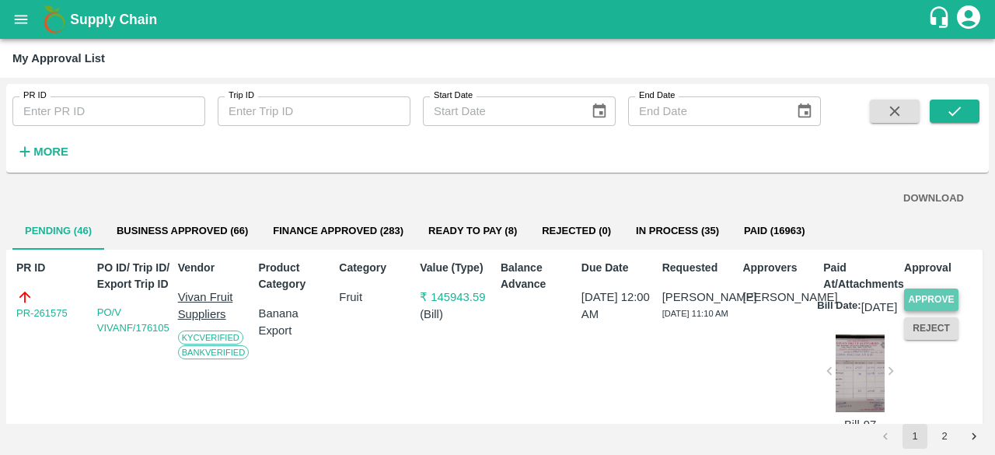
click at [935, 296] on button "Approve" at bounding box center [931, 299] width 54 height 23
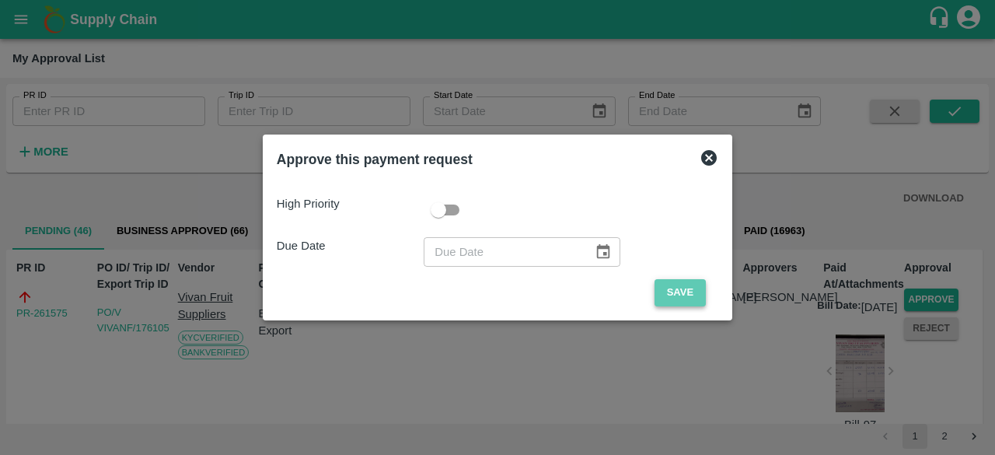
click at [683, 296] on button "Save" at bounding box center [680, 292] width 51 height 27
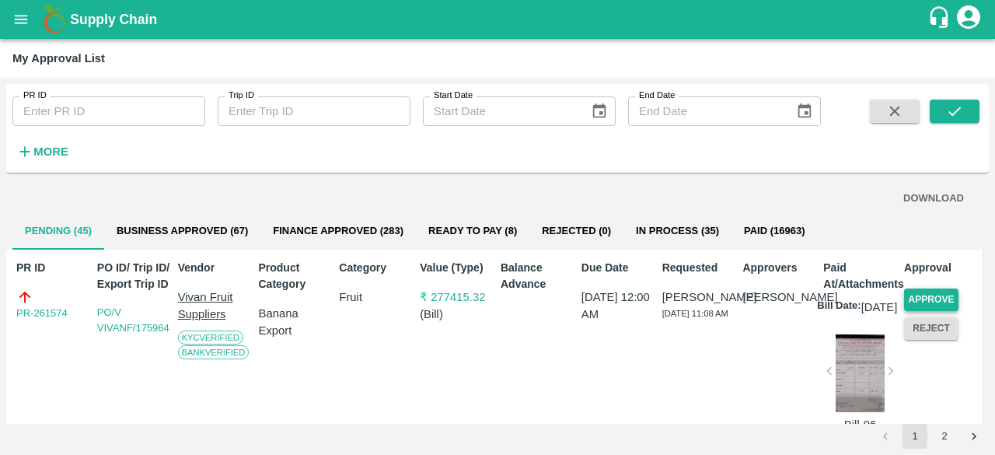
click at [939, 297] on button "Approve" at bounding box center [931, 299] width 54 height 23
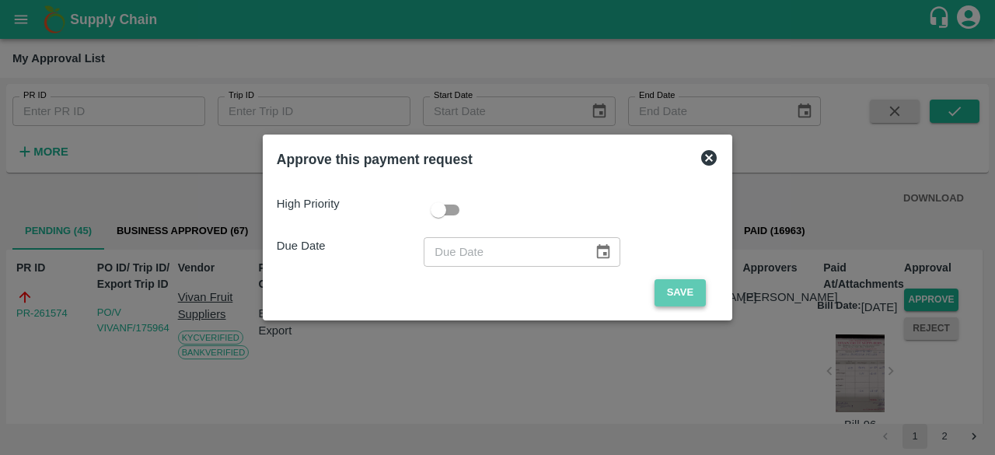
click at [665, 292] on button "Save" at bounding box center [680, 292] width 51 height 27
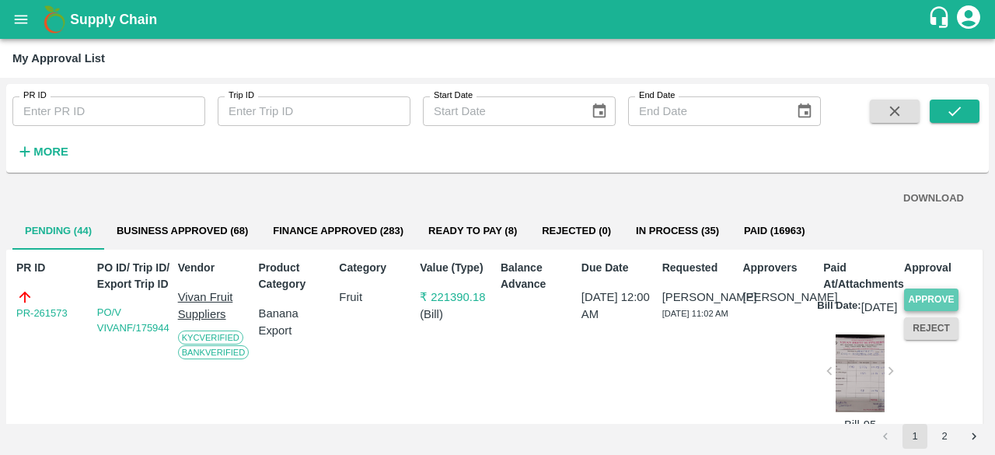
click at [936, 296] on button "Approve" at bounding box center [931, 299] width 54 height 23
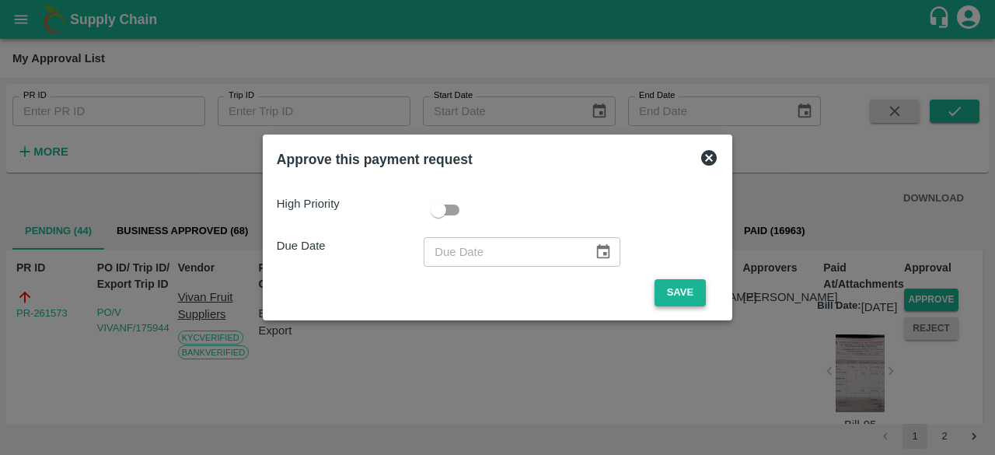
click at [669, 292] on button "Save" at bounding box center [680, 292] width 51 height 27
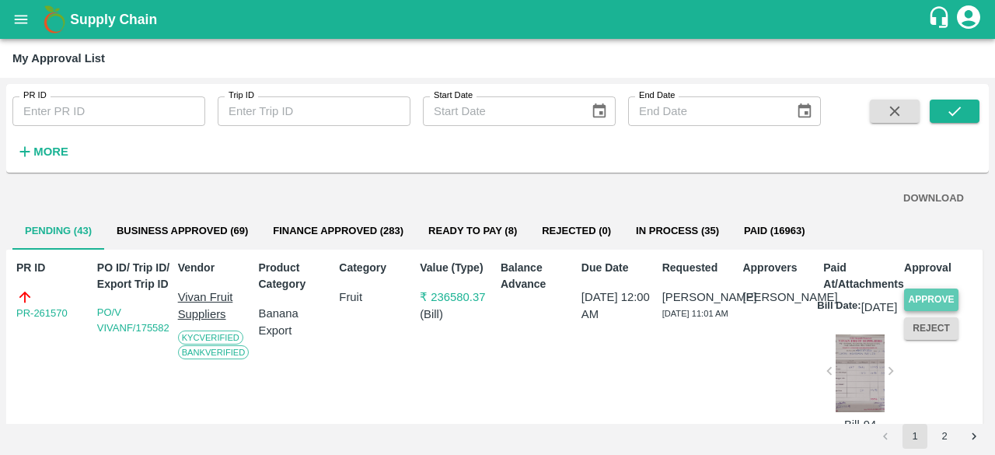
click at [927, 299] on button "Approve" at bounding box center [931, 299] width 54 height 23
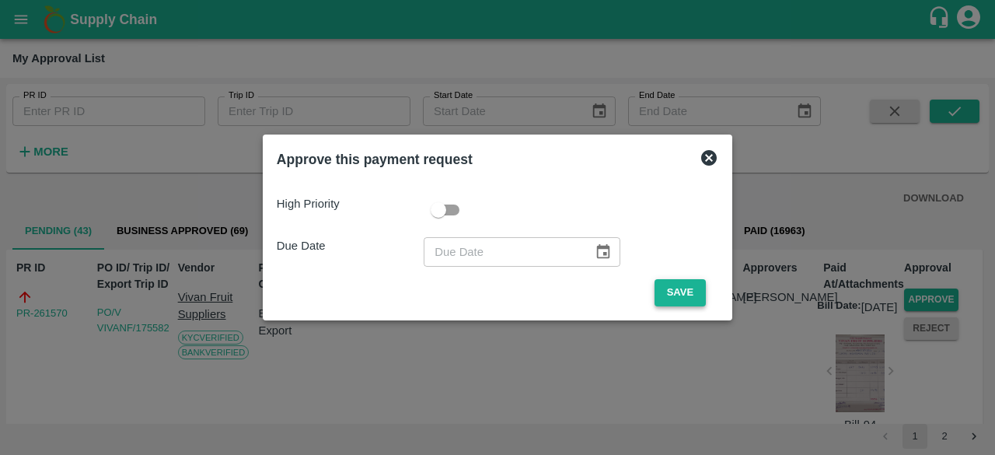
click at [673, 298] on button "Save" at bounding box center [680, 292] width 51 height 27
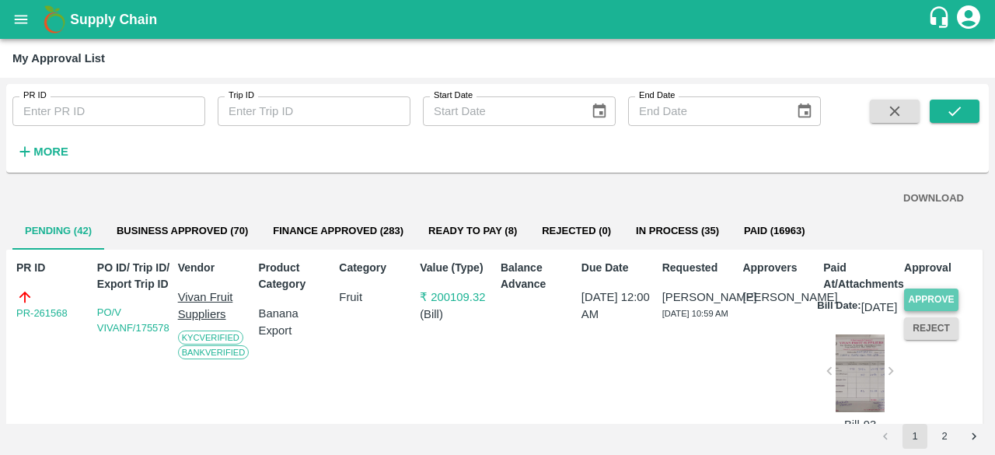
click at [931, 297] on button "Approve" at bounding box center [931, 299] width 54 height 23
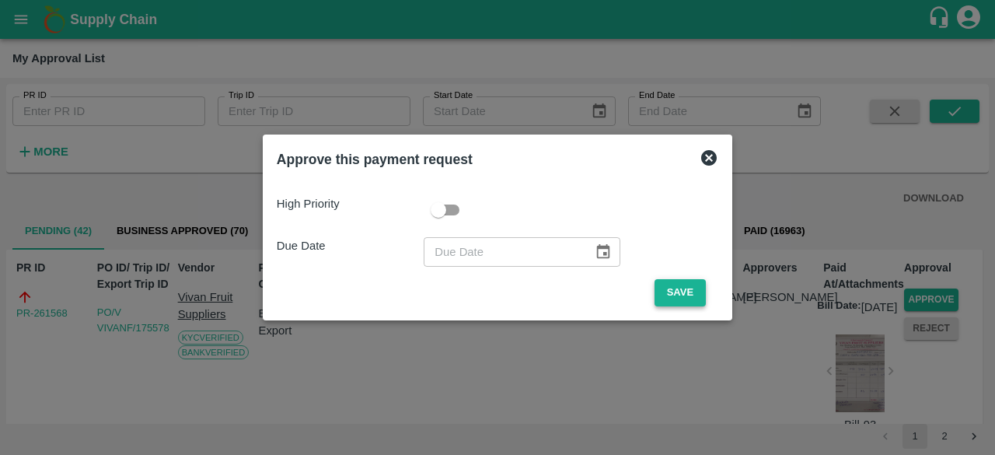
click at [678, 296] on button "Save" at bounding box center [680, 292] width 51 height 27
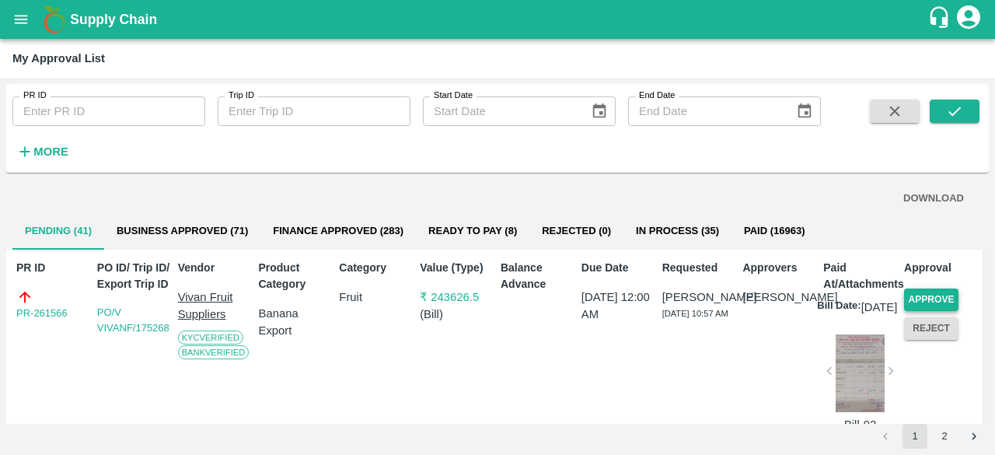
click at [922, 297] on button "Approve" at bounding box center [931, 299] width 54 height 23
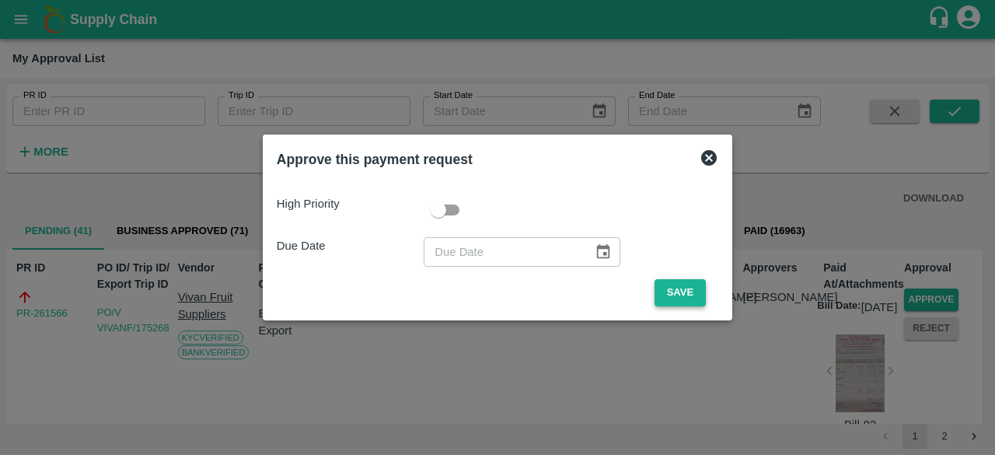
click at [678, 288] on button "Save" at bounding box center [680, 292] width 51 height 27
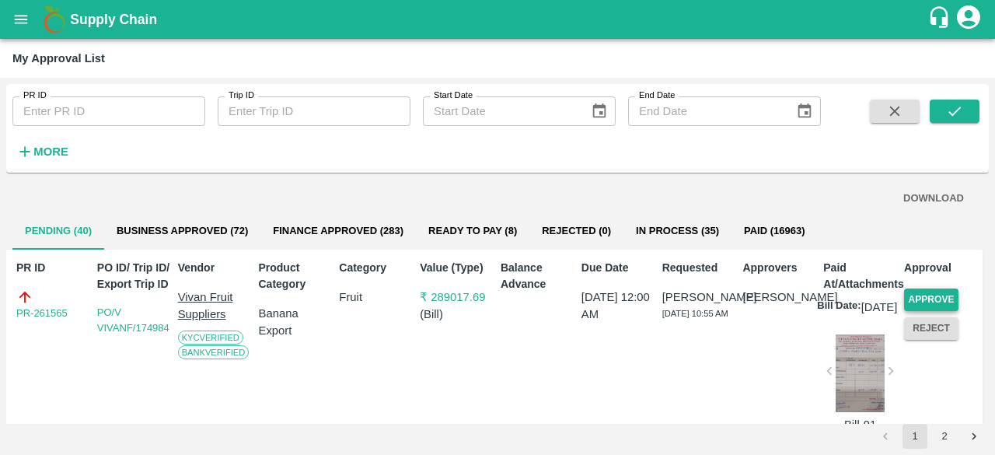
click at [922, 295] on button "Approve" at bounding box center [931, 299] width 54 height 23
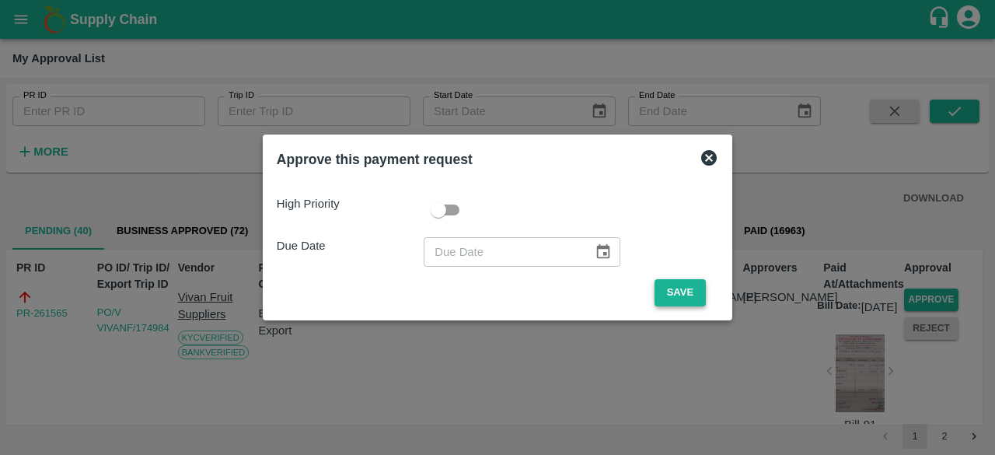
click at [683, 292] on button "Save" at bounding box center [680, 292] width 51 height 27
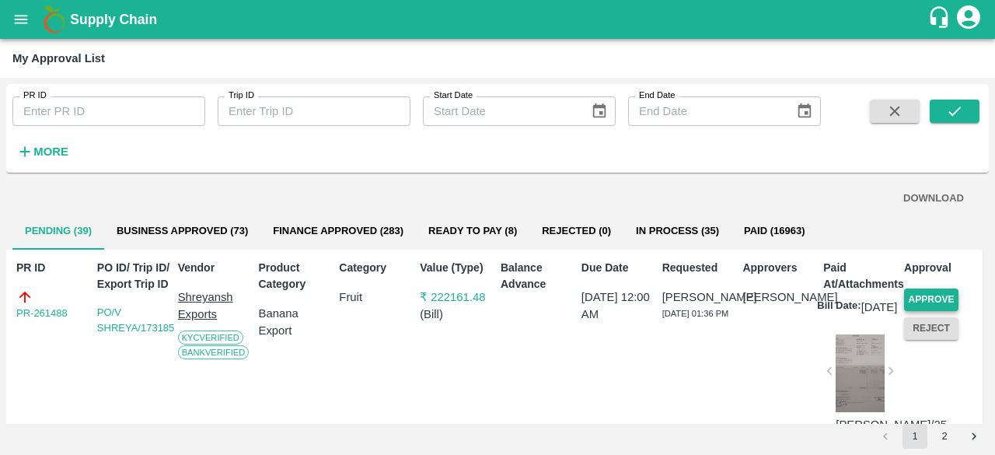
click at [925, 298] on button "Approve" at bounding box center [931, 299] width 54 height 23
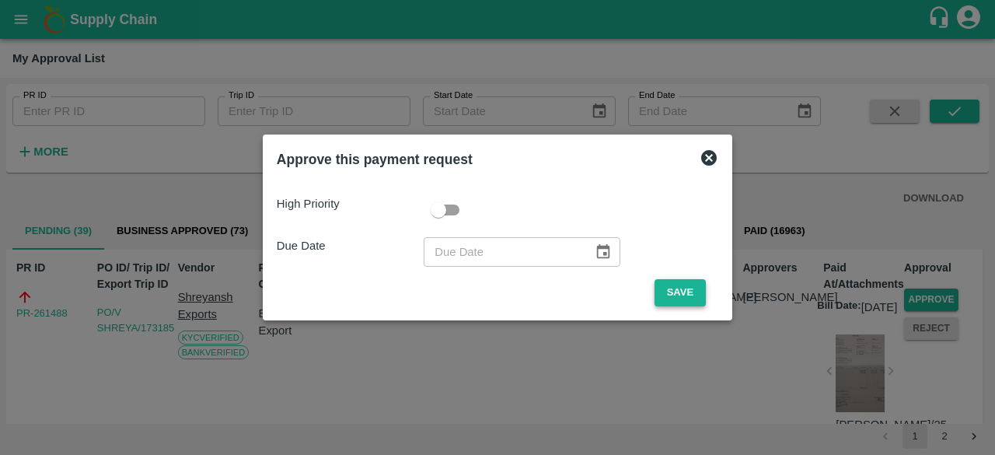
drag, startPoint x: 673, startPoint y: 290, endPoint x: 700, endPoint y: 301, distance: 28.6
click at [673, 290] on button "Save" at bounding box center [680, 292] width 51 height 27
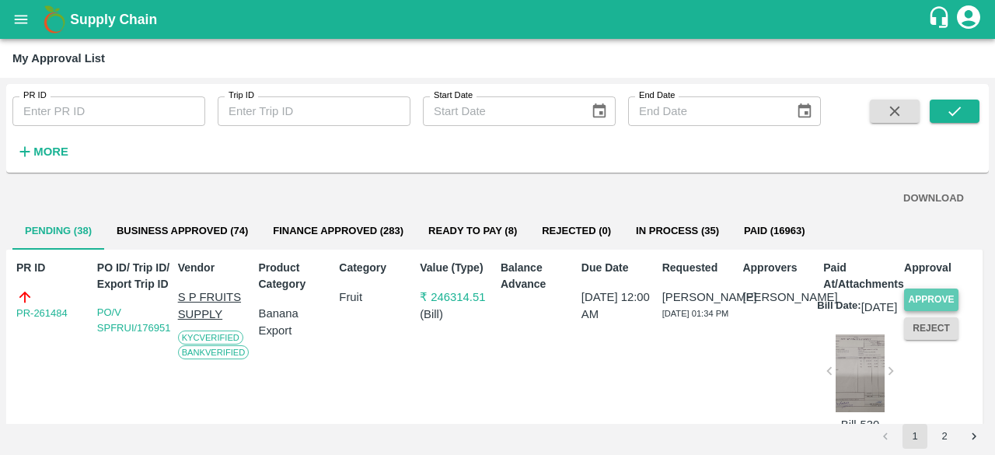
click at [920, 299] on button "Approve" at bounding box center [931, 299] width 54 height 23
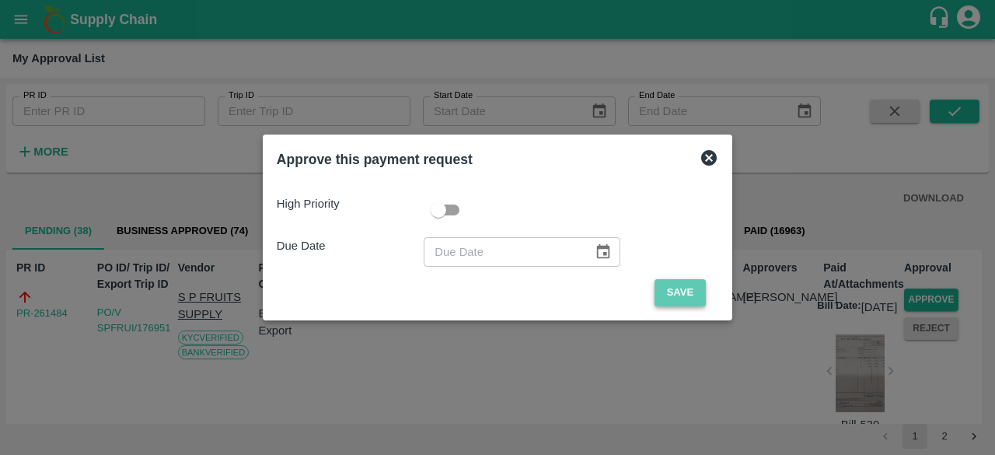
click at [683, 293] on button "Save" at bounding box center [680, 292] width 51 height 27
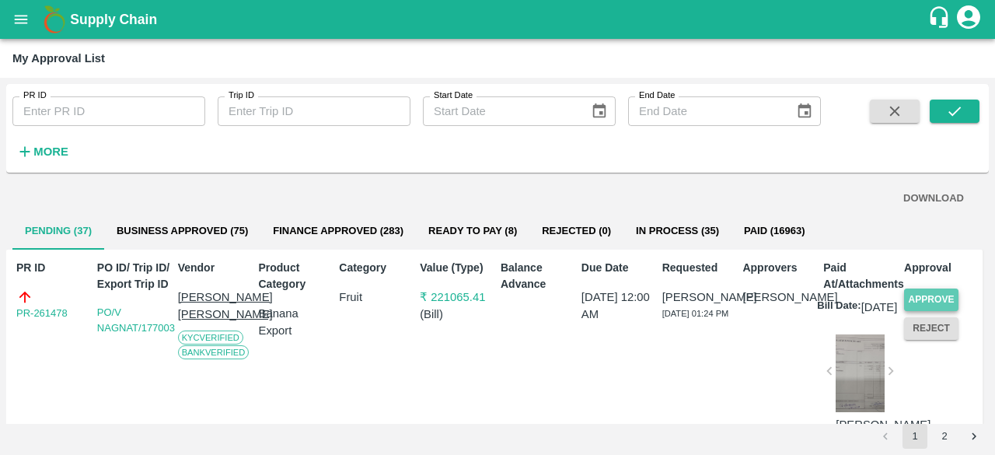
click at [920, 294] on button "Approve" at bounding box center [931, 299] width 54 height 23
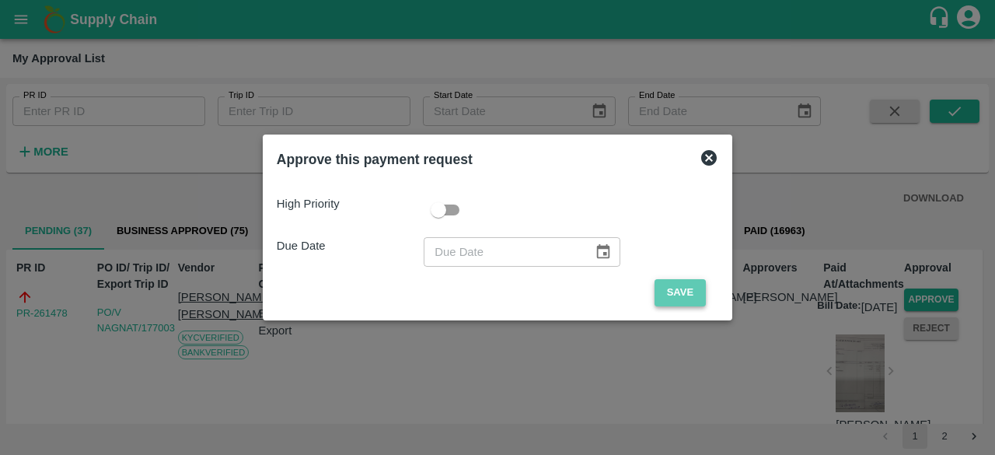
click at [687, 295] on button "Save" at bounding box center [680, 292] width 51 height 27
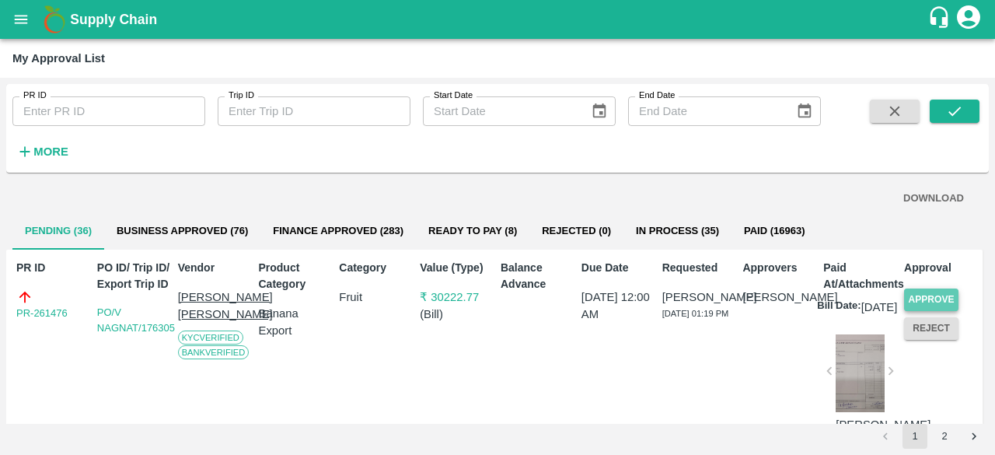
click at [930, 295] on button "Approve" at bounding box center [931, 299] width 54 height 23
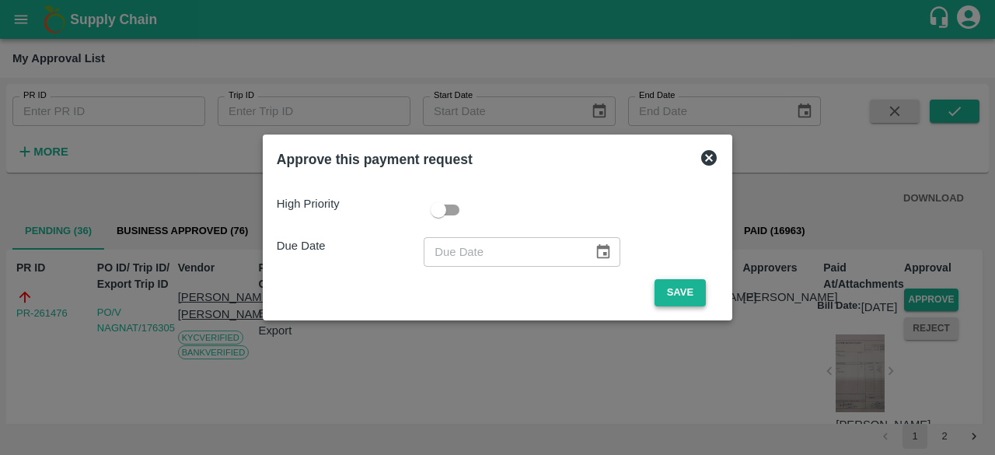
click at [679, 285] on button "Save" at bounding box center [680, 292] width 51 height 27
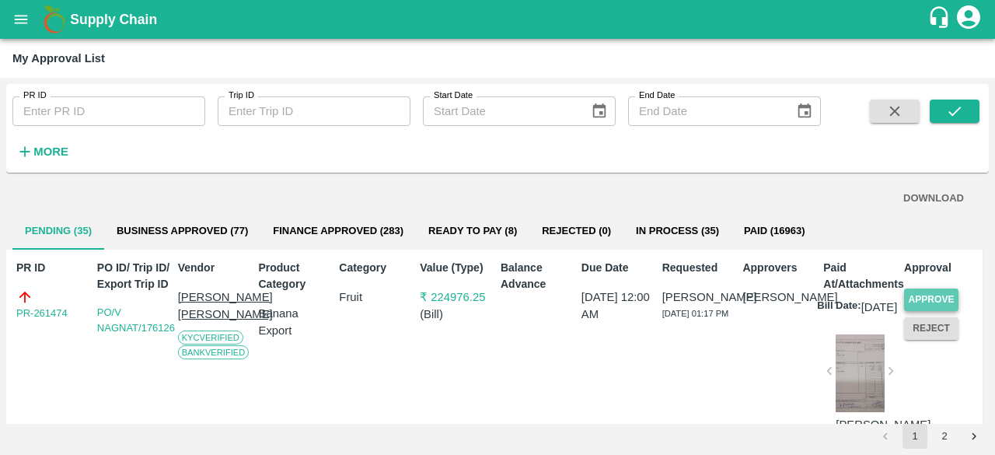
click at [926, 295] on button "Approve" at bounding box center [931, 299] width 54 height 23
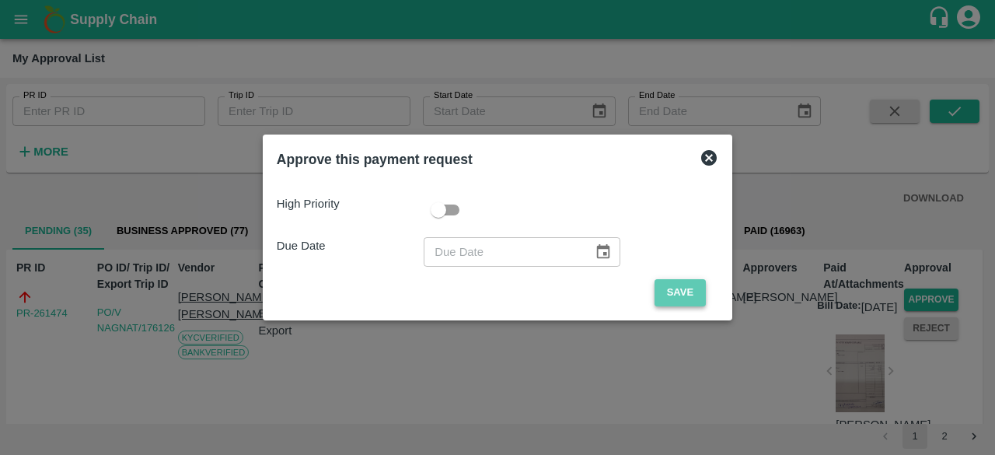
click at [681, 298] on button "Save" at bounding box center [680, 292] width 51 height 27
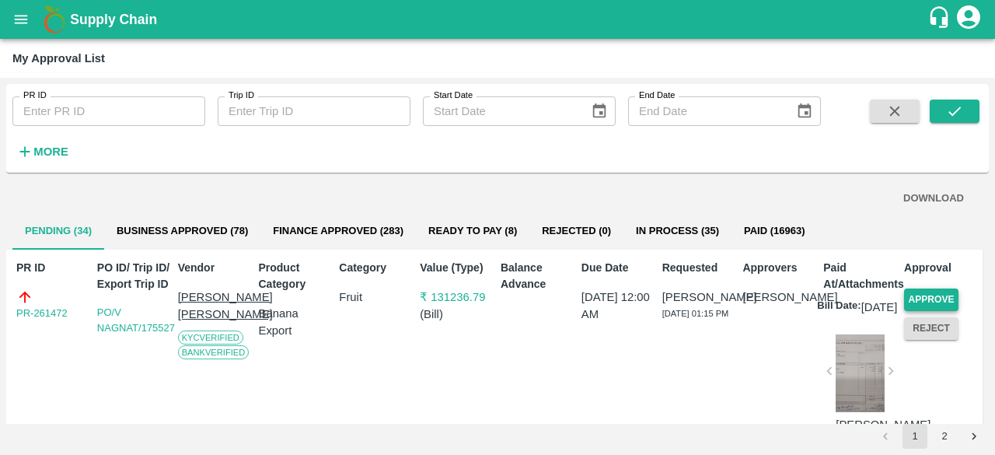
click at [929, 296] on button "Approve" at bounding box center [931, 299] width 54 height 23
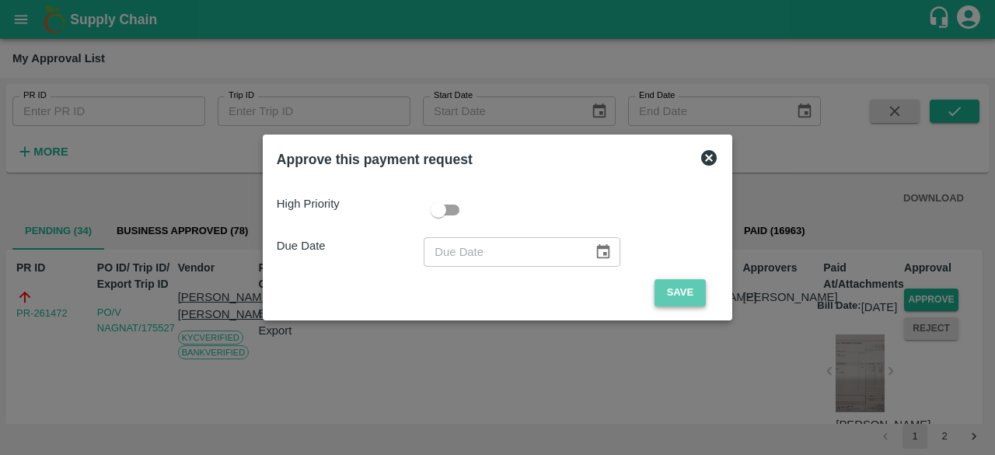
click at [674, 288] on button "Save" at bounding box center [680, 292] width 51 height 27
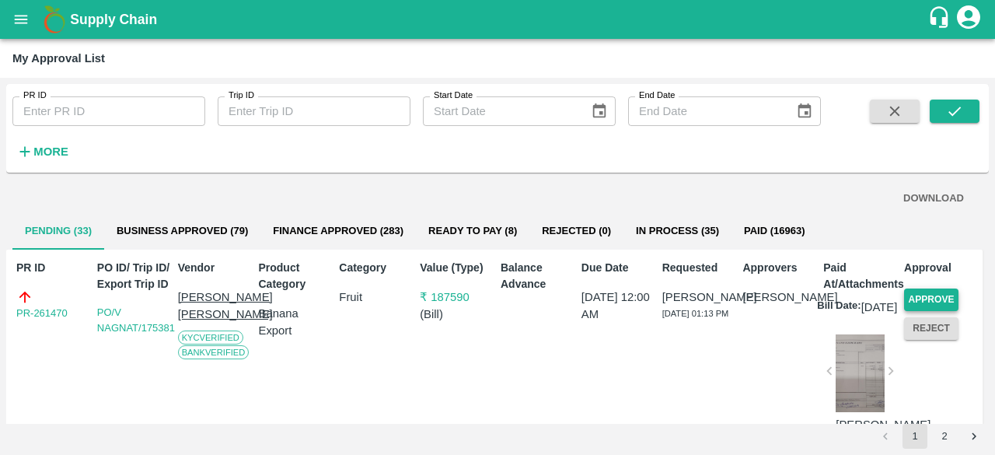
click at [927, 300] on button "Approve" at bounding box center [931, 299] width 54 height 23
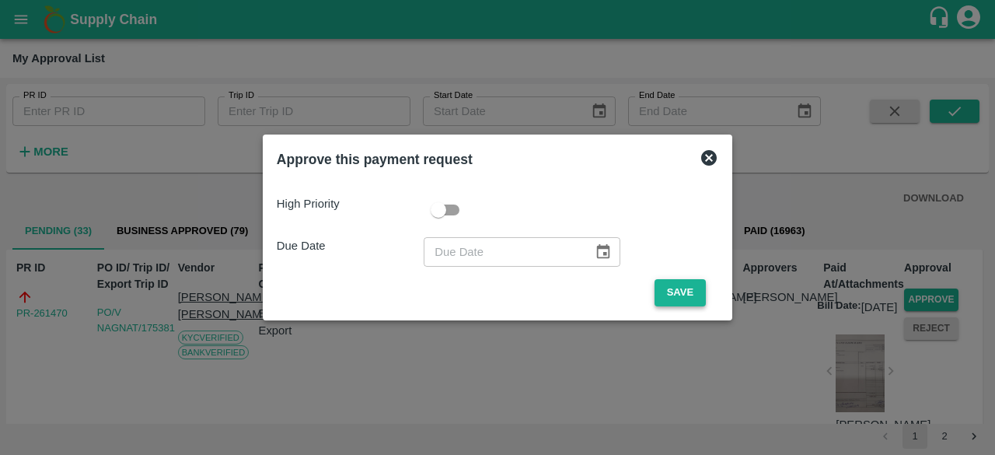
click at [697, 288] on button "Save" at bounding box center [680, 292] width 51 height 27
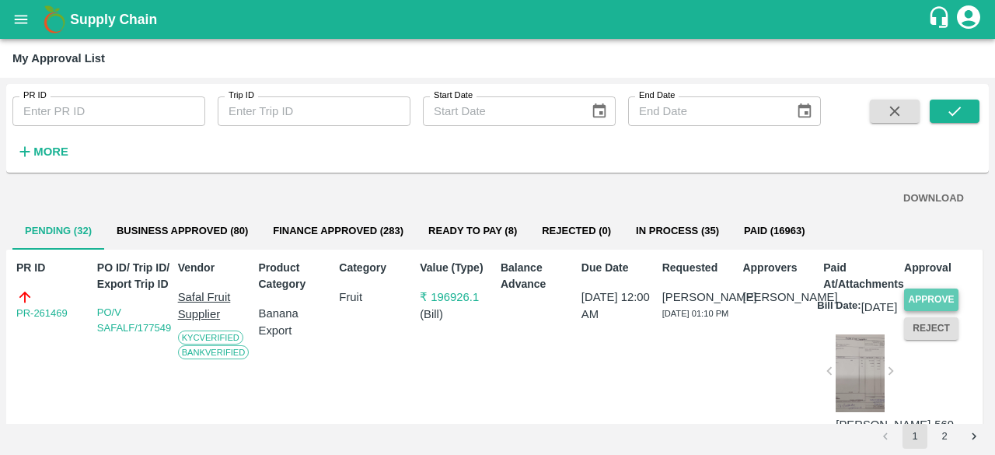
click at [925, 297] on button "Approve" at bounding box center [931, 299] width 54 height 23
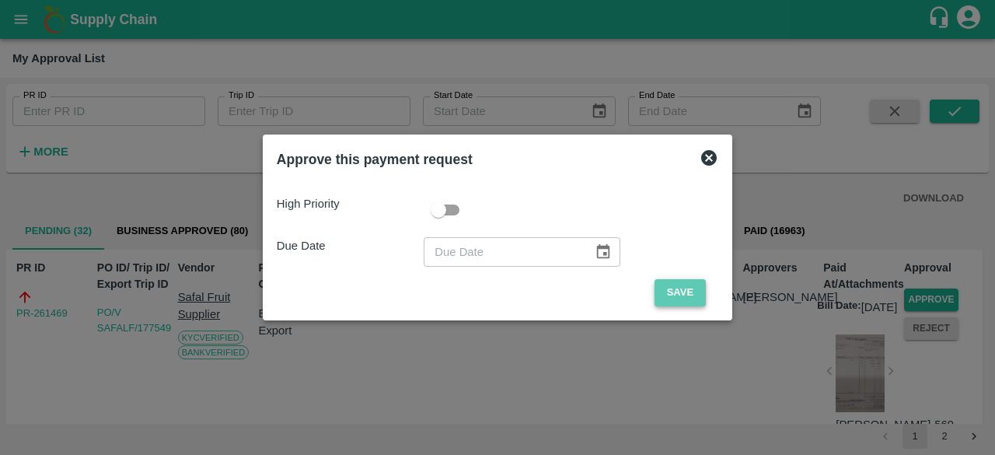
click at [690, 290] on button "Save" at bounding box center [680, 292] width 51 height 27
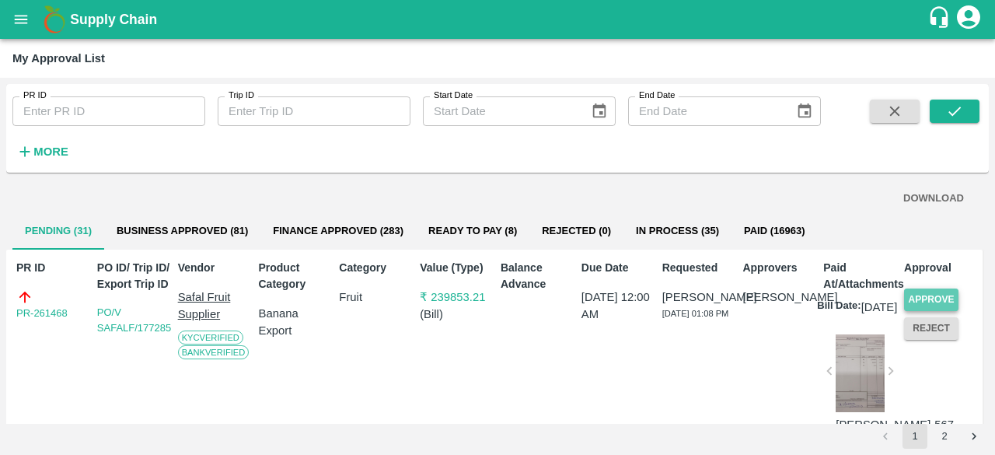
click at [930, 293] on button "Approve" at bounding box center [931, 299] width 54 height 23
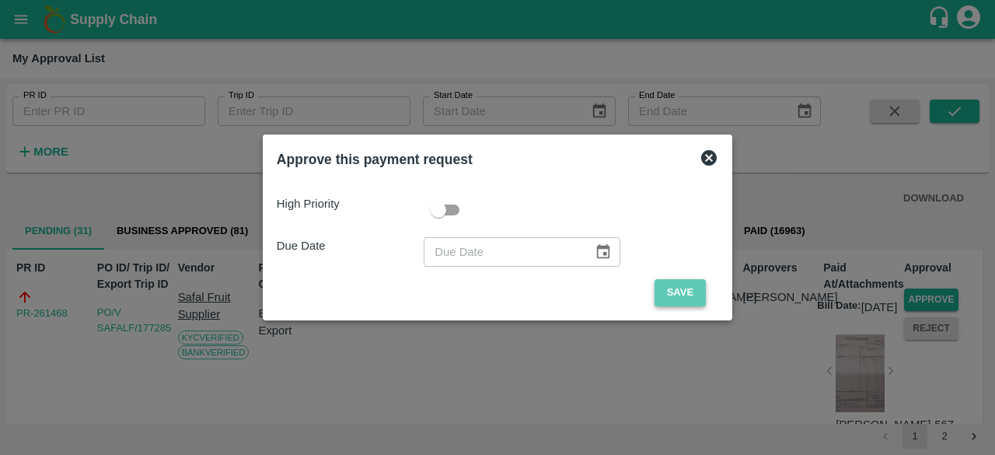
click at [679, 288] on button "Save" at bounding box center [680, 292] width 51 height 27
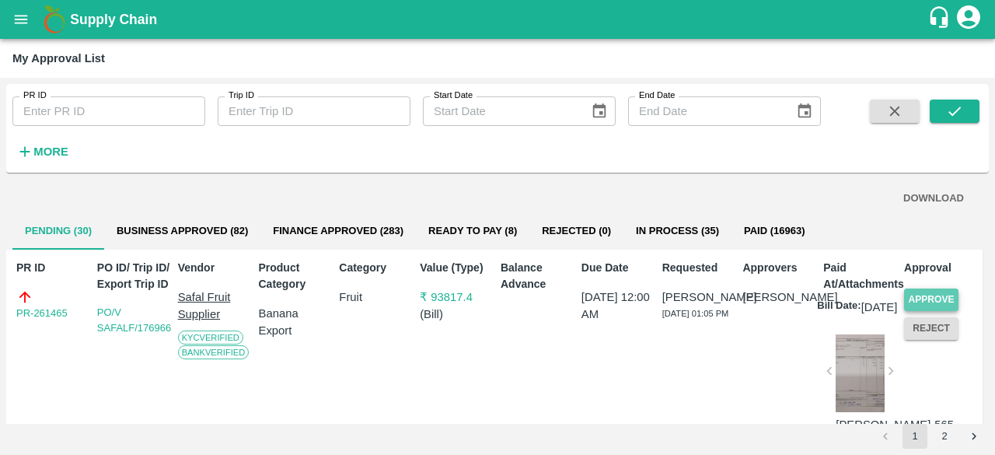
click at [931, 298] on button "Approve" at bounding box center [931, 299] width 54 height 23
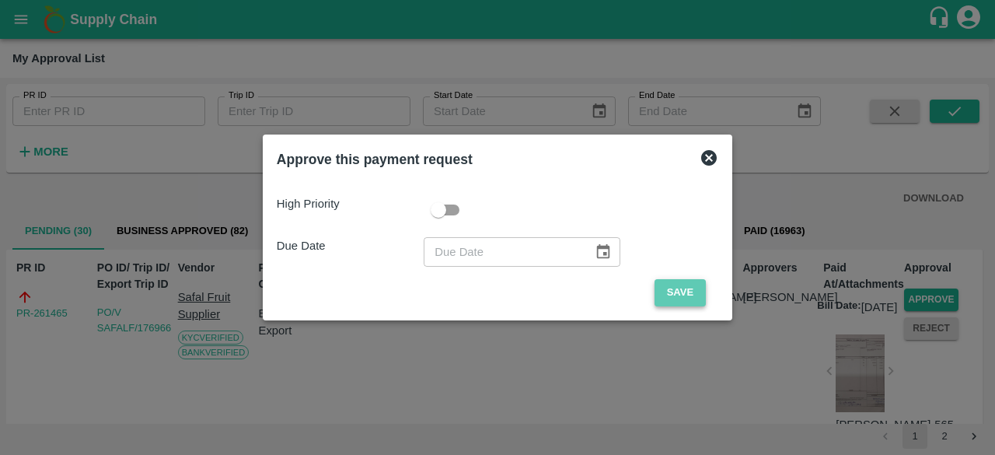
drag, startPoint x: 672, startPoint y: 290, endPoint x: 728, endPoint y: 327, distance: 67.3
click at [672, 289] on button "Save" at bounding box center [680, 292] width 51 height 27
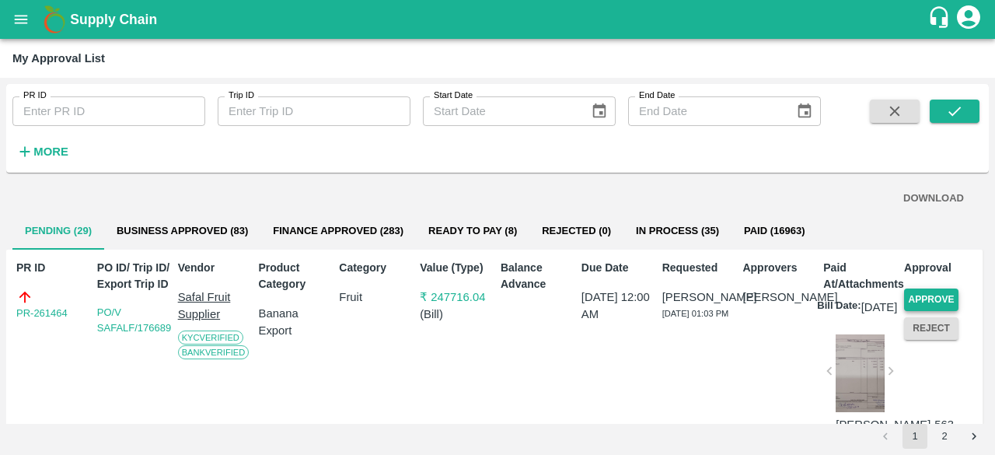
click at [922, 299] on button "Approve" at bounding box center [931, 299] width 54 height 23
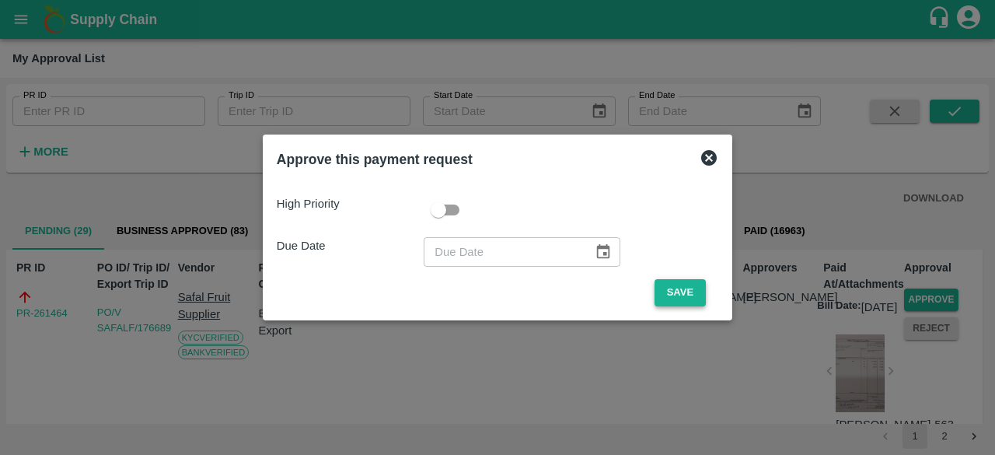
click at [673, 295] on button "Save" at bounding box center [680, 292] width 51 height 27
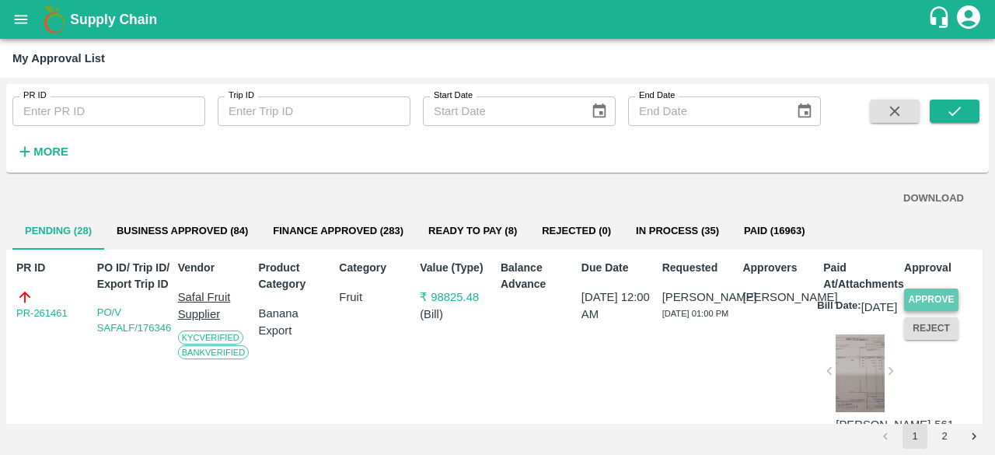
click at [934, 298] on button "Approve" at bounding box center [931, 299] width 54 height 23
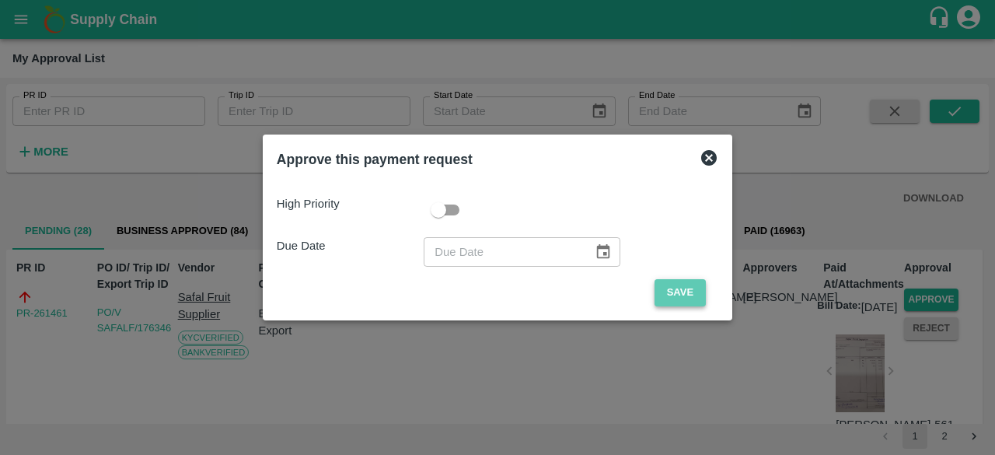
click at [680, 296] on button "Save" at bounding box center [680, 292] width 51 height 27
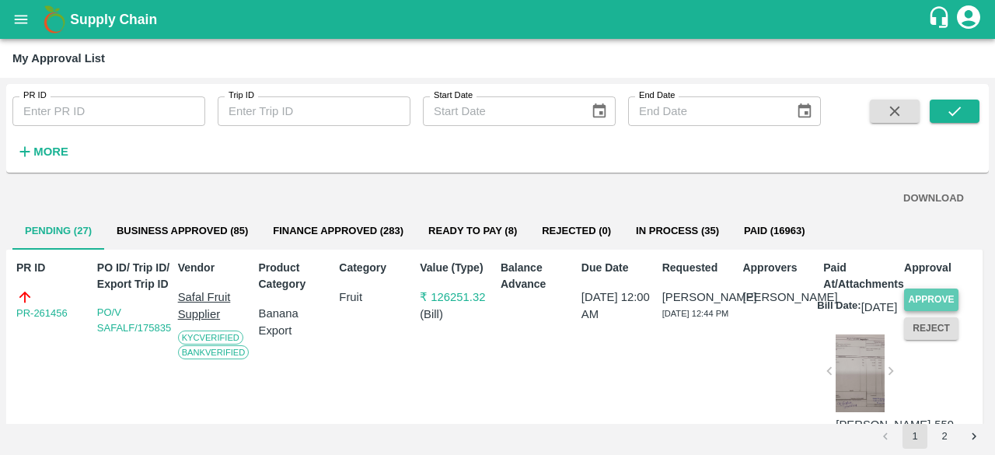
click at [941, 301] on button "Approve" at bounding box center [931, 299] width 54 height 23
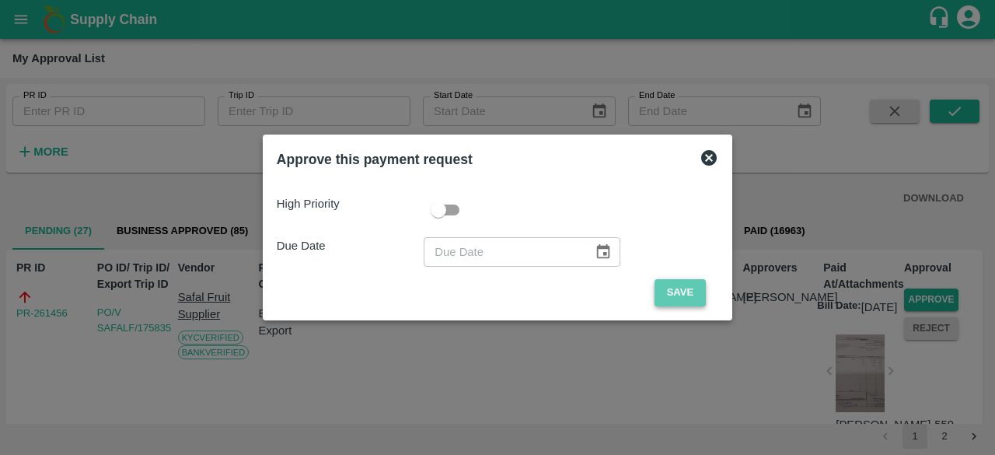
click at [683, 293] on button "Save" at bounding box center [680, 292] width 51 height 27
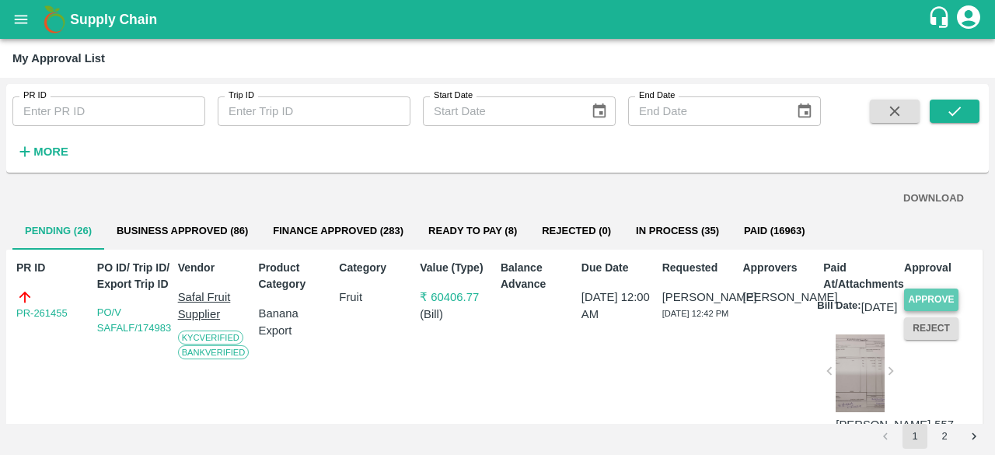
click at [934, 298] on button "Approve" at bounding box center [931, 299] width 54 height 23
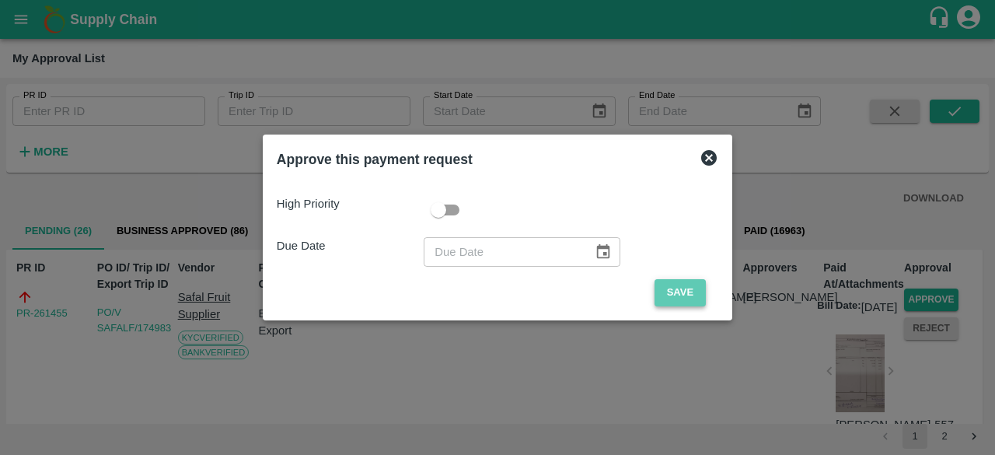
click at [679, 287] on button "Save" at bounding box center [680, 292] width 51 height 27
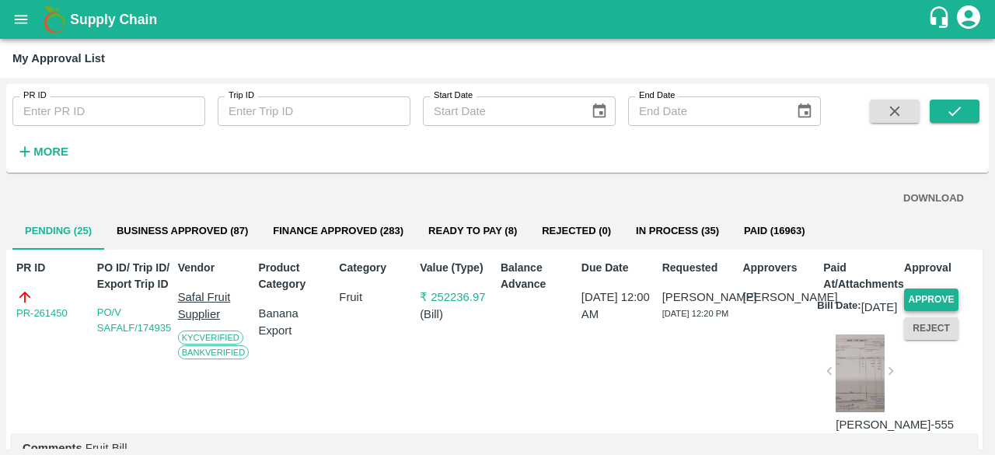
click at [924, 295] on button "Approve" at bounding box center [931, 299] width 54 height 23
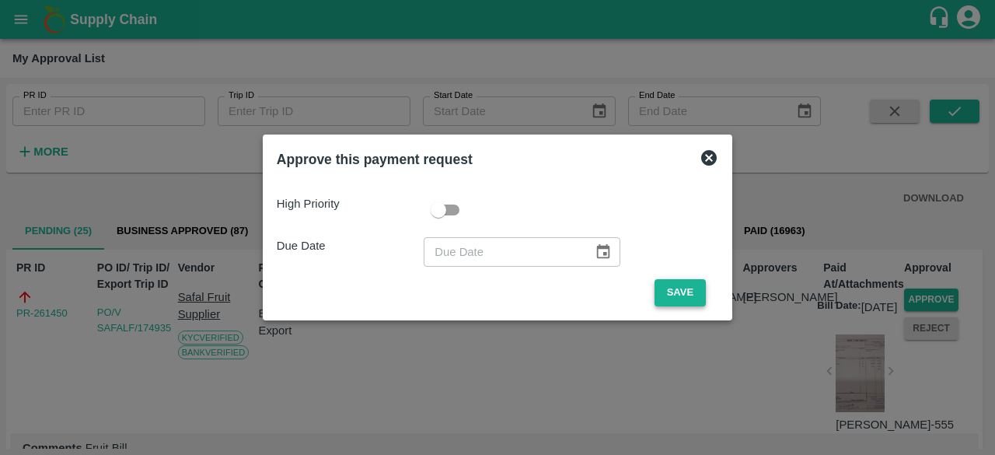
click at [684, 292] on button "Save" at bounding box center [680, 292] width 51 height 27
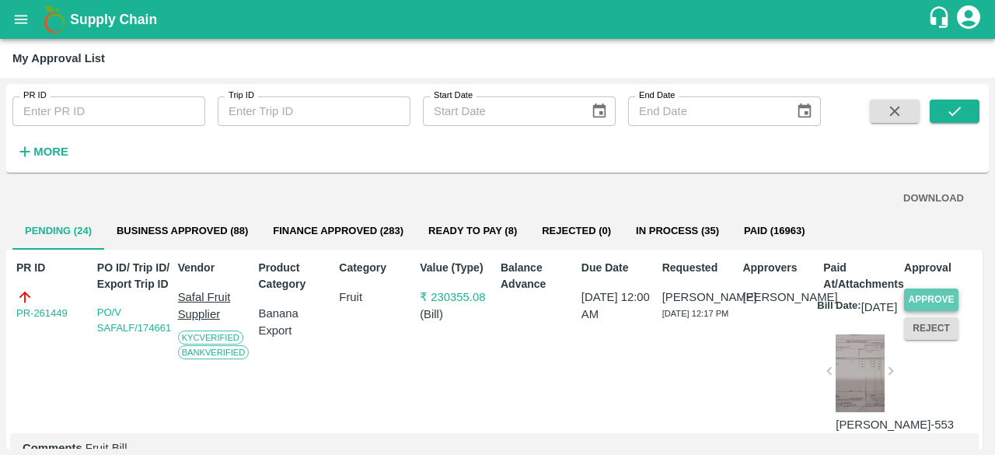
click at [934, 296] on button "Approve" at bounding box center [931, 299] width 54 height 23
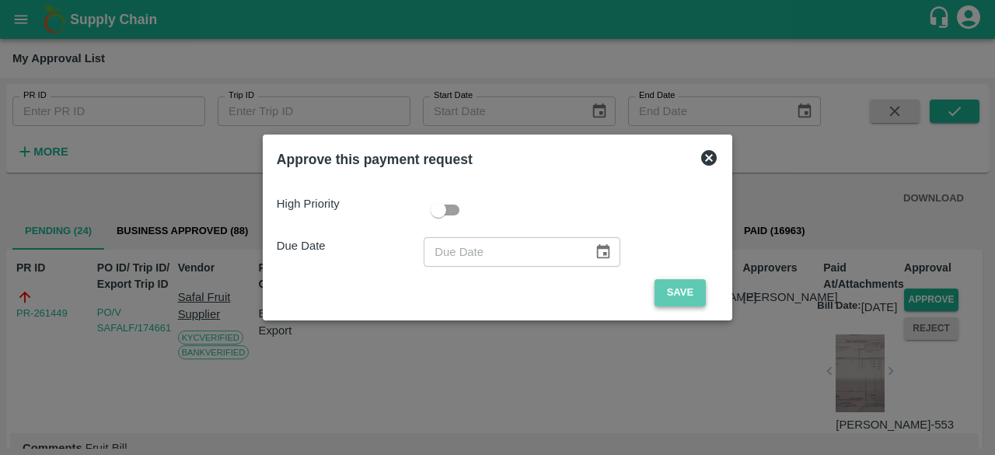
click at [679, 285] on button "Save" at bounding box center [680, 292] width 51 height 27
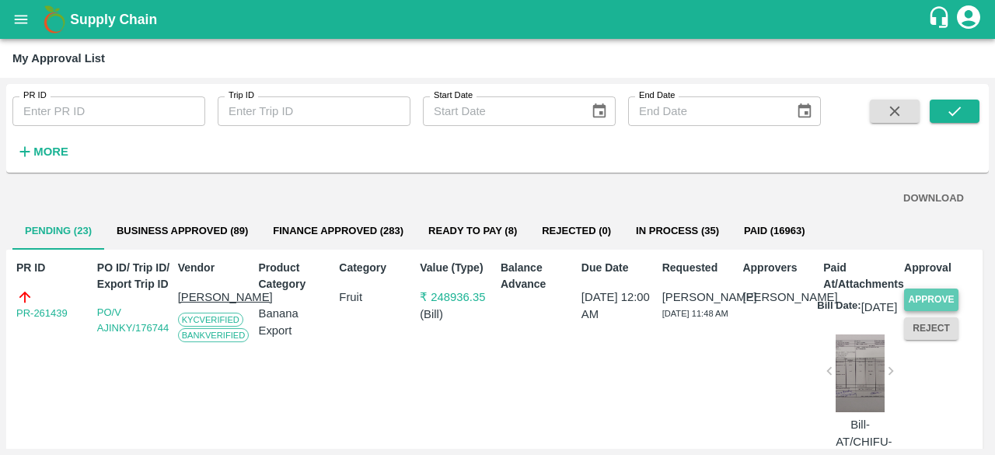
click at [928, 294] on button "Approve" at bounding box center [931, 299] width 54 height 23
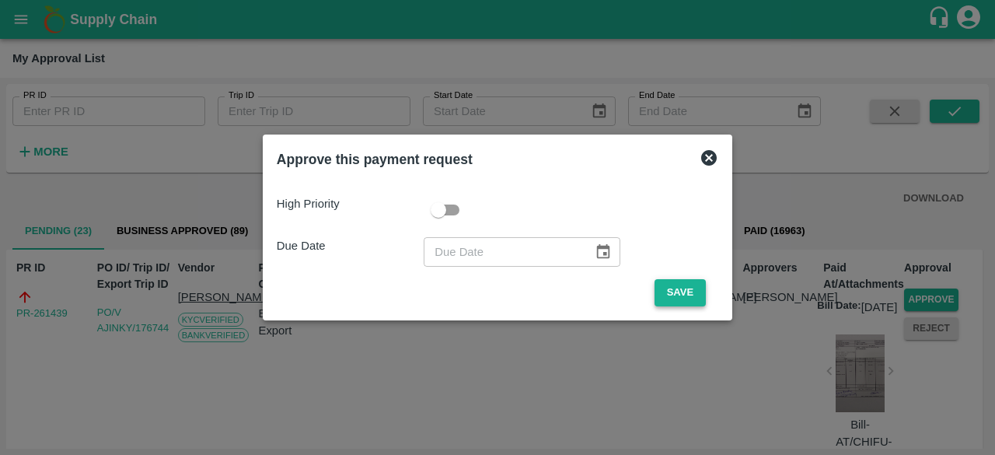
click at [681, 290] on button "Save" at bounding box center [680, 292] width 51 height 27
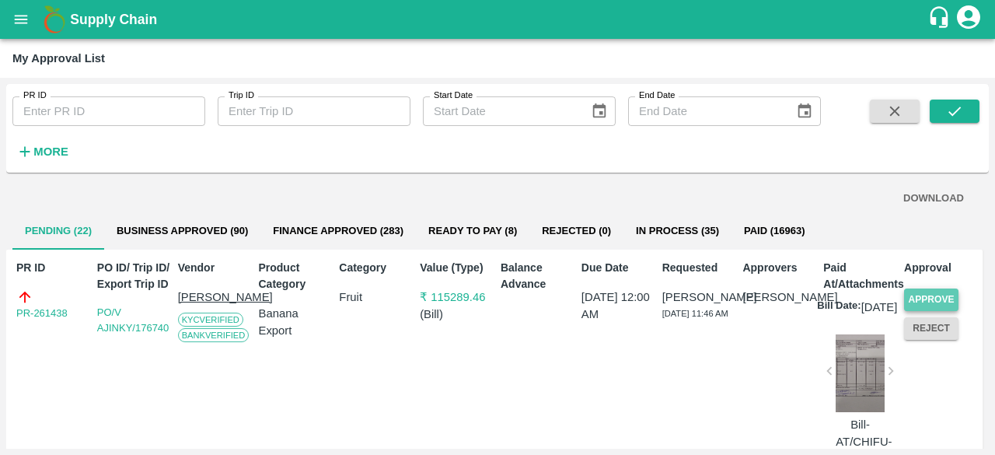
click at [921, 294] on button "Approve" at bounding box center [931, 299] width 54 height 23
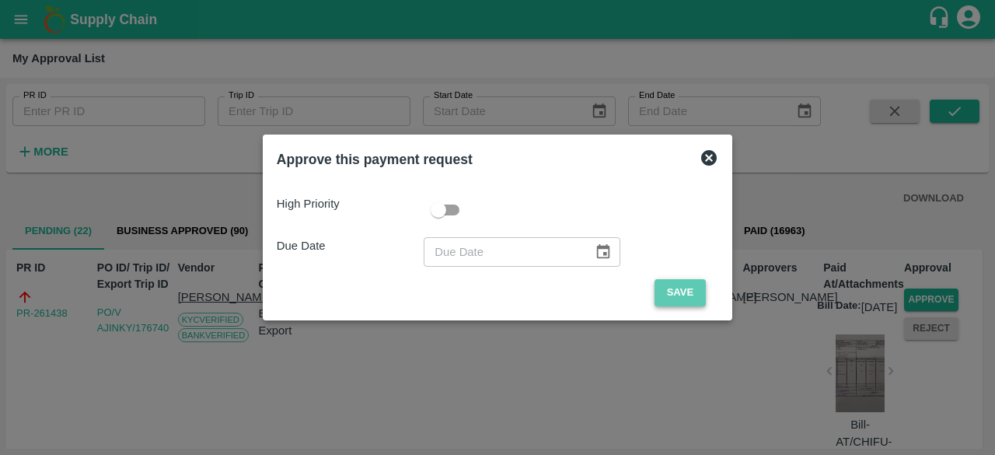
click at [682, 294] on button "Save" at bounding box center [680, 292] width 51 height 27
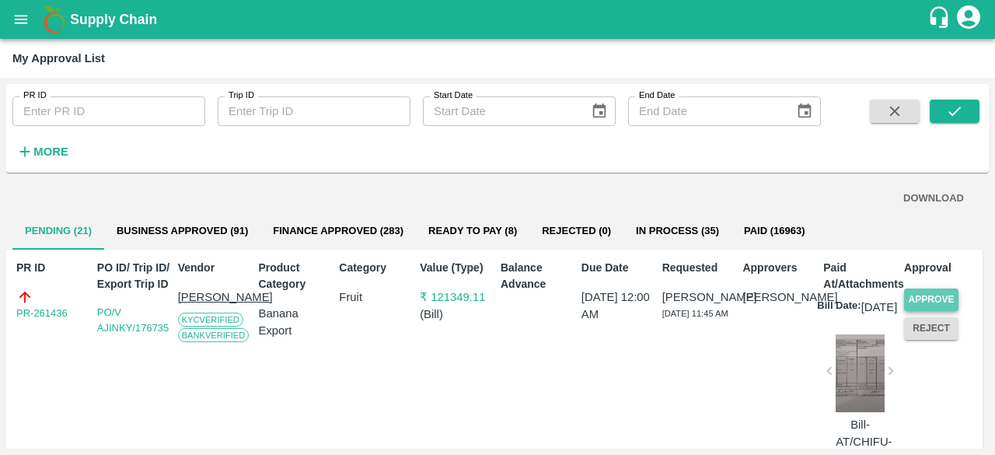
click at [925, 298] on button "Approve" at bounding box center [931, 299] width 54 height 23
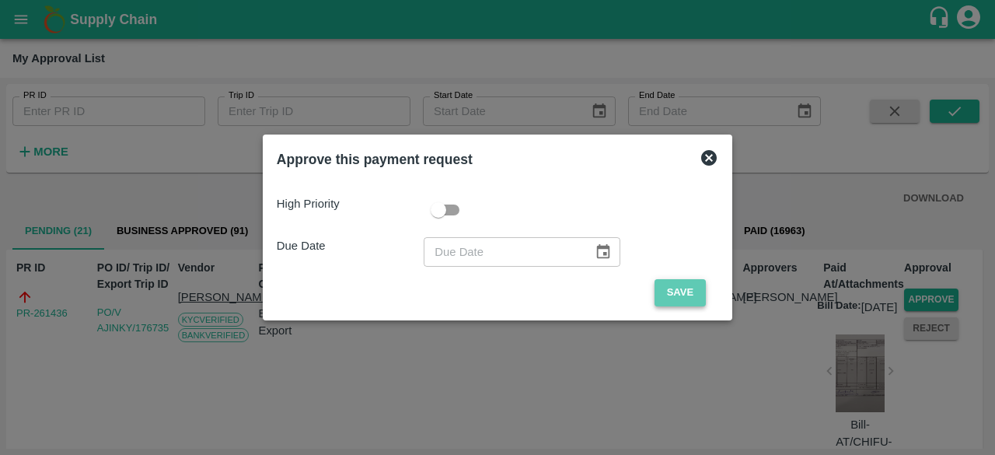
click at [681, 292] on button "Save" at bounding box center [680, 292] width 51 height 27
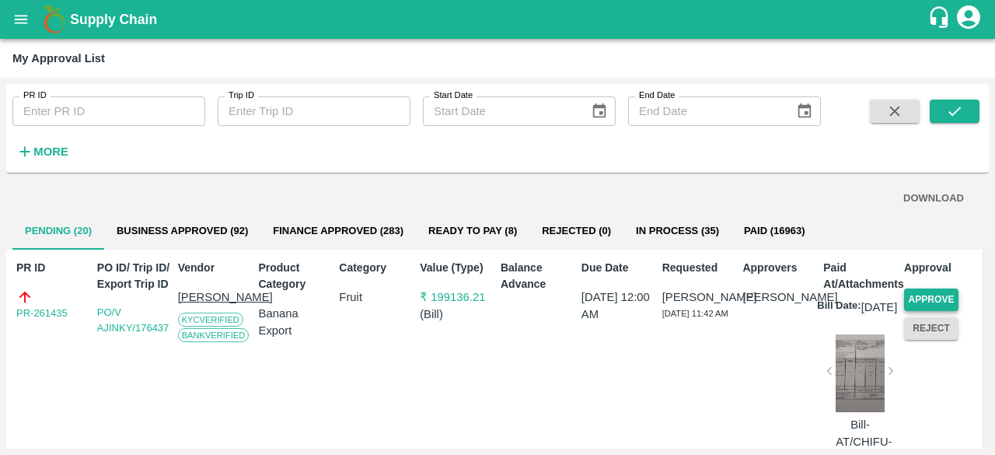
click at [934, 296] on button "Approve" at bounding box center [931, 299] width 54 height 23
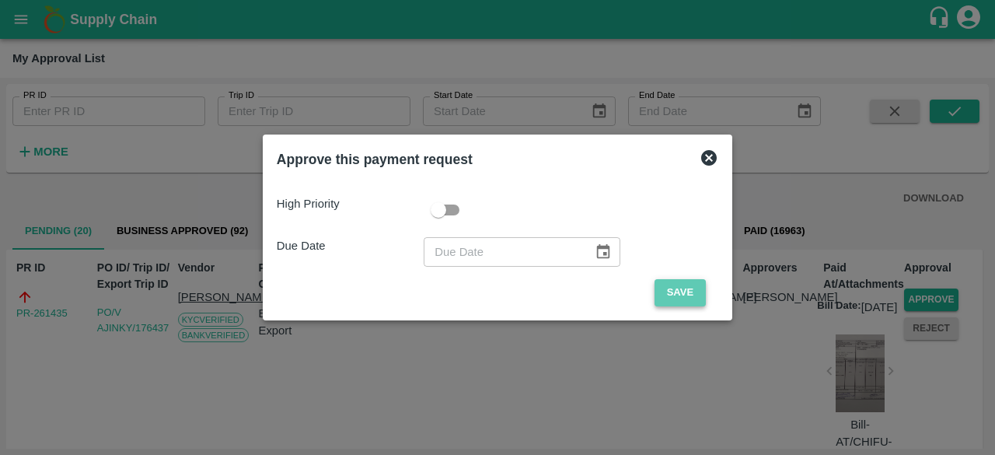
click at [681, 296] on button "Save" at bounding box center [680, 292] width 51 height 27
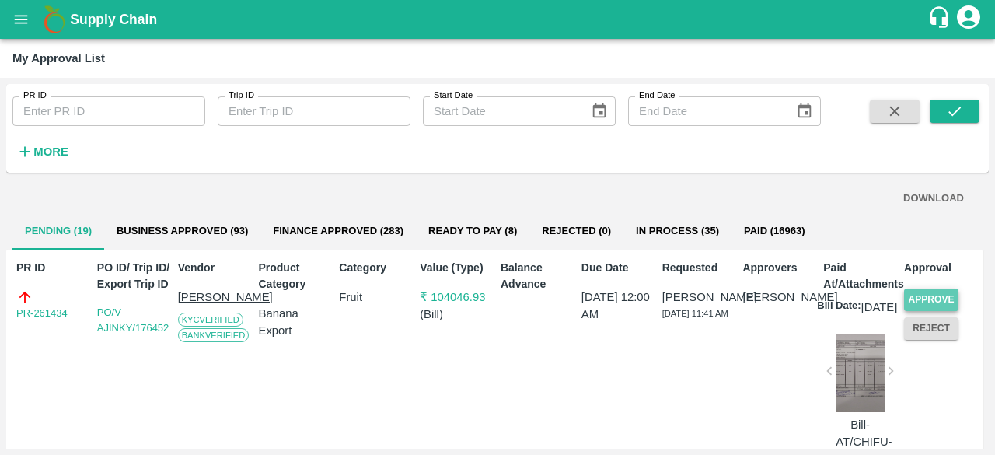
click at [923, 292] on button "Approve" at bounding box center [931, 299] width 54 height 23
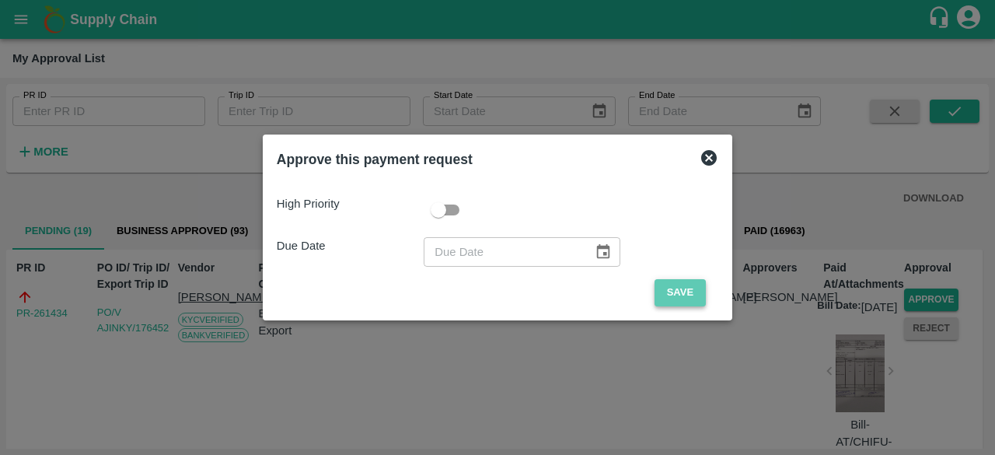
click at [675, 288] on button "Save" at bounding box center [680, 292] width 51 height 27
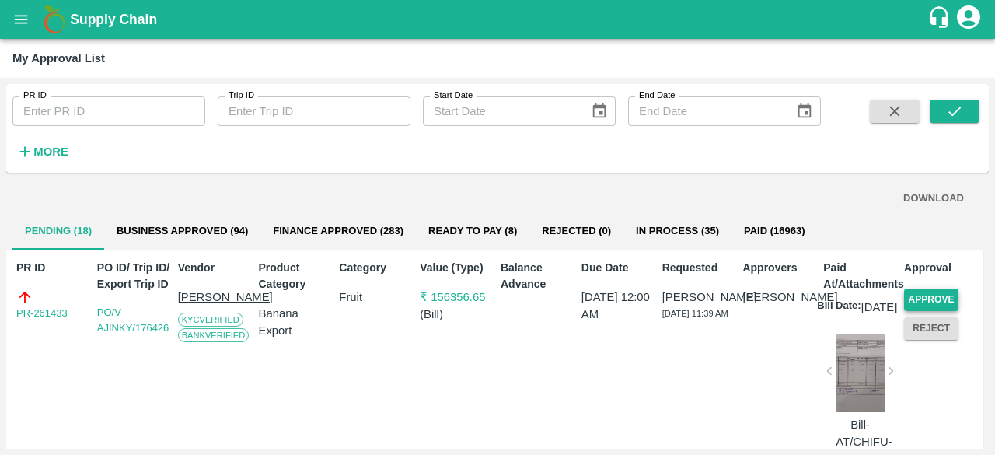
click at [946, 295] on button "Approve" at bounding box center [931, 299] width 54 height 23
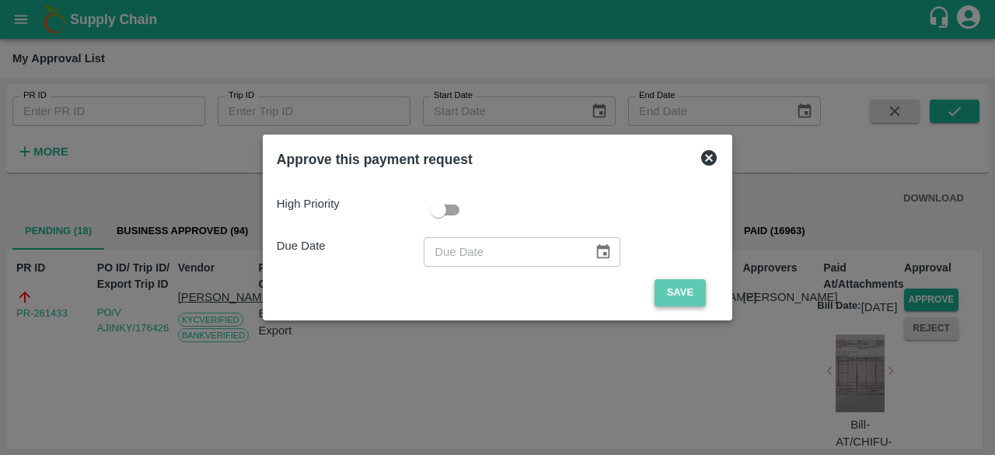
click at [679, 297] on button "Save" at bounding box center [680, 292] width 51 height 27
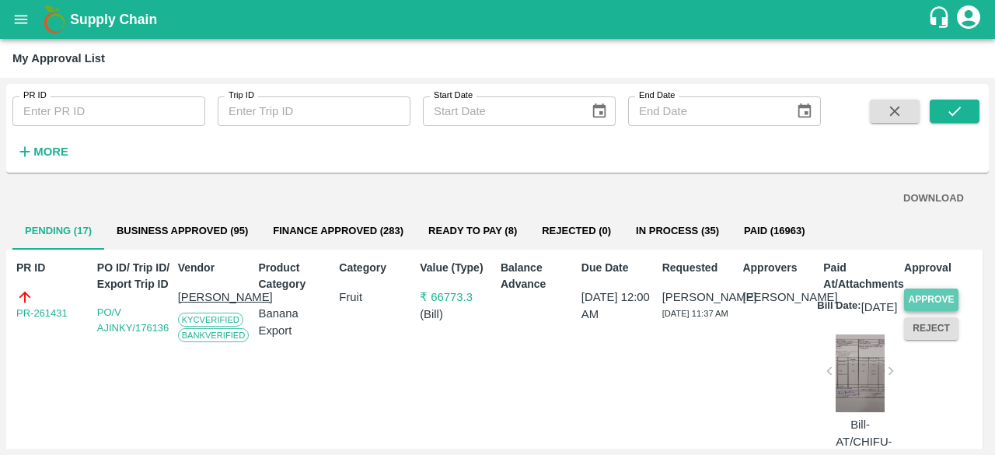
click at [930, 294] on button "Approve" at bounding box center [931, 299] width 54 height 23
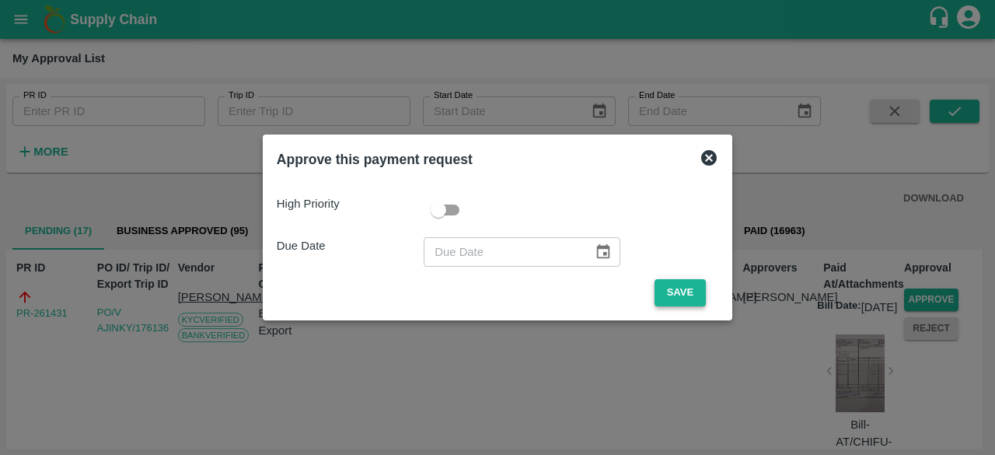
click at [672, 292] on button "Save" at bounding box center [680, 292] width 51 height 27
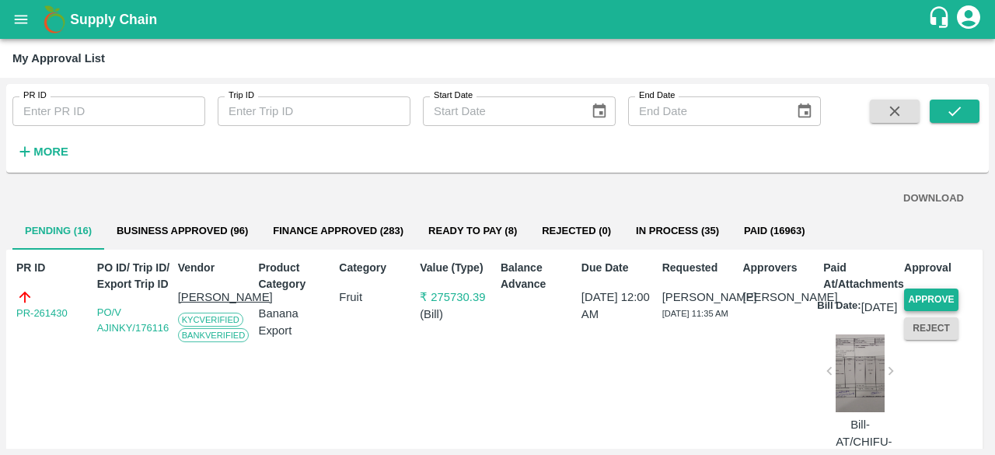
click at [916, 298] on button "Approve" at bounding box center [931, 299] width 54 height 23
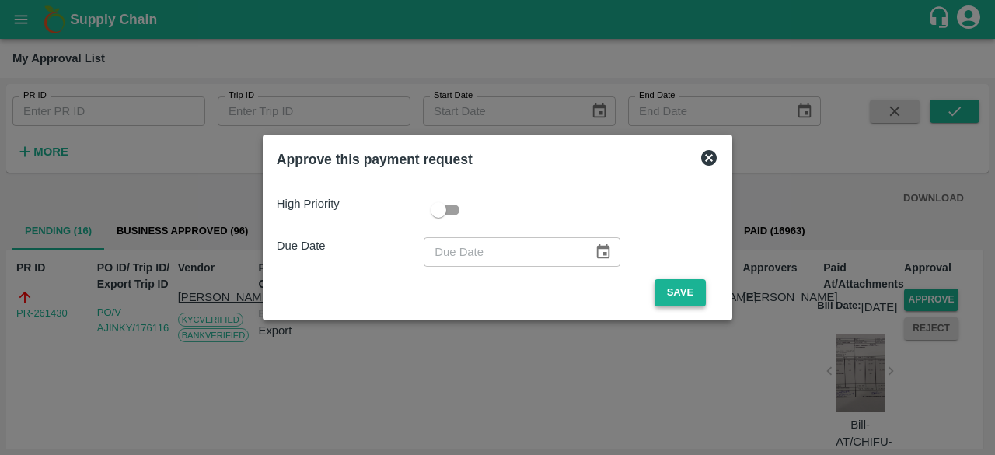
click at [679, 296] on button "Save" at bounding box center [680, 292] width 51 height 27
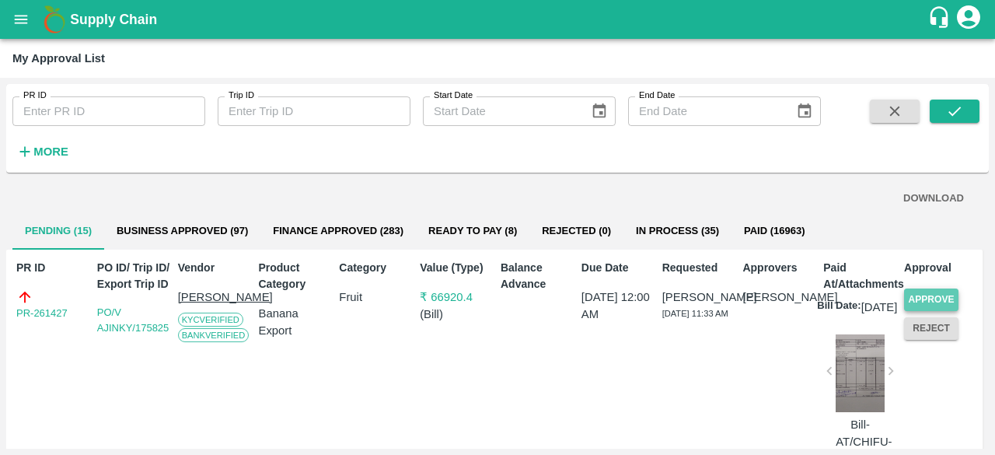
click at [909, 291] on button "Approve" at bounding box center [931, 299] width 54 height 23
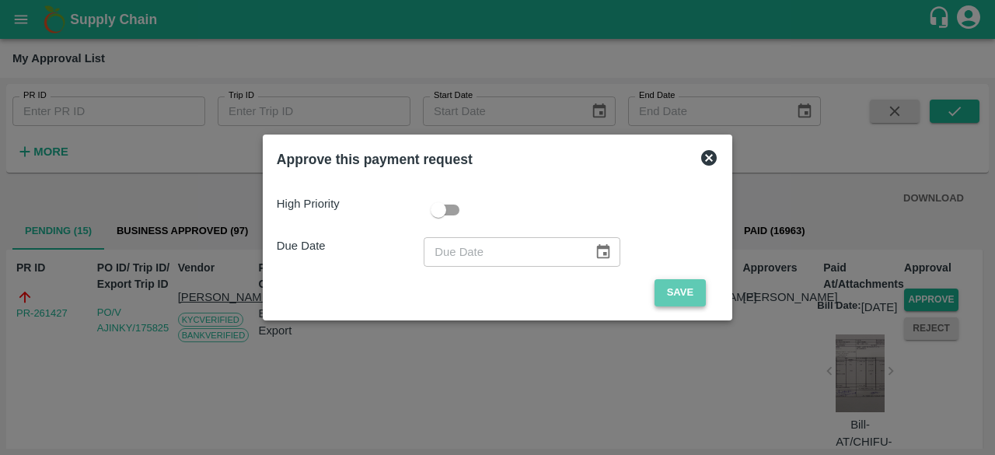
click at [669, 292] on button "Save" at bounding box center [680, 292] width 51 height 27
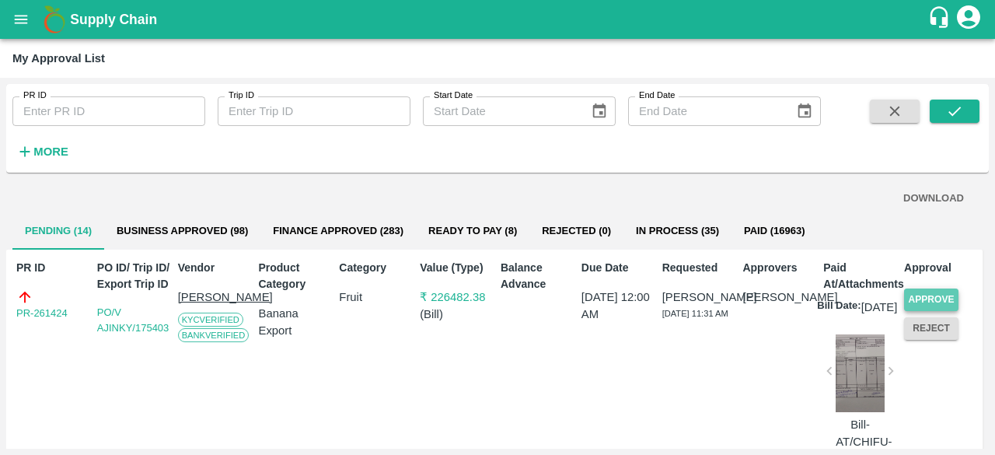
click at [934, 295] on button "Approve" at bounding box center [931, 299] width 54 height 23
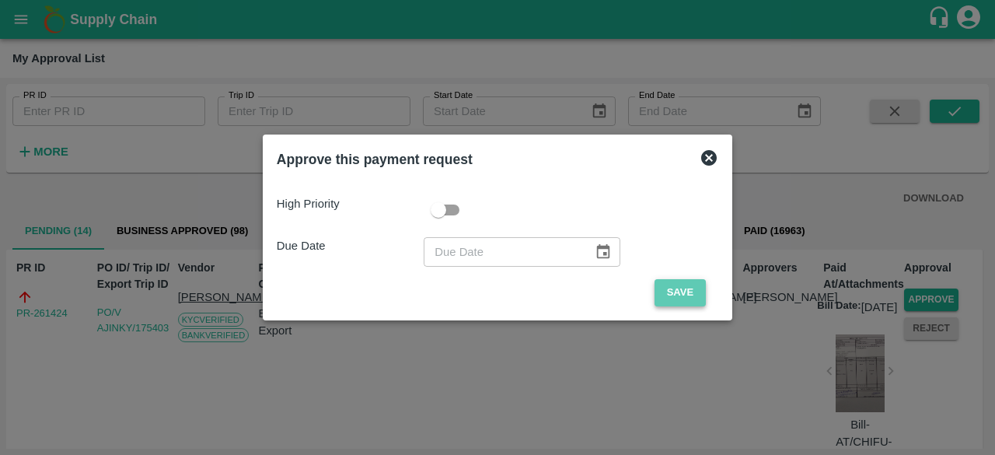
click at [672, 293] on button "Save" at bounding box center [680, 292] width 51 height 27
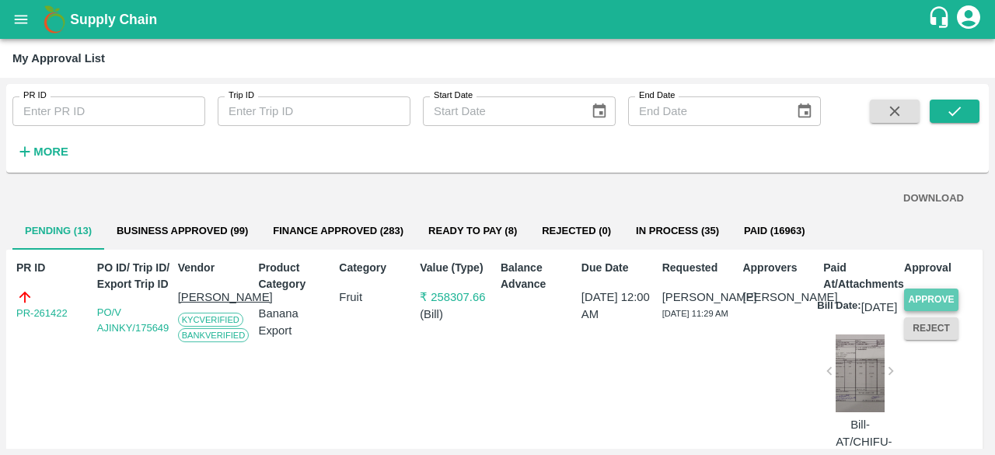
click at [919, 299] on button "Approve" at bounding box center [931, 299] width 54 height 23
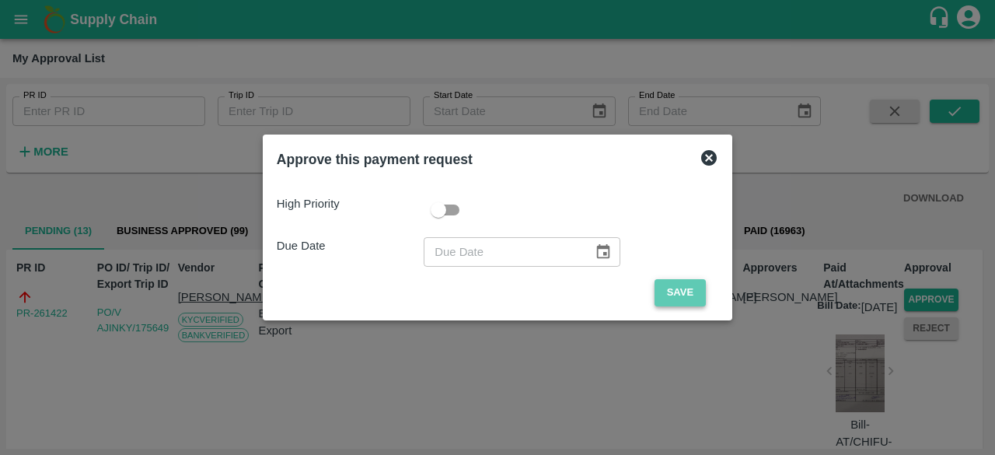
click at [665, 282] on button "Save" at bounding box center [680, 292] width 51 height 27
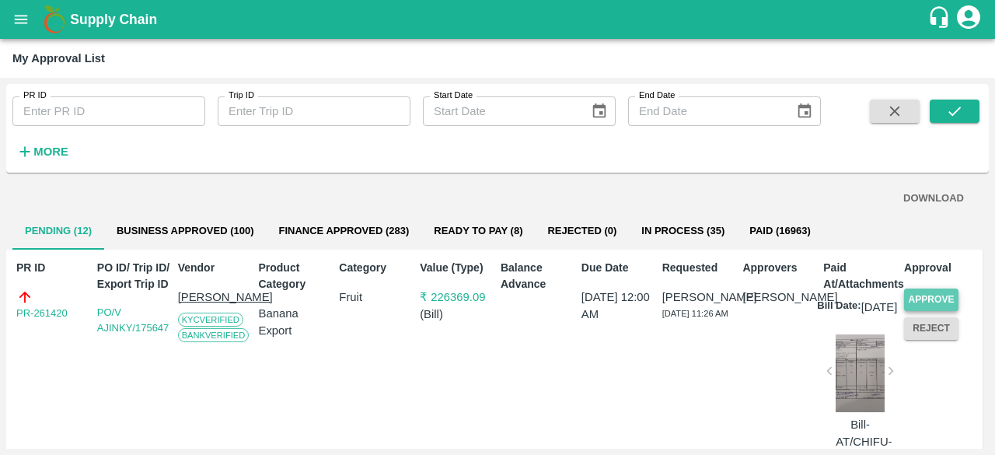
click at [919, 295] on button "Approve" at bounding box center [931, 299] width 54 height 23
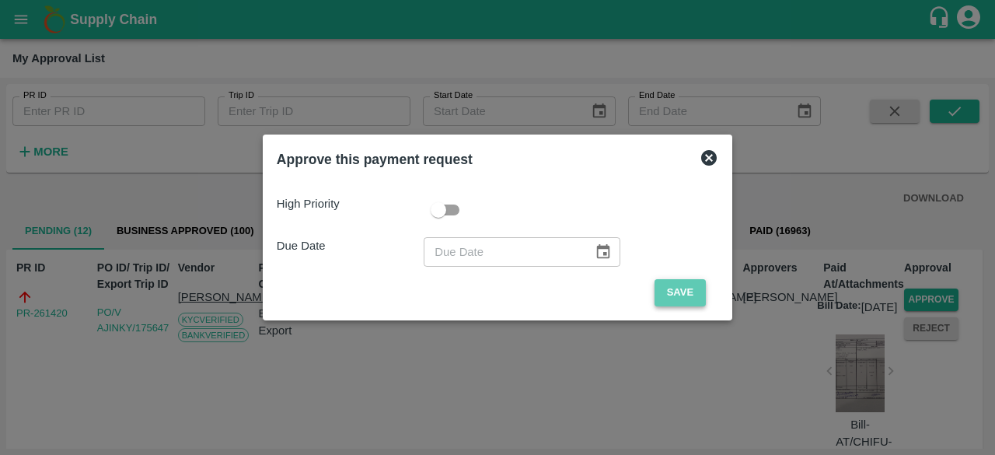
click at [675, 289] on button "Save" at bounding box center [680, 292] width 51 height 27
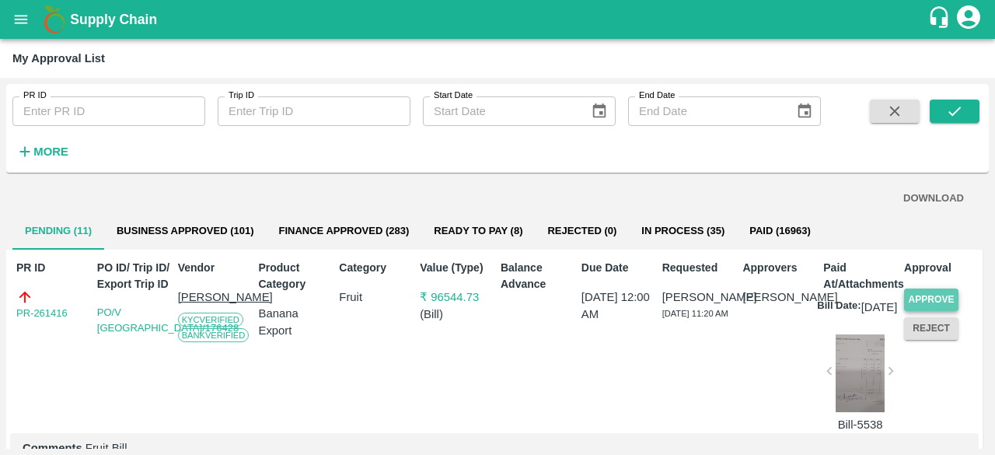
click at [925, 297] on button "Approve" at bounding box center [931, 299] width 54 height 23
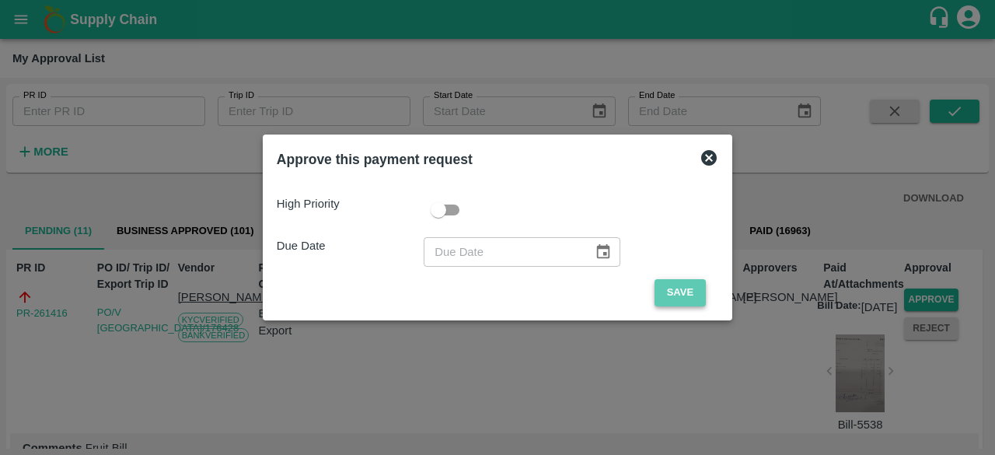
click at [684, 285] on button "Save" at bounding box center [680, 292] width 51 height 27
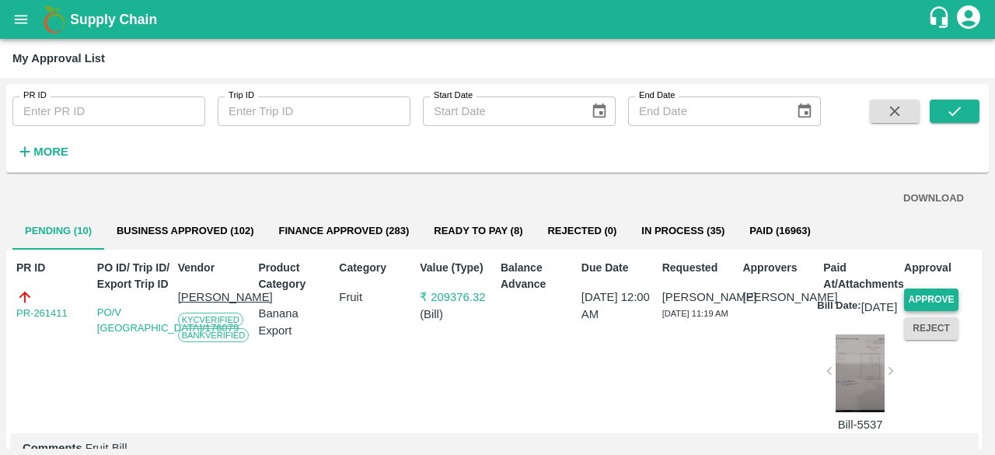
click at [920, 298] on button "Approve" at bounding box center [931, 299] width 54 height 23
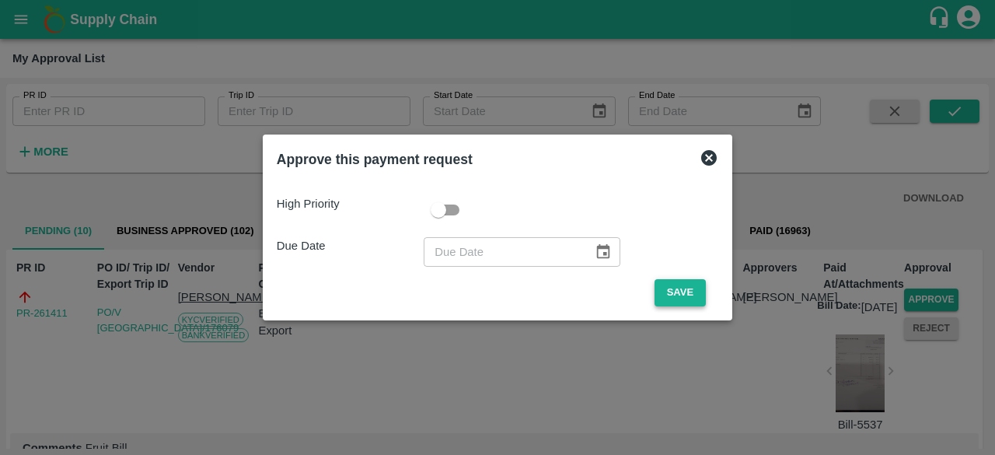
click at [681, 292] on button "Save" at bounding box center [680, 292] width 51 height 27
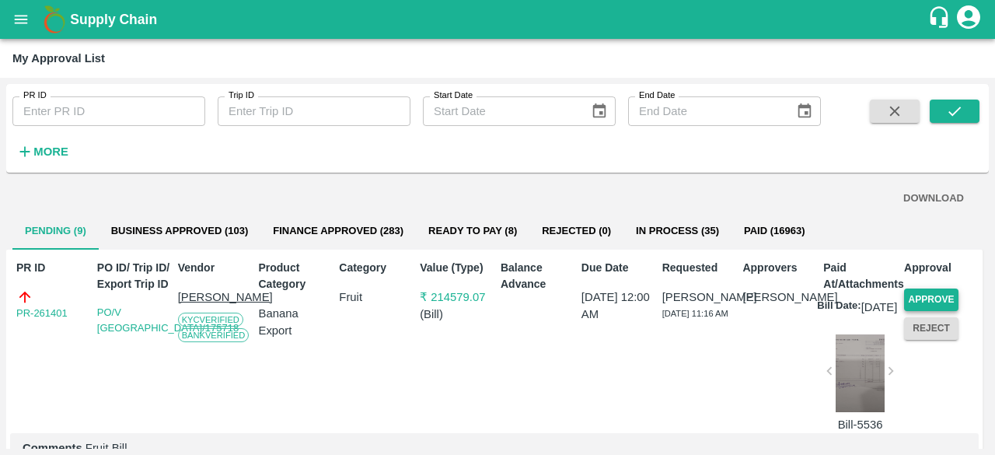
click at [922, 298] on button "Approve" at bounding box center [931, 299] width 54 height 23
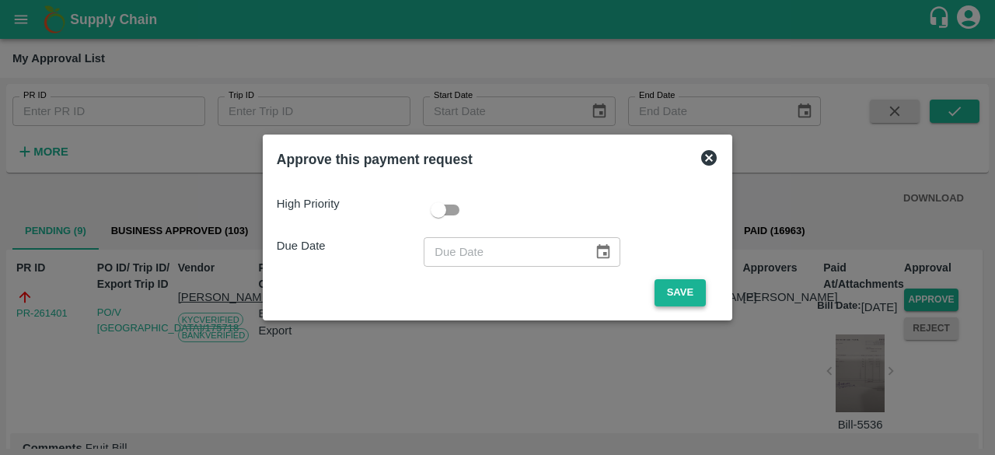
click at [684, 293] on button "Save" at bounding box center [680, 292] width 51 height 27
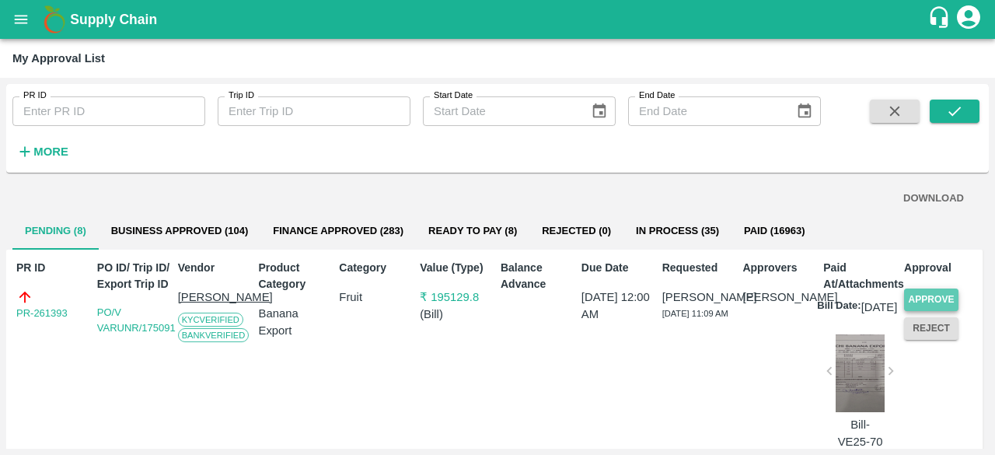
click at [927, 297] on button "Approve" at bounding box center [931, 299] width 54 height 23
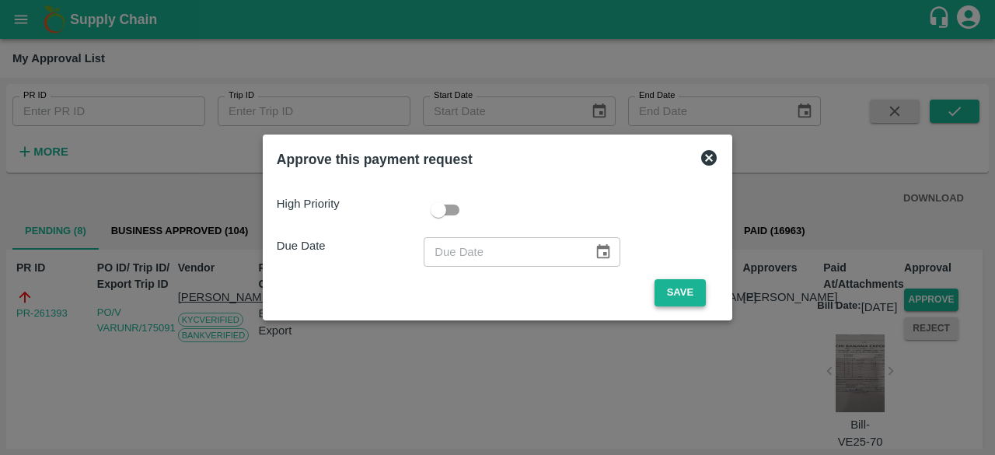
click at [672, 293] on button "Save" at bounding box center [680, 292] width 51 height 27
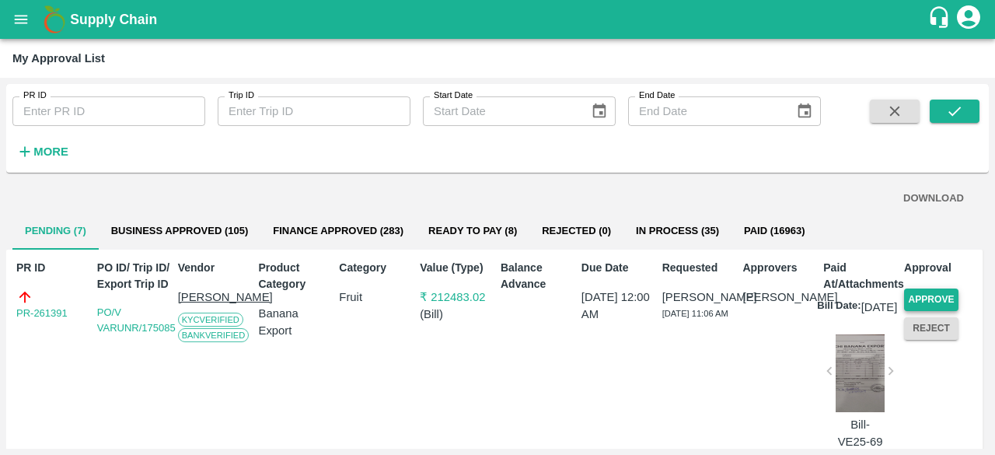
click at [936, 293] on button "Approve" at bounding box center [931, 299] width 54 height 23
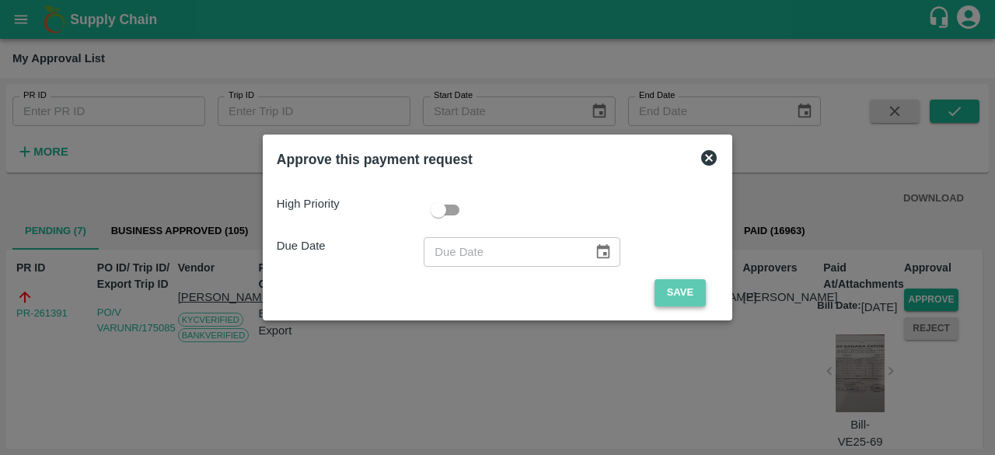
click at [679, 295] on button "Save" at bounding box center [680, 292] width 51 height 27
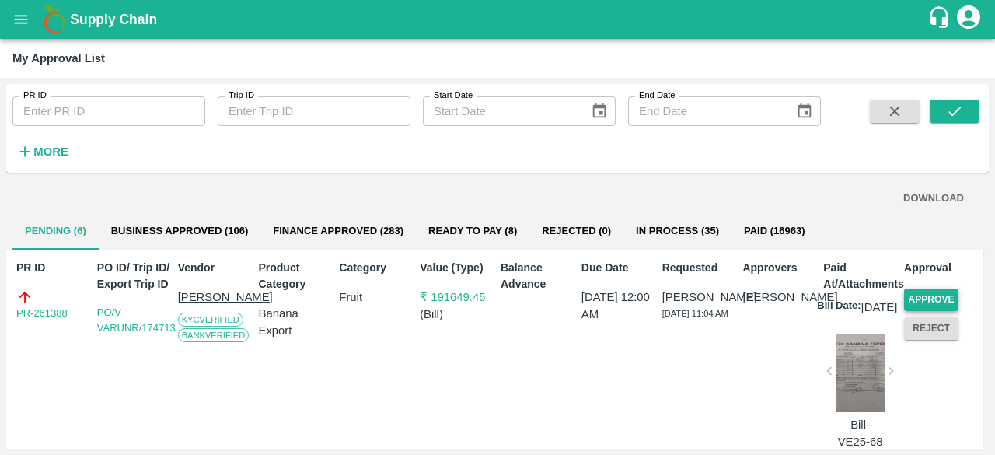
click at [934, 301] on button "Approve" at bounding box center [931, 299] width 54 height 23
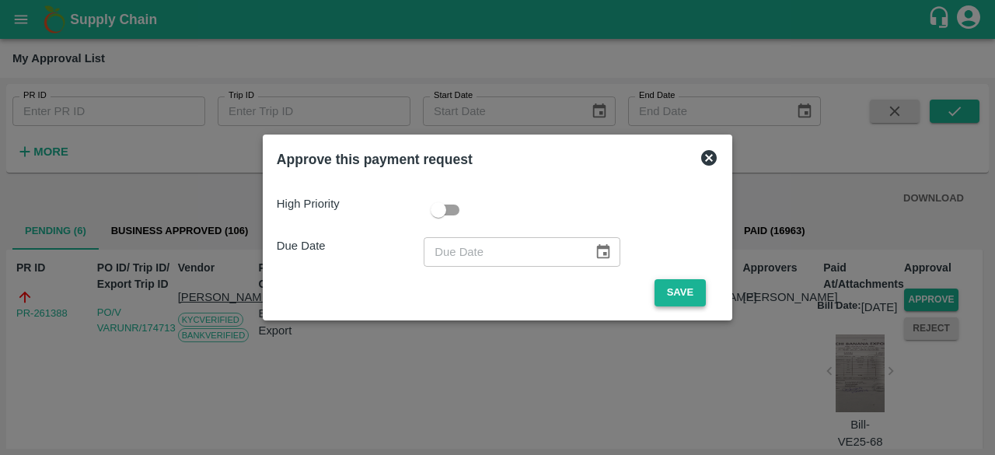
click at [691, 293] on button "Save" at bounding box center [680, 292] width 51 height 27
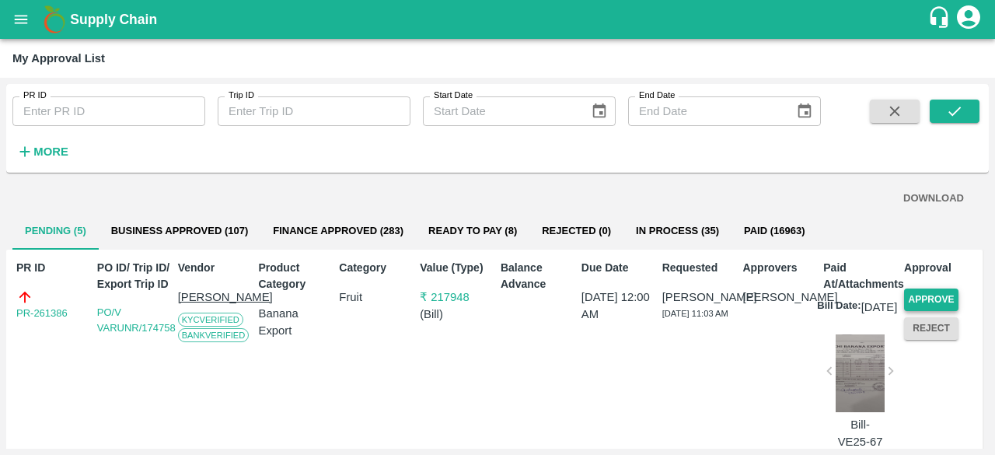
click at [929, 300] on button "Approve" at bounding box center [931, 299] width 54 height 23
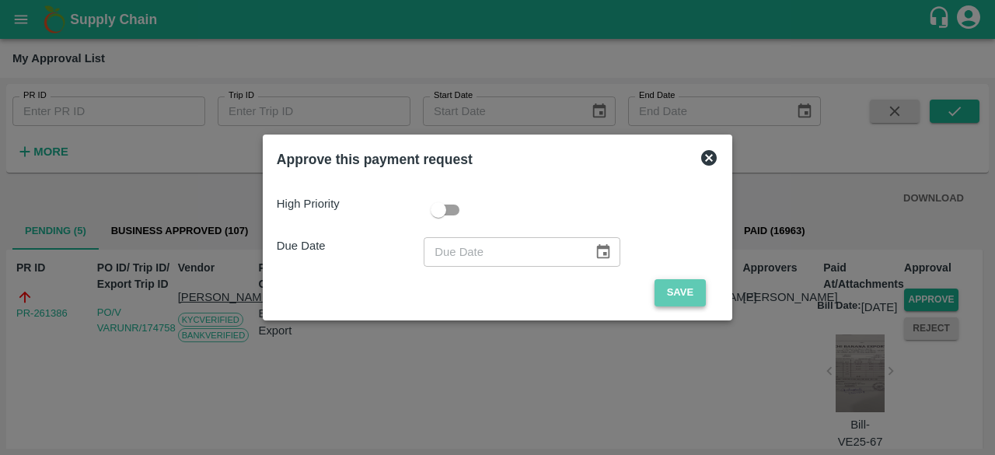
click at [678, 296] on button "Save" at bounding box center [680, 292] width 51 height 27
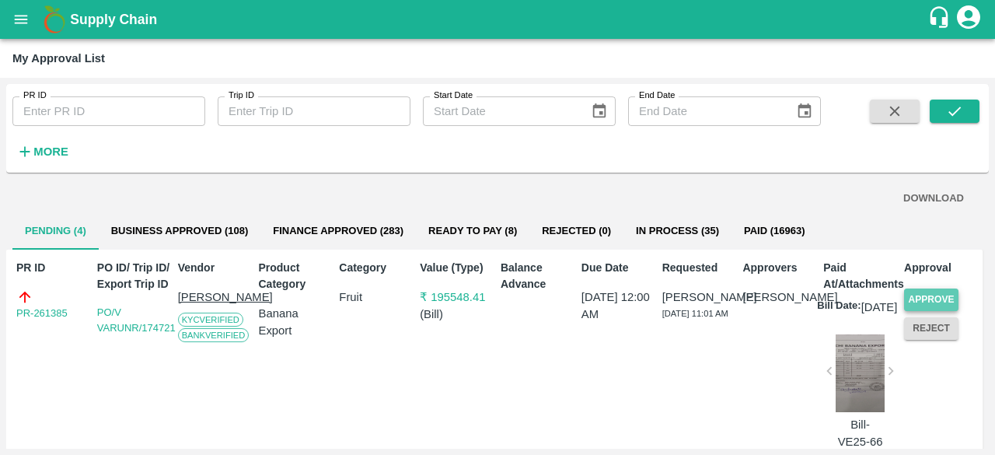
click at [927, 292] on button "Approve" at bounding box center [931, 299] width 54 height 23
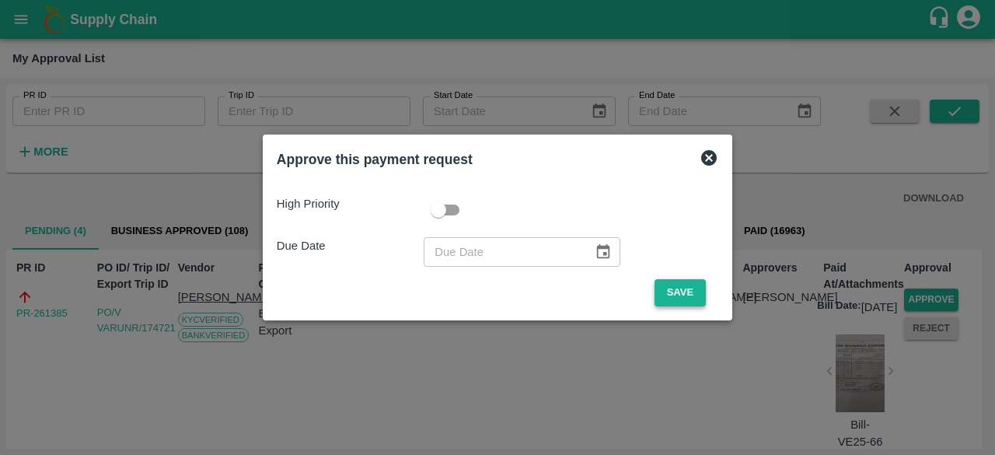
click at [665, 289] on button "Save" at bounding box center [680, 292] width 51 height 27
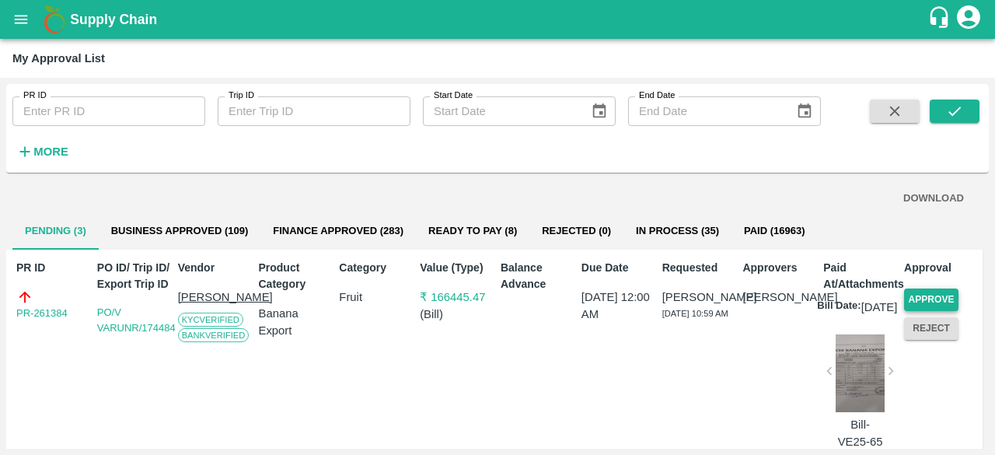
click at [934, 292] on button "Approve" at bounding box center [931, 299] width 54 height 23
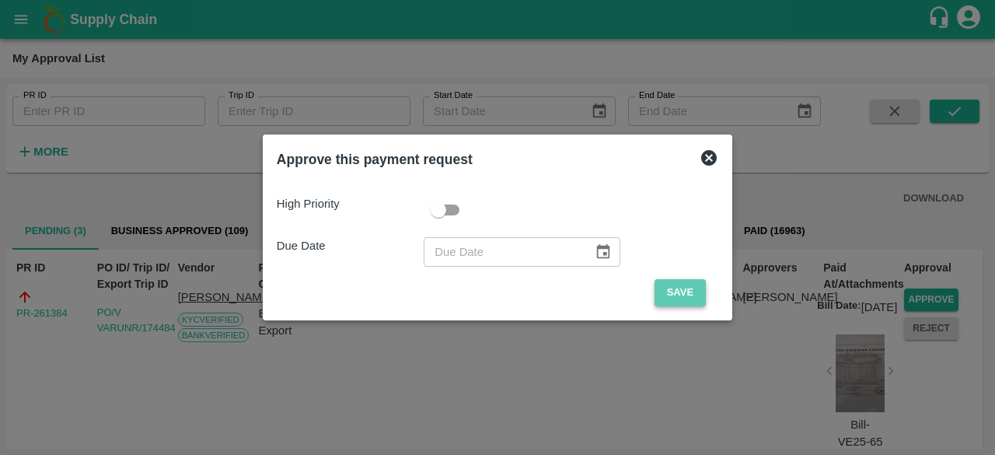
click at [667, 290] on button "Save" at bounding box center [680, 292] width 51 height 27
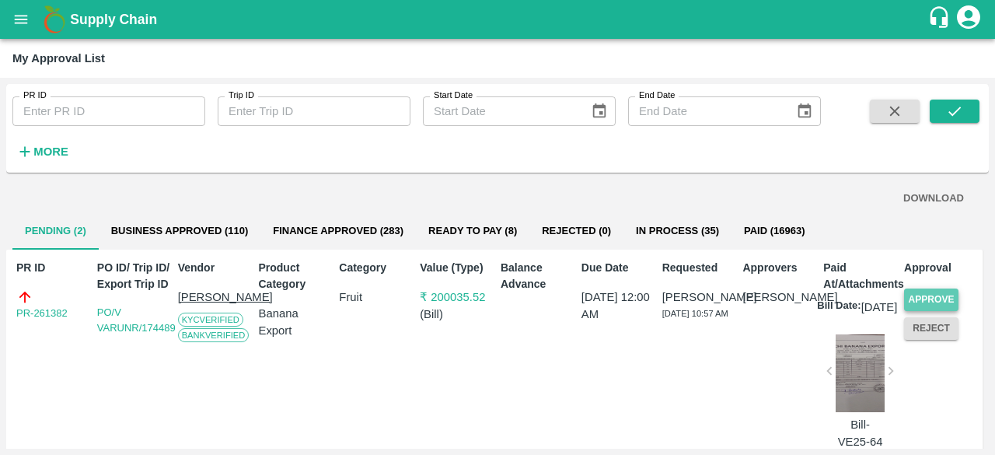
click at [927, 295] on button "Approve" at bounding box center [931, 299] width 54 height 23
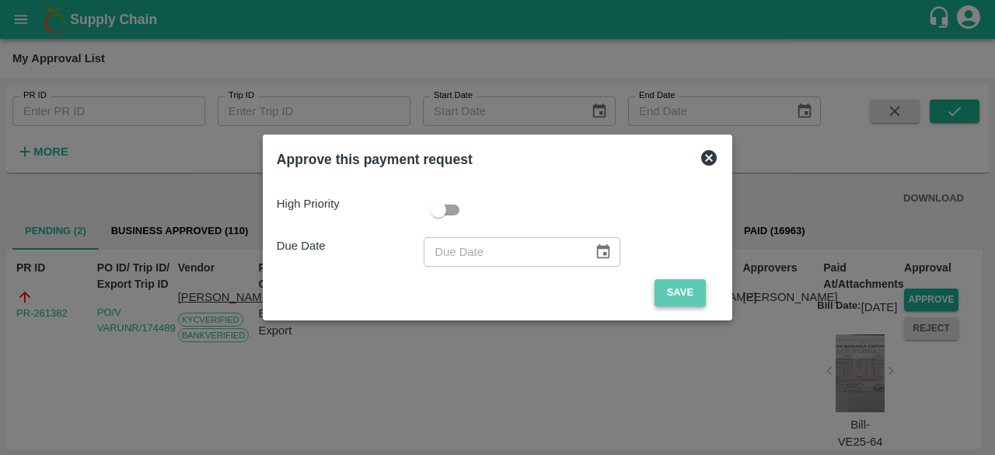
click at [671, 290] on button "Save" at bounding box center [680, 292] width 51 height 27
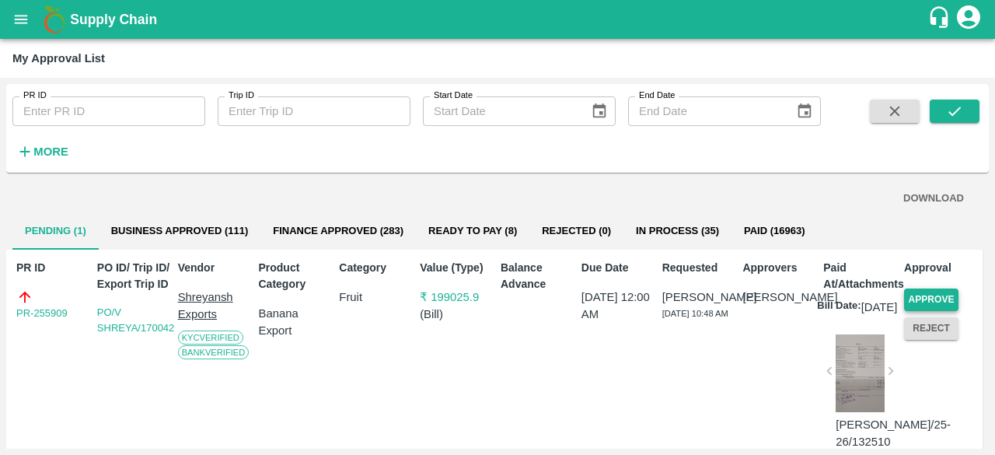
click at [928, 298] on button "Approve" at bounding box center [931, 299] width 54 height 23
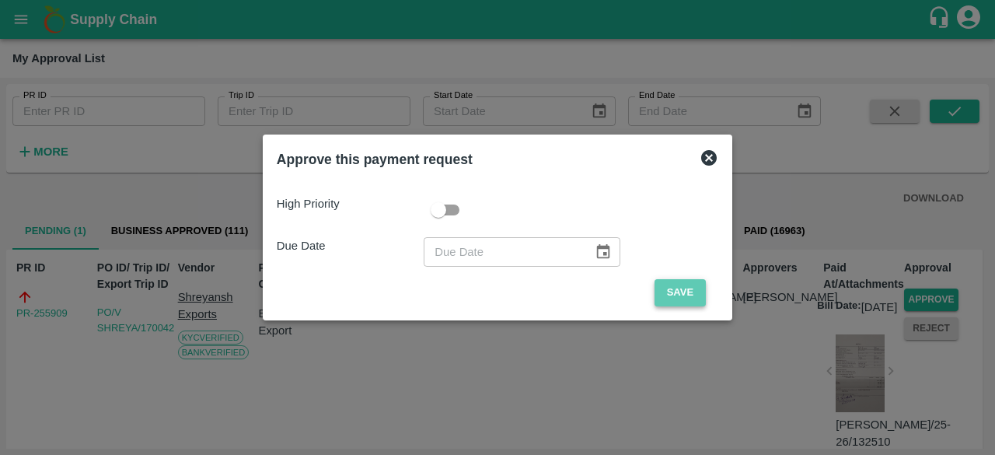
click at [670, 288] on button "Save" at bounding box center [680, 292] width 51 height 27
